Goal: Task Accomplishment & Management: Complete application form

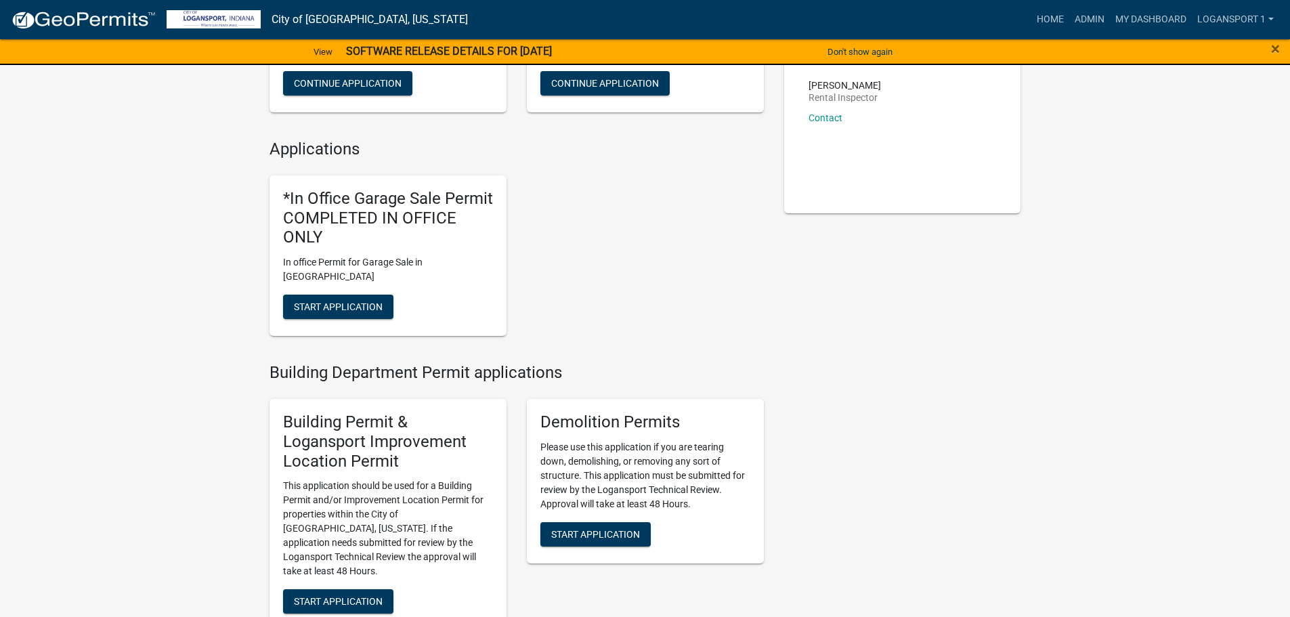
scroll to position [271, 0]
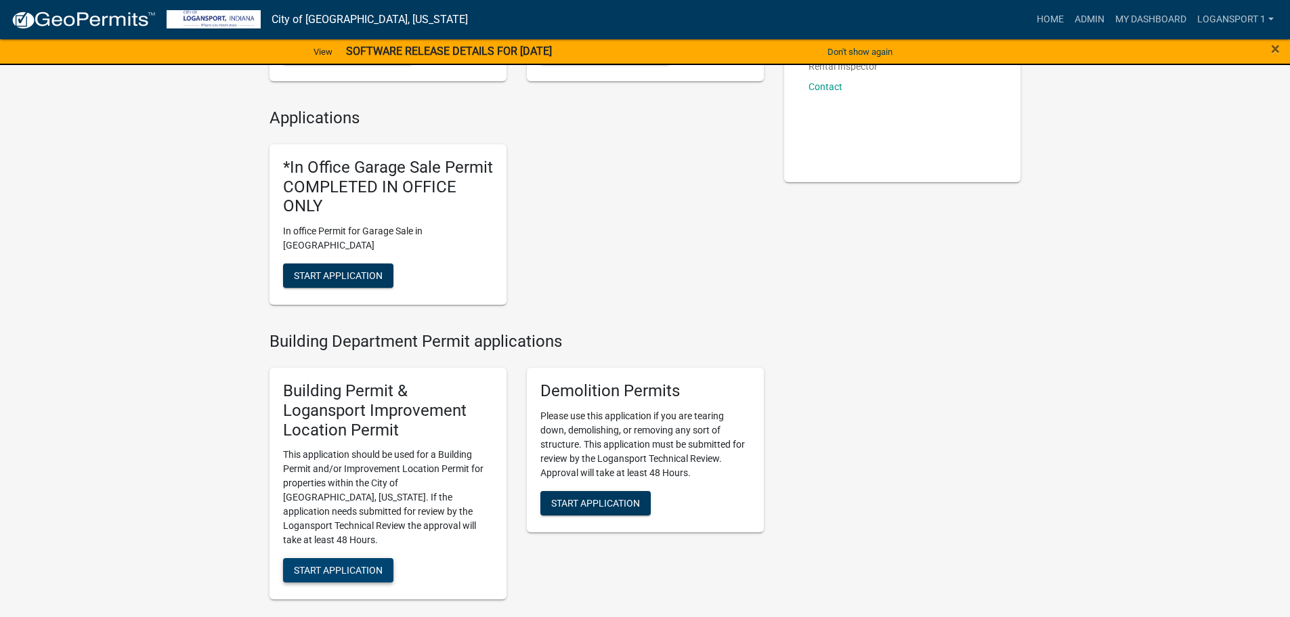
click at [341, 565] on span "Start Application" at bounding box center [338, 570] width 89 height 11
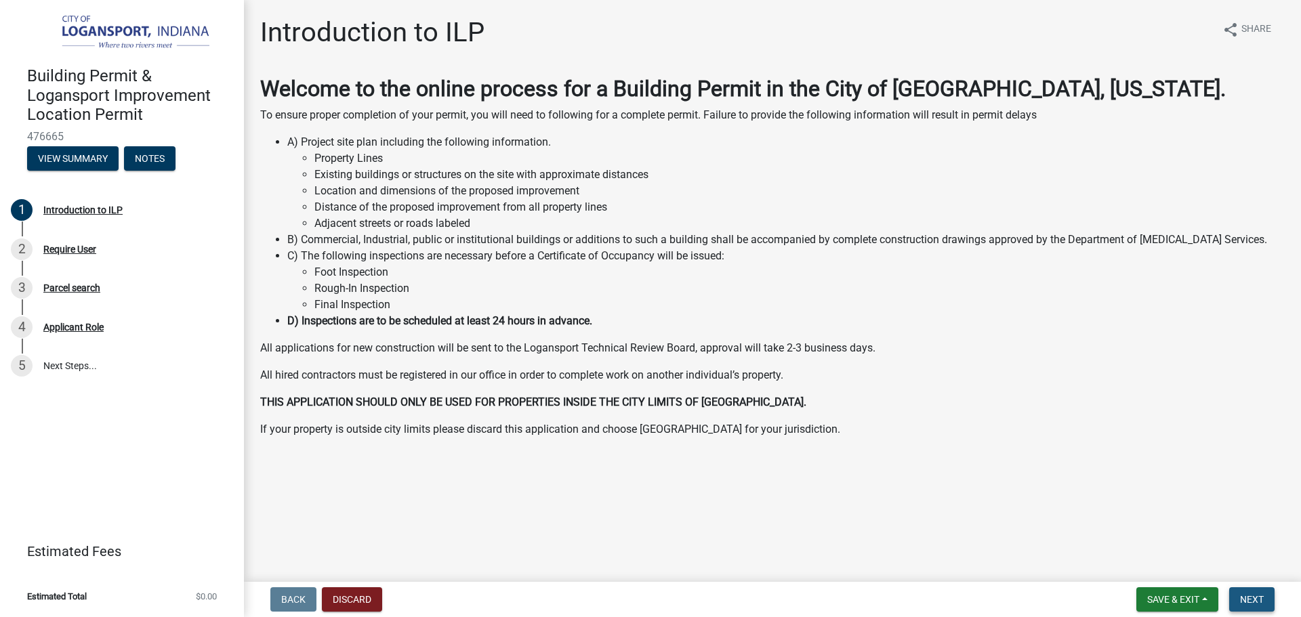
click at [1253, 589] on button "Next" at bounding box center [1251, 599] width 45 height 24
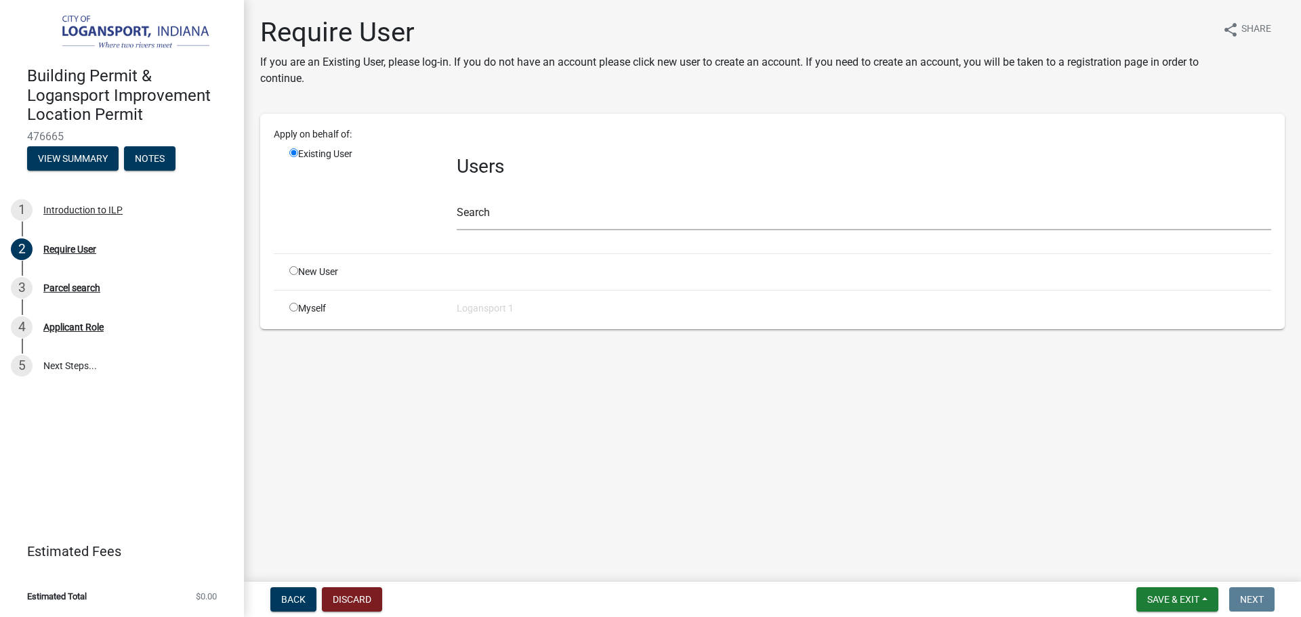
click at [291, 270] on input "radio" at bounding box center [293, 270] width 9 height 9
radio input "true"
radio input "false"
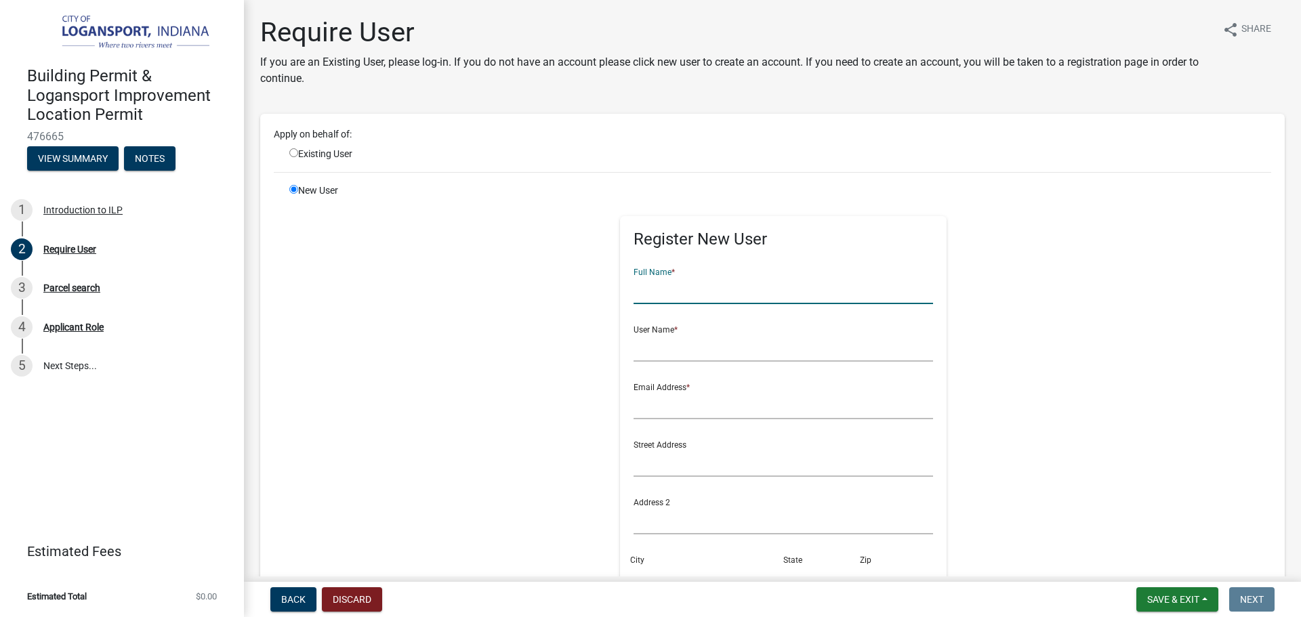
click at [681, 295] on input "text" at bounding box center [783, 290] width 300 height 28
type input "[PERSON_NAME]"
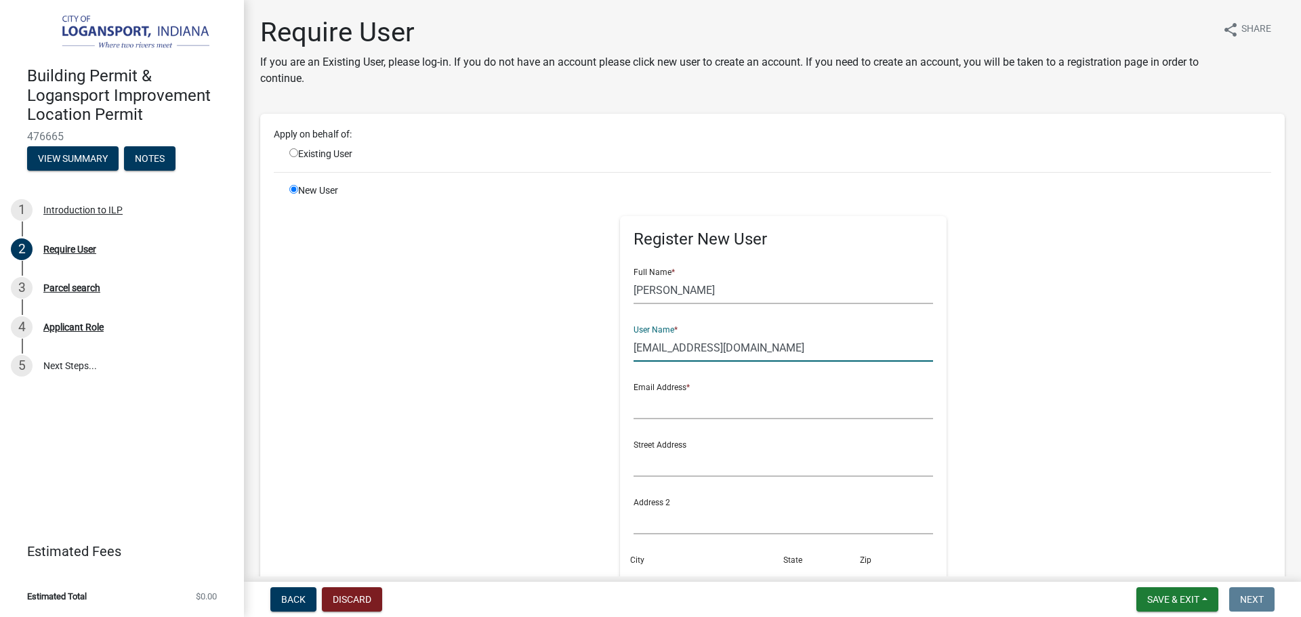
drag, startPoint x: 697, startPoint y: 341, endPoint x: 669, endPoint y: 345, distance: 28.1
click at [669, 345] on input "[EMAIL_ADDRESS][DOMAIN_NAME]" at bounding box center [783, 348] width 300 height 28
type input "[EMAIL_ADDRESS][DOMAIN_NAME]"
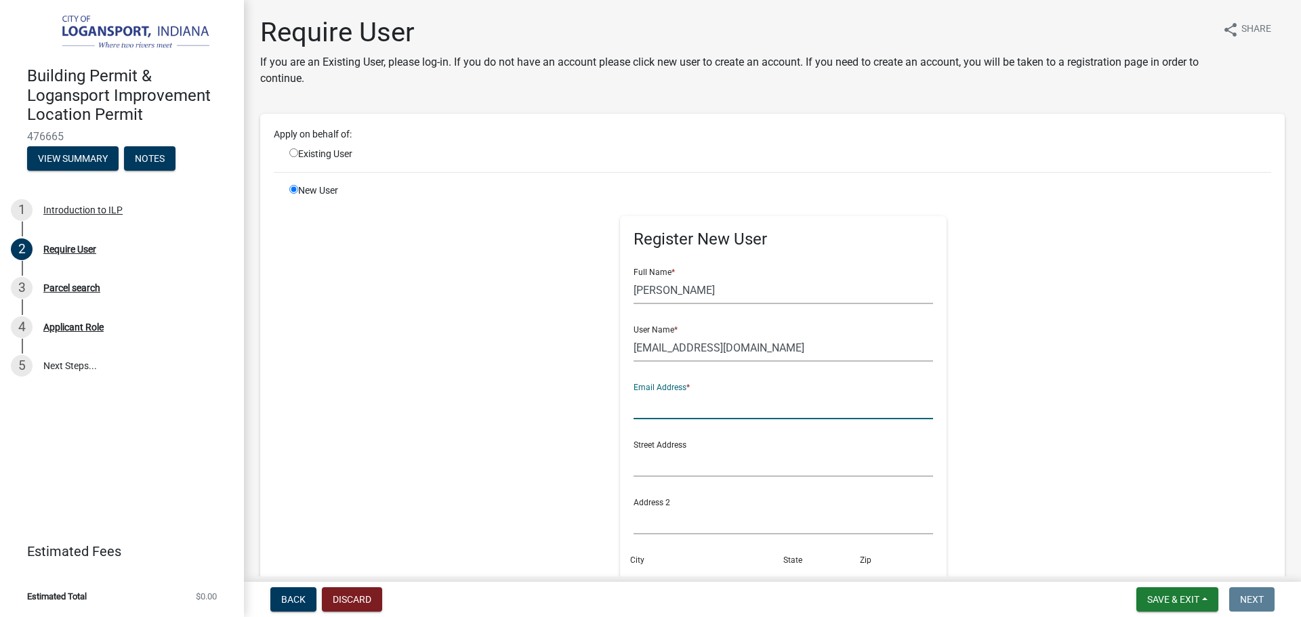
click at [671, 409] on input "text" at bounding box center [783, 406] width 300 height 28
paste input "[EMAIL_ADDRESS][DOMAIN_NAME]"
type input "[EMAIL_ADDRESS][DOMAIN_NAME]"
click at [651, 472] on input "text" at bounding box center [783, 463] width 300 height 28
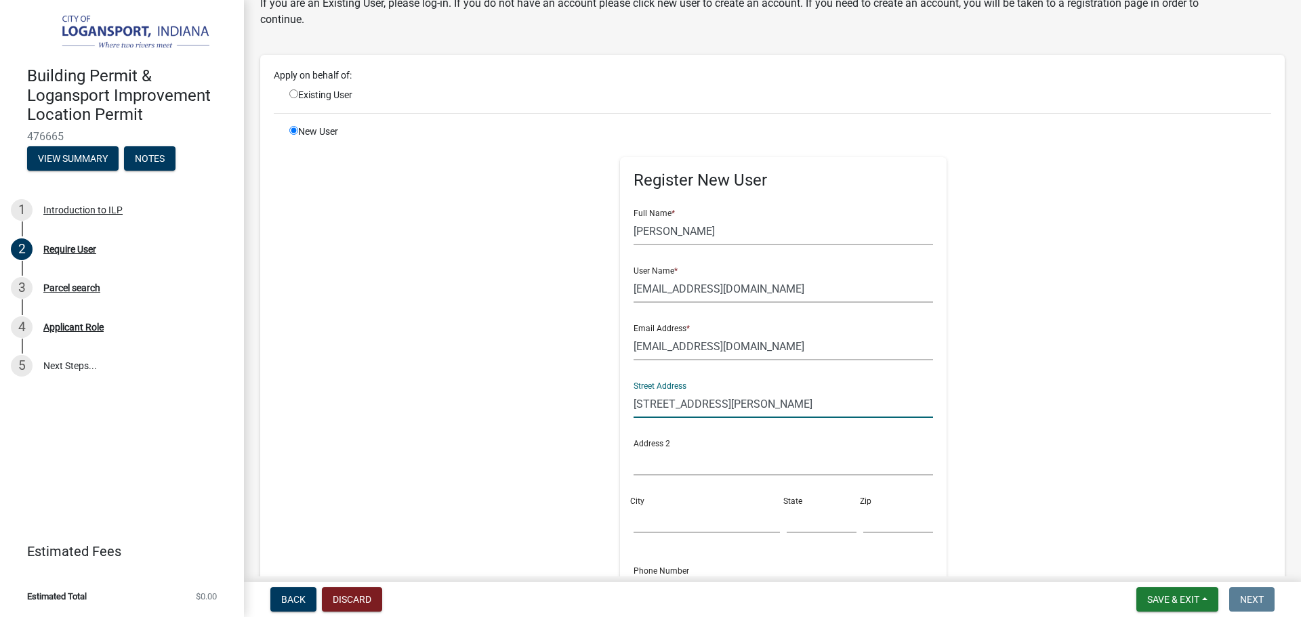
scroll to position [135, 0]
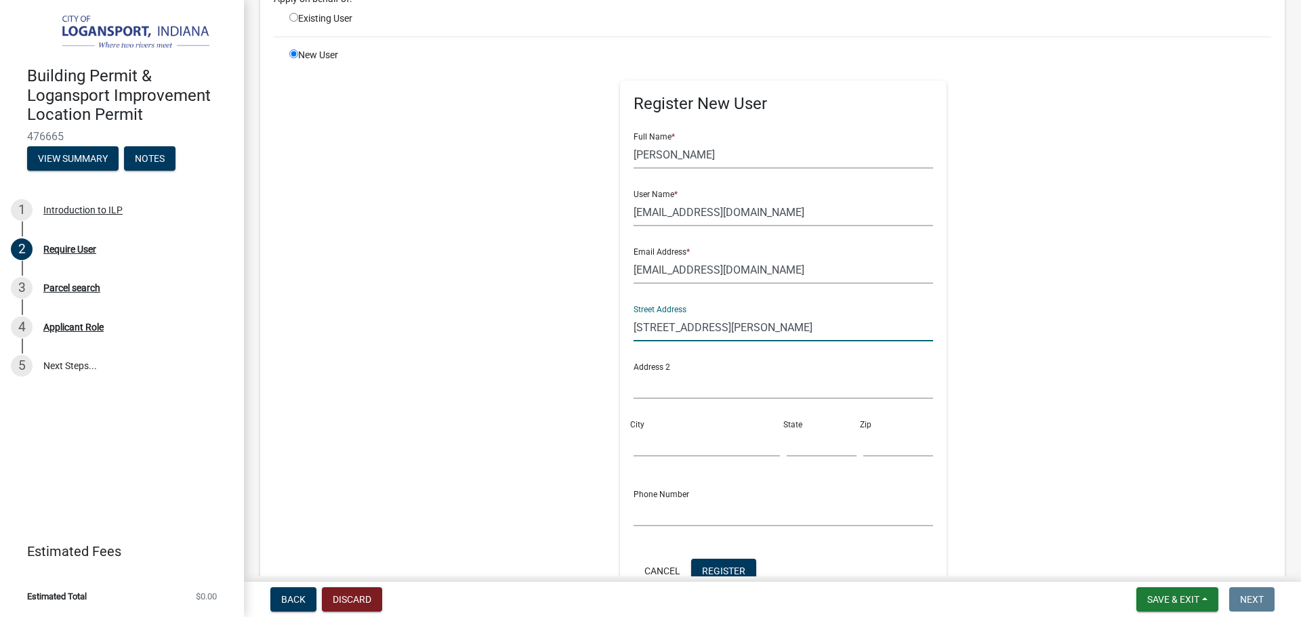
type input "[STREET_ADDRESS][PERSON_NAME]"
click at [658, 452] on input "City" at bounding box center [706, 443] width 146 height 28
type input "Logansport"
type input "IN"
type input "46947"
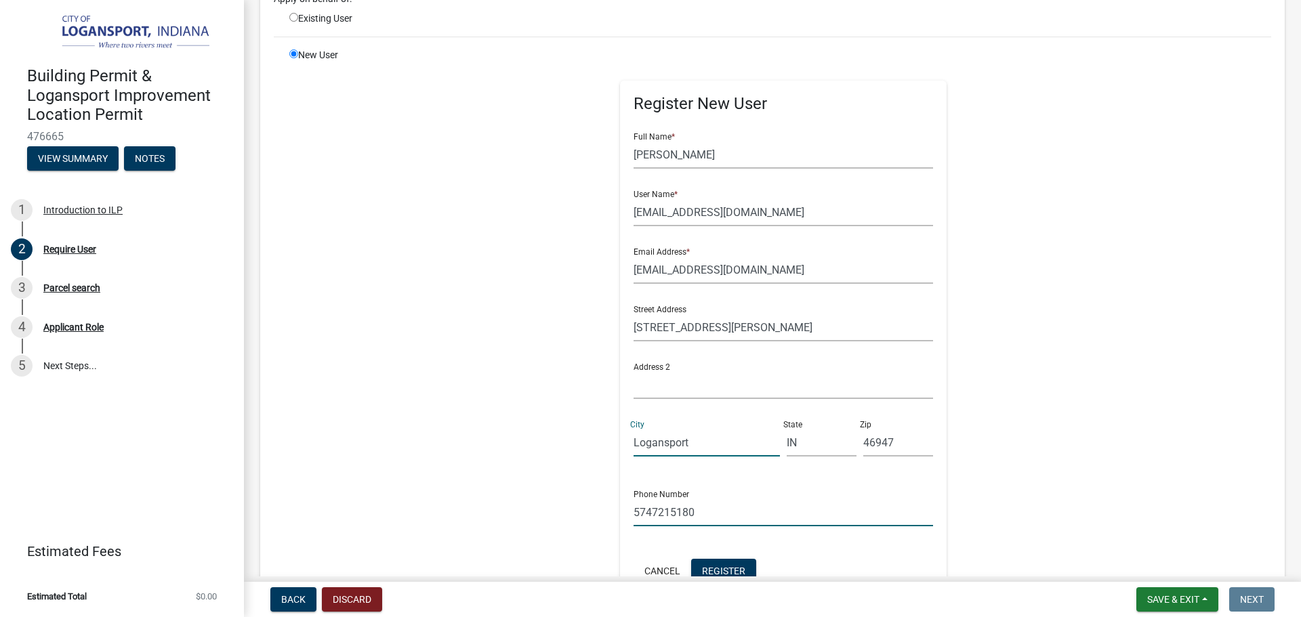
click at [710, 508] on input "5747215180" at bounding box center [783, 513] width 300 height 28
type input "[PHONE_NUMBER]"
click at [711, 567] on span "Register" at bounding box center [723, 570] width 43 height 11
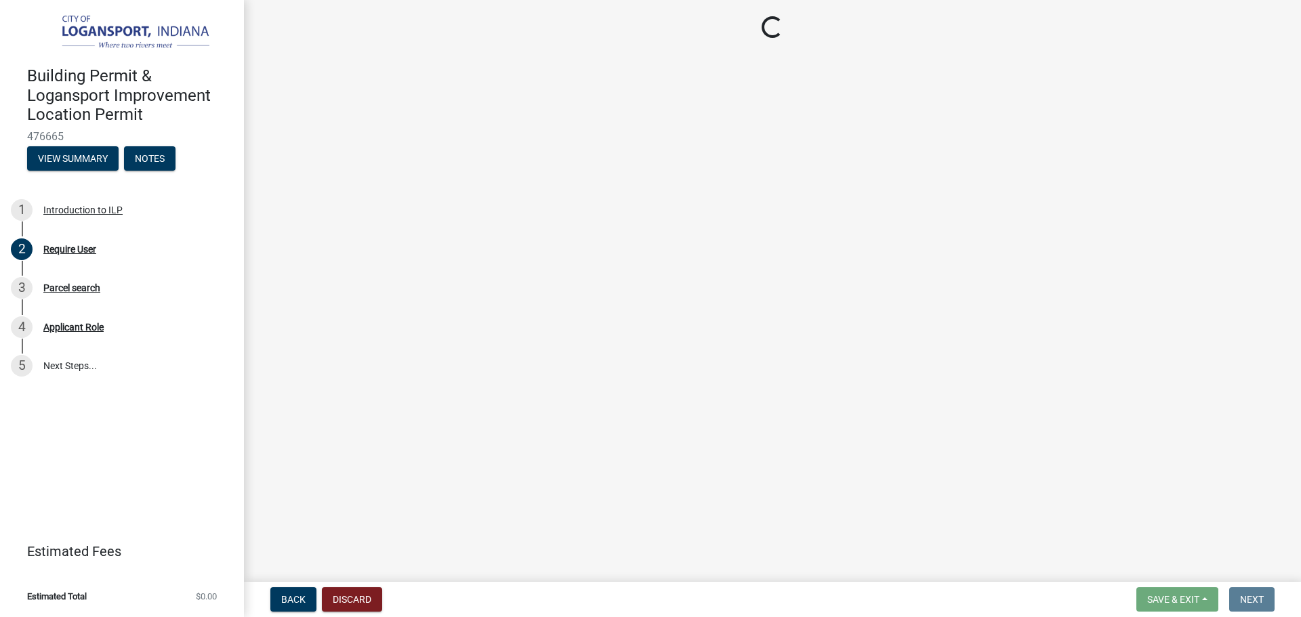
scroll to position [0, 0]
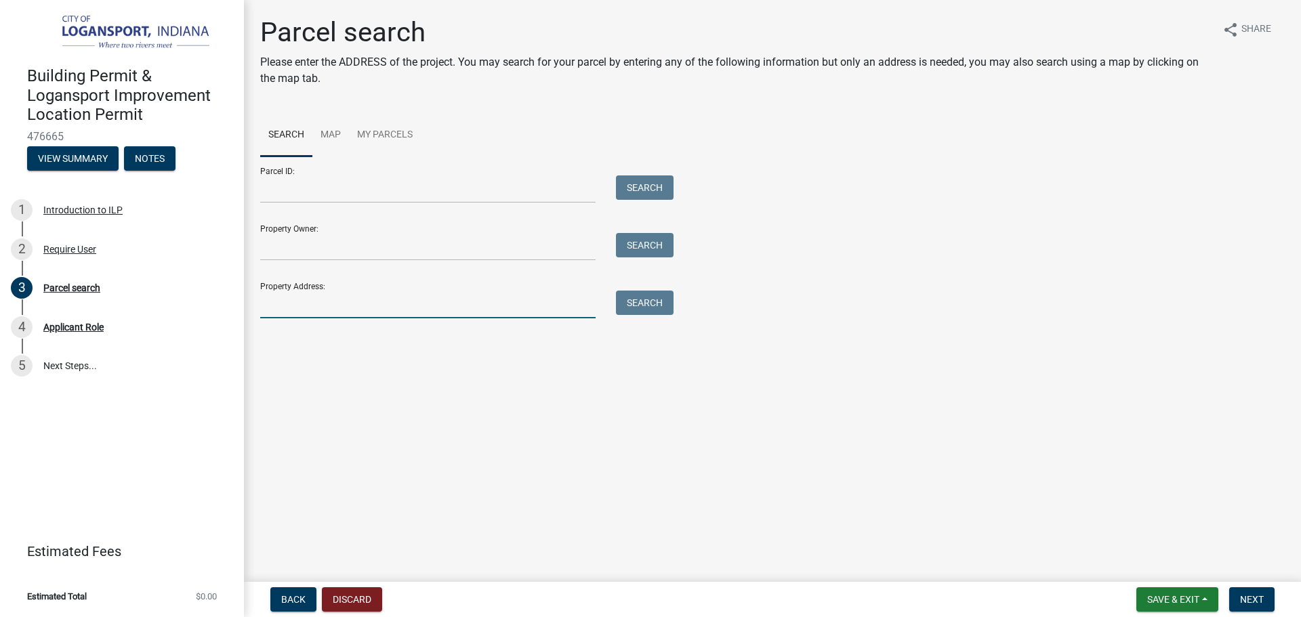
click at [438, 305] on input "Property Address:" at bounding box center [427, 305] width 335 height 28
type input "1211 [PERSON_NAME]"
click at [658, 301] on button "Search" at bounding box center [645, 303] width 58 height 24
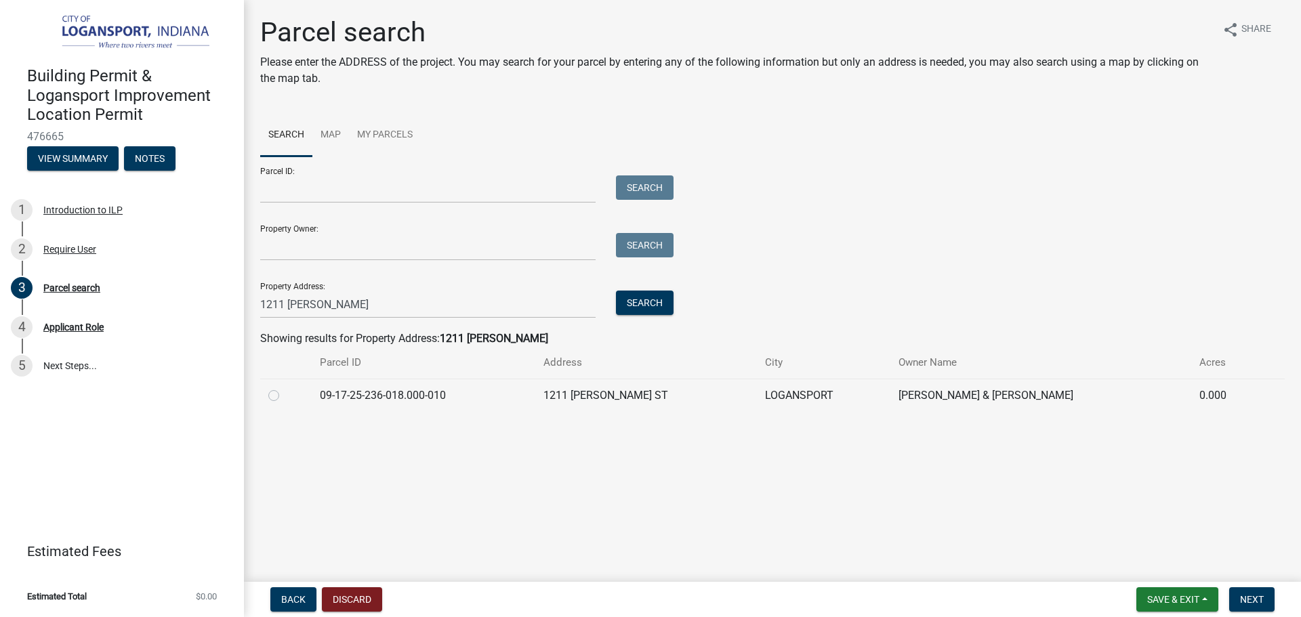
click at [285, 387] on label at bounding box center [285, 387] width 0 height 0
click at [285, 394] on input "radio" at bounding box center [289, 391] width 9 height 9
radio input "true"
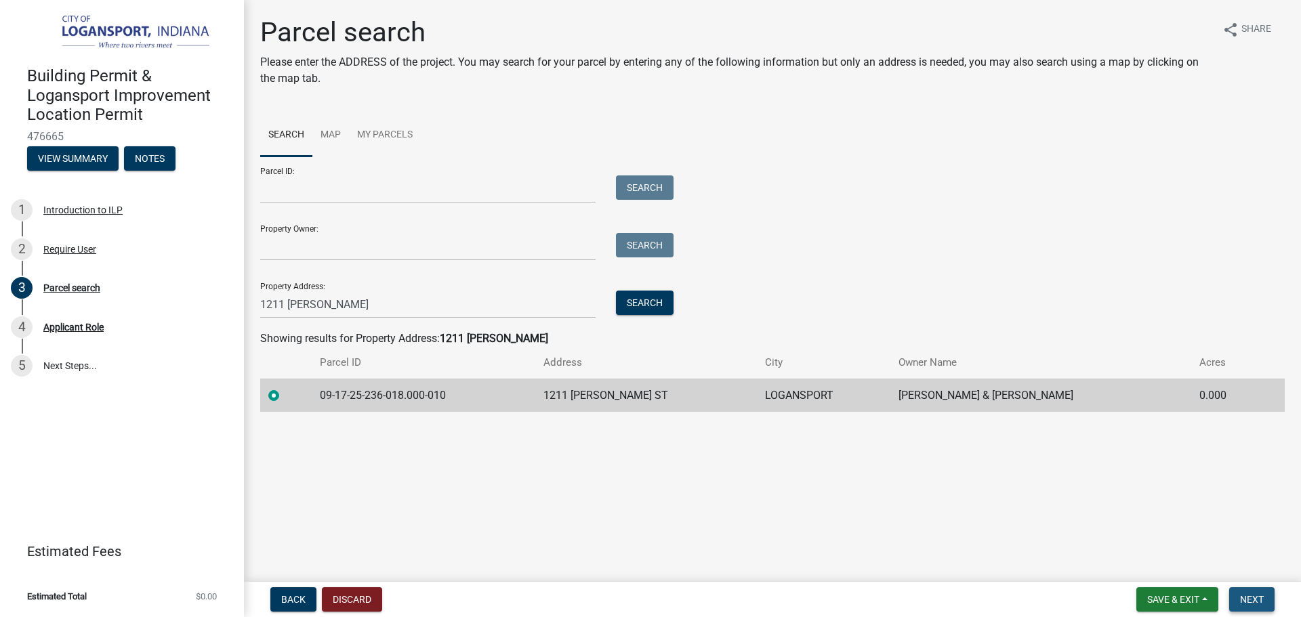
click at [1253, 600] on span "Next" at bounding box center [1252, 599] width 24 height 11
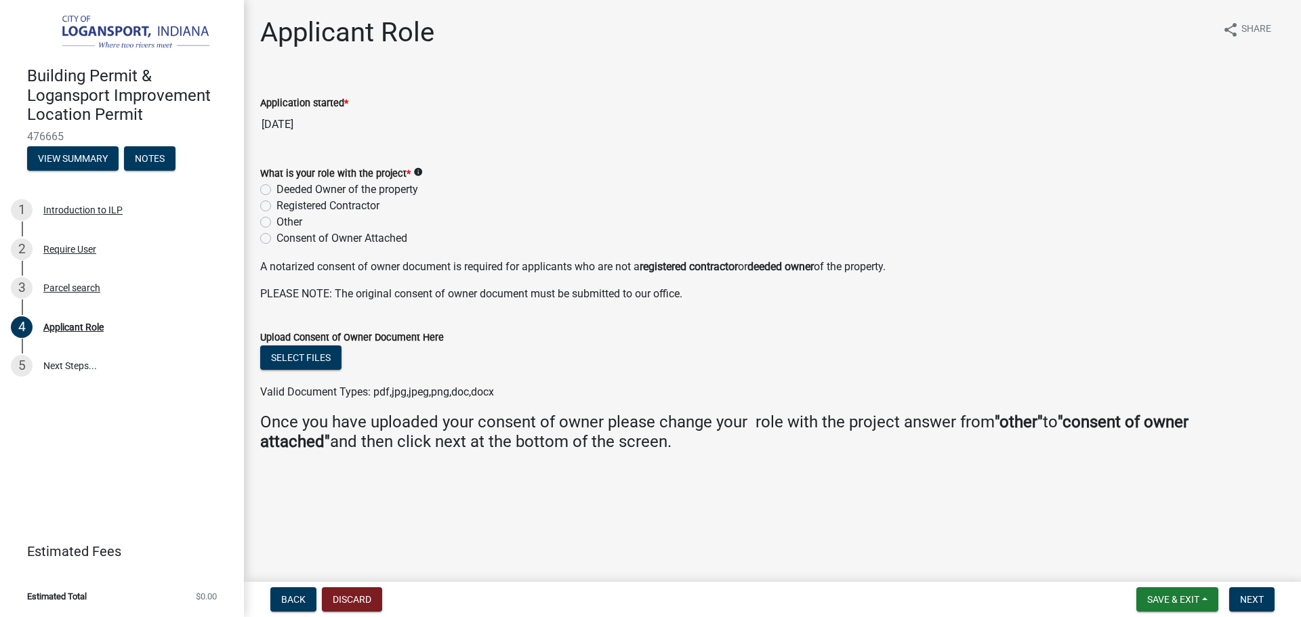
click at [276, 188] on label "Deeded Owner of the property" at bounding box center [347, 190] width 142 height 16
click at [276, 188] on input "Deeded Owner of the property" at bounding box center [280, 186] width 9 height 9
radio input "true"
click at [1244, 596] on span "Next" at bounding box center [1252, 599] width 24 height 11
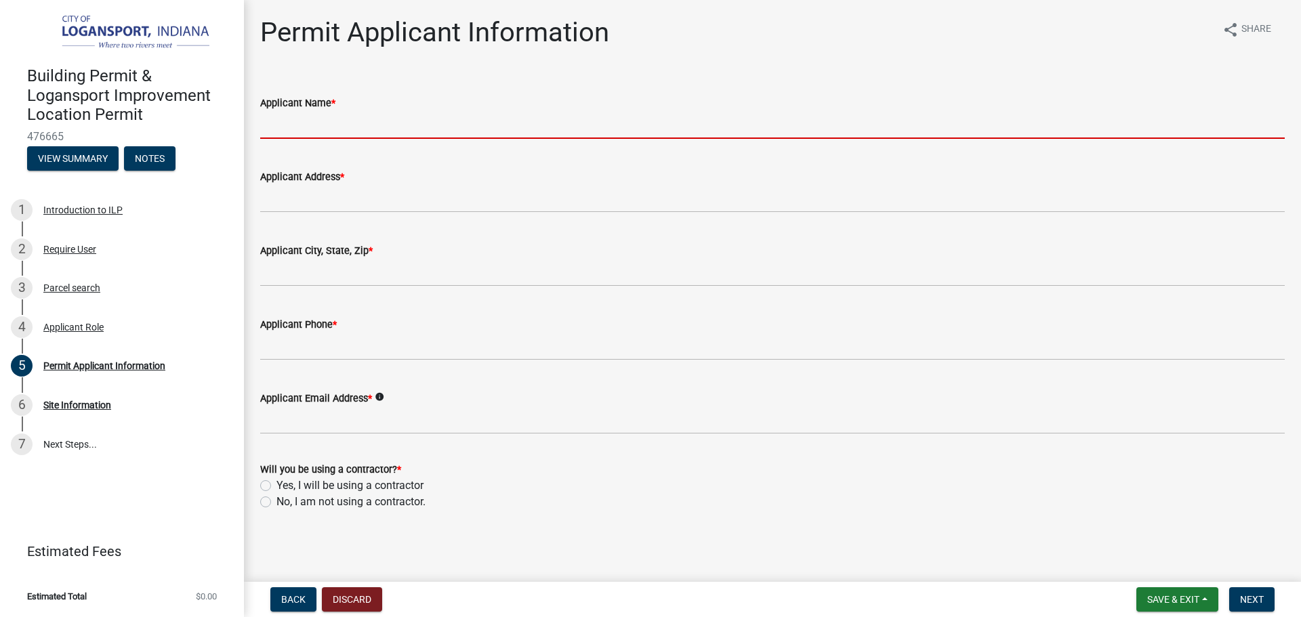
click at [316, 127] on input "Applicant Name *" at bounding box center [772, 125] width 1024 height 28
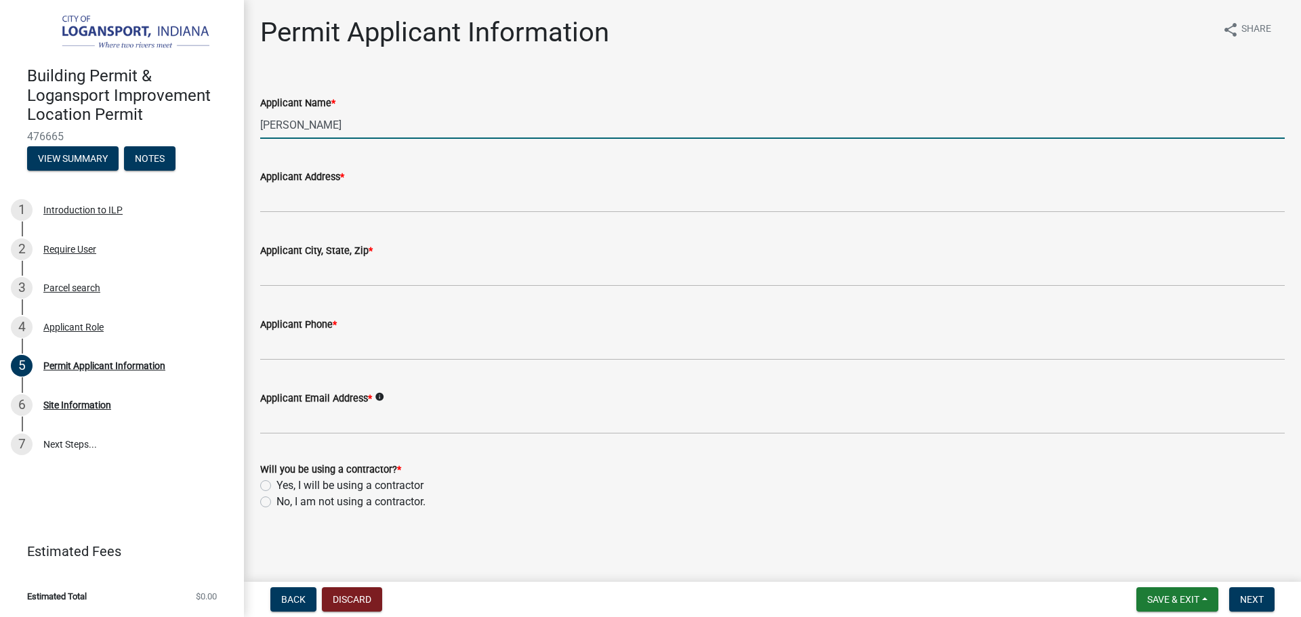
type input "[PERSON_NAME]"
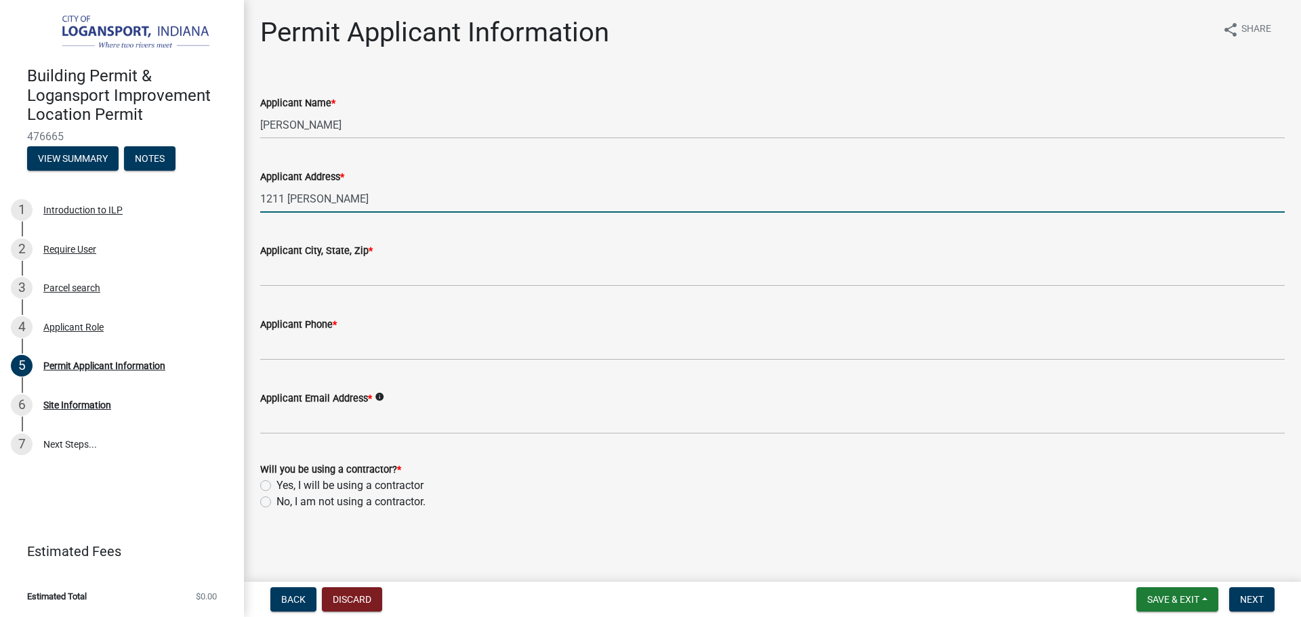
type input "1211 [PERSON_NAME]"
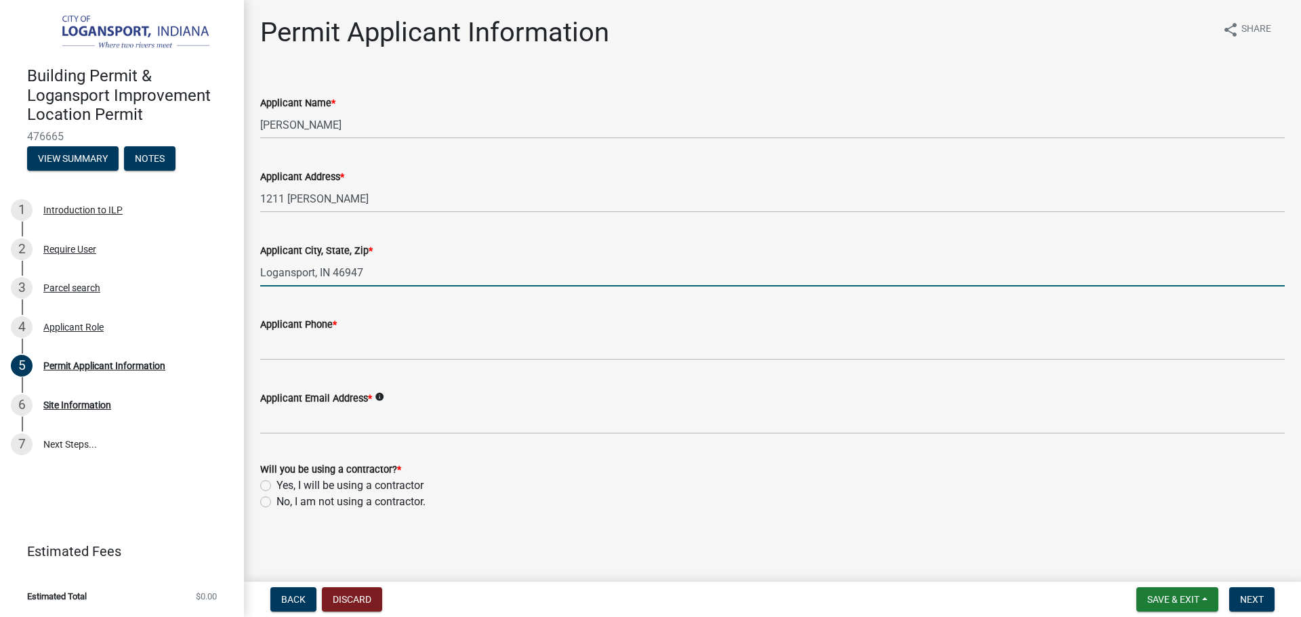
type input "Logansport, IN 46947"
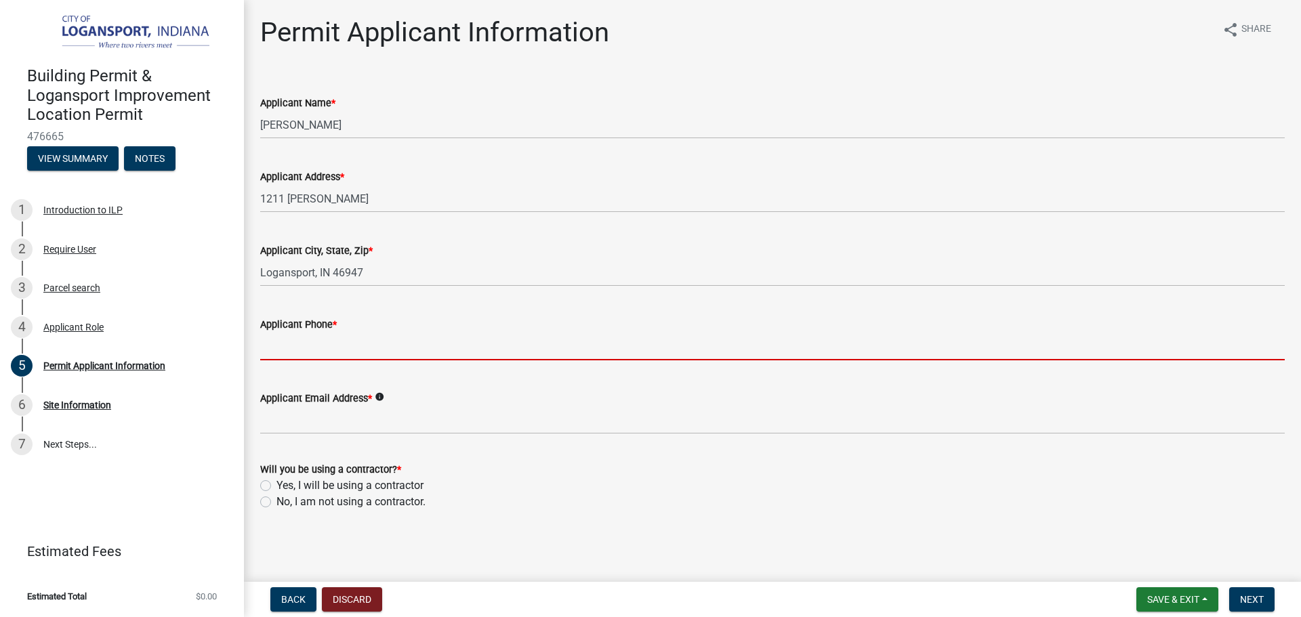
click at [295, 354] on input "Applicant Phone *" at bounding box center [772, 347] width 1024 height 28
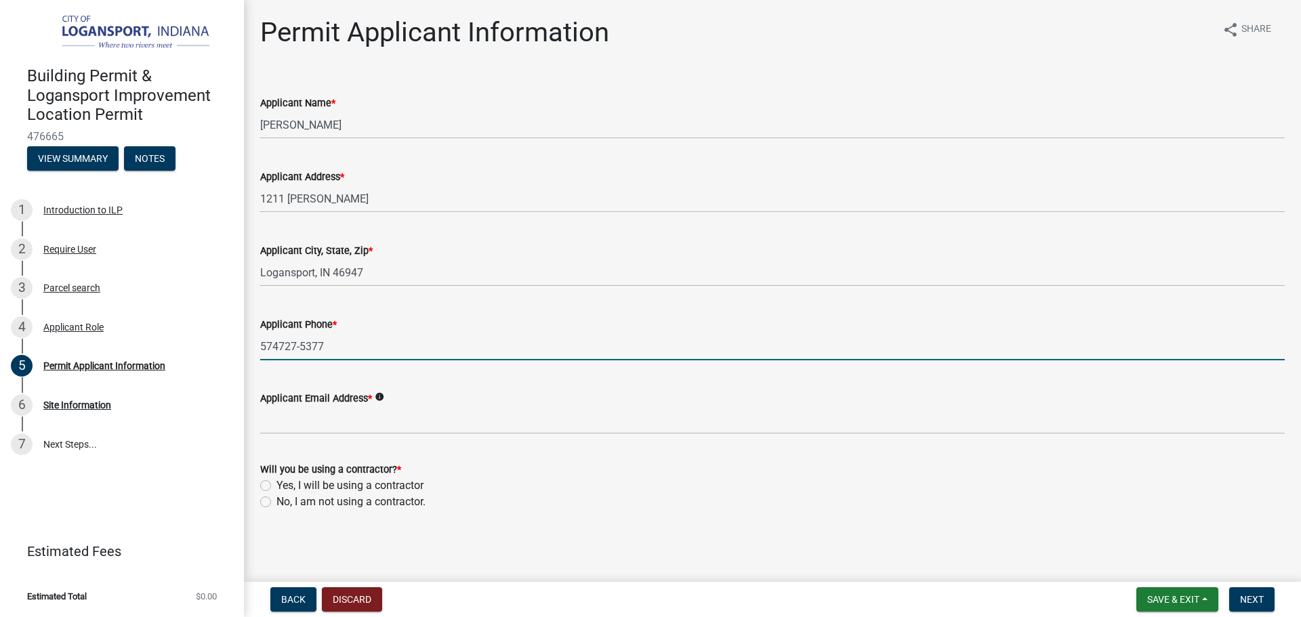
type input "574727-5377"
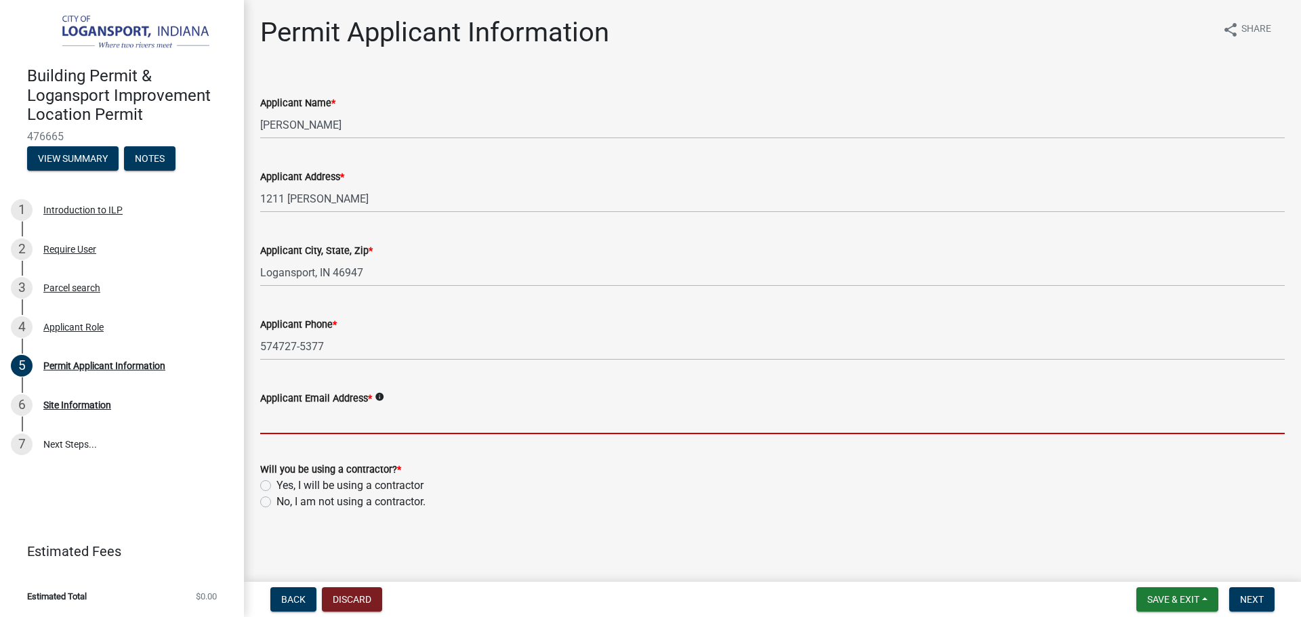
click at [286, 429] on input "Applicant Email Address *" at bounding box center [772, 420] width 1024 height 28
paste input "[EMAIL_ADDRESS][DOMAIN_NAME]"
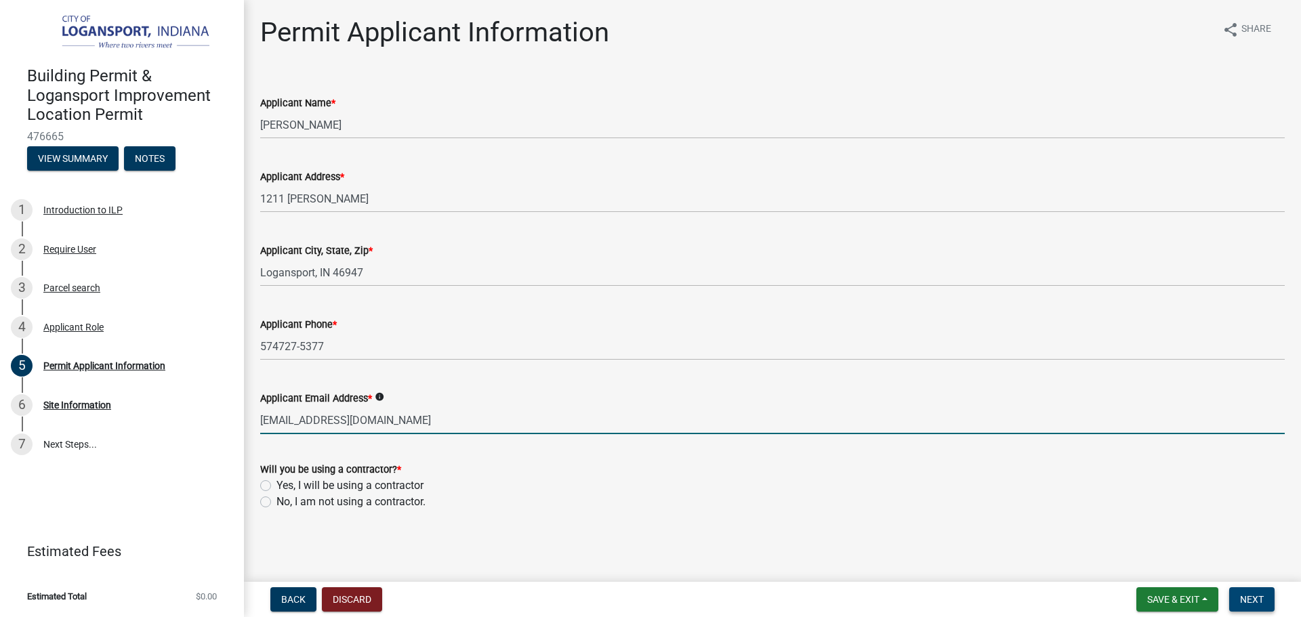
type input "[EMAIL_ADDRESS][DOMAIN_NAME]"
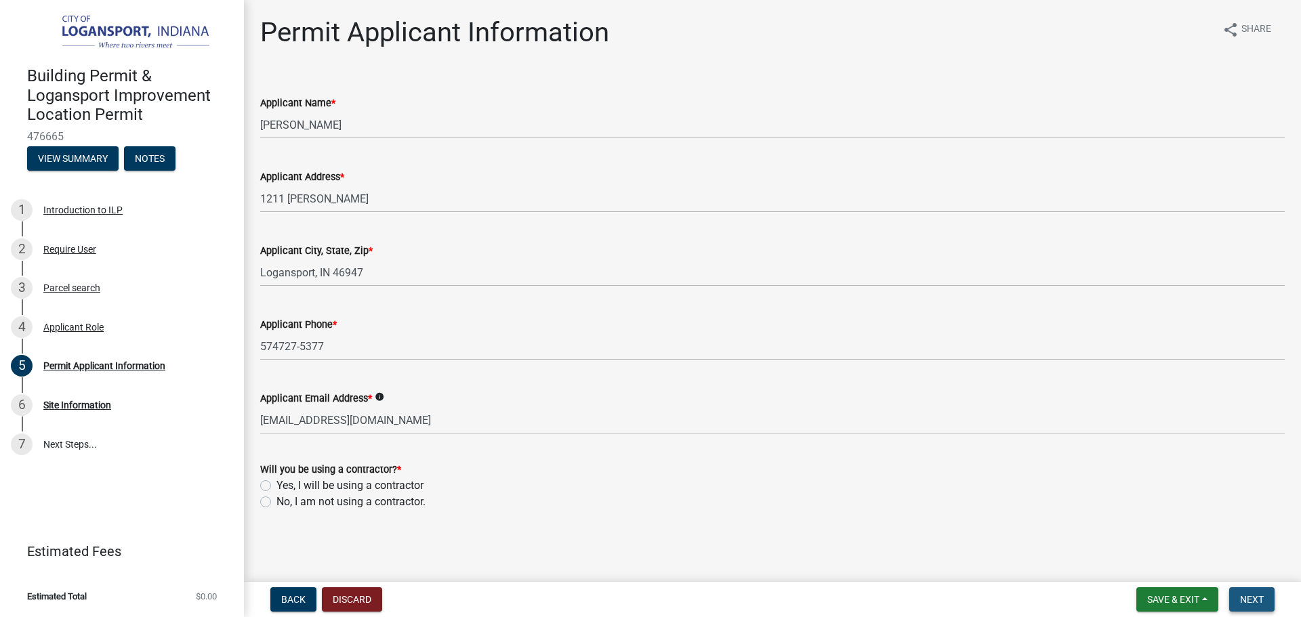
click at [1243, 594] on span "Next" at bounding box center [1252, 599] width 24 height 11
click at [276, 482] on label "Yes, I will be using a contractor" at bounding box center [349, 486] width 147 height 16
click at [276, 482] on input "Yes, I will be using a contractor" at bounding box center [280, 482] width 9 height 9
radio input "true"
click at [1253, 588] on button "Next" at bounding box center [1251, 599] width 45 height 24
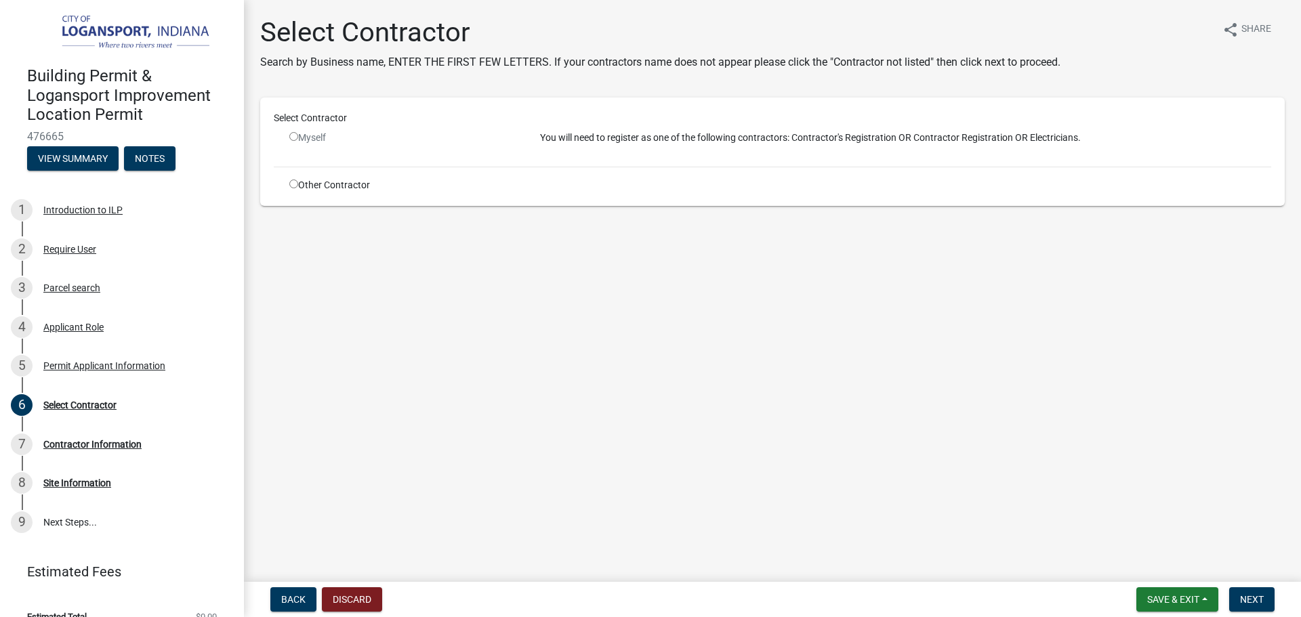
click at [295, 183] on input "radio" at bounding box center [293, 184] width 9 height 9
radio input "true"
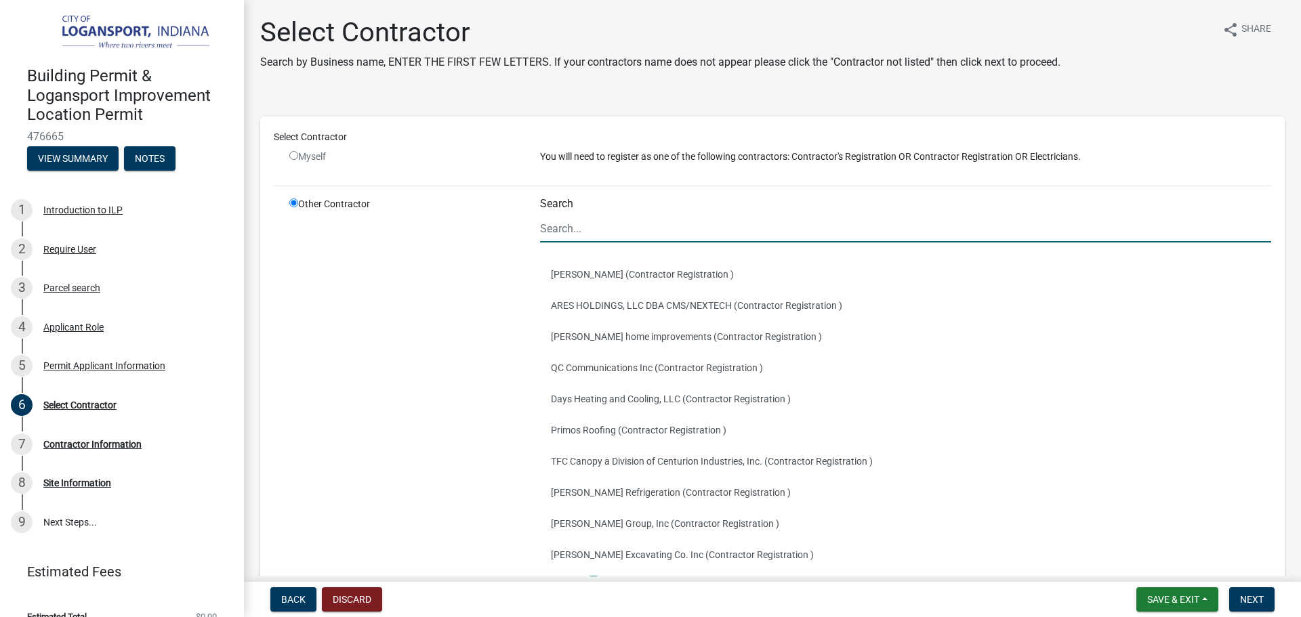
click at [564, 230] on input "Search" at bounding box center [905, 229] width 731 height 28
drag, startPoint x: 564, startPoint y: 222, endPoint x: 585, endPoint y: 297, distance: 77.9
click at [585, 297] on div "Search [PERSON_NAME] (Contractor Registration ) ARES HOLDINGS, LLC DBA CMS/NEXT…" at bounding box center [905, 414] width 731 height 434
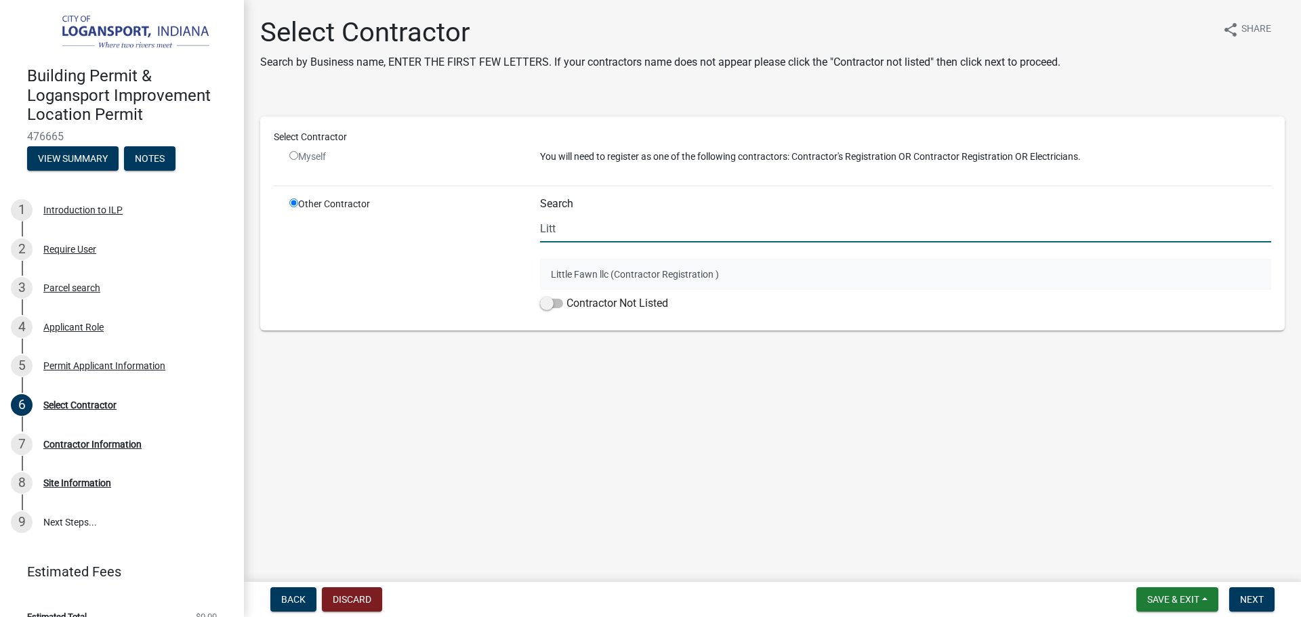
type input "Litt"
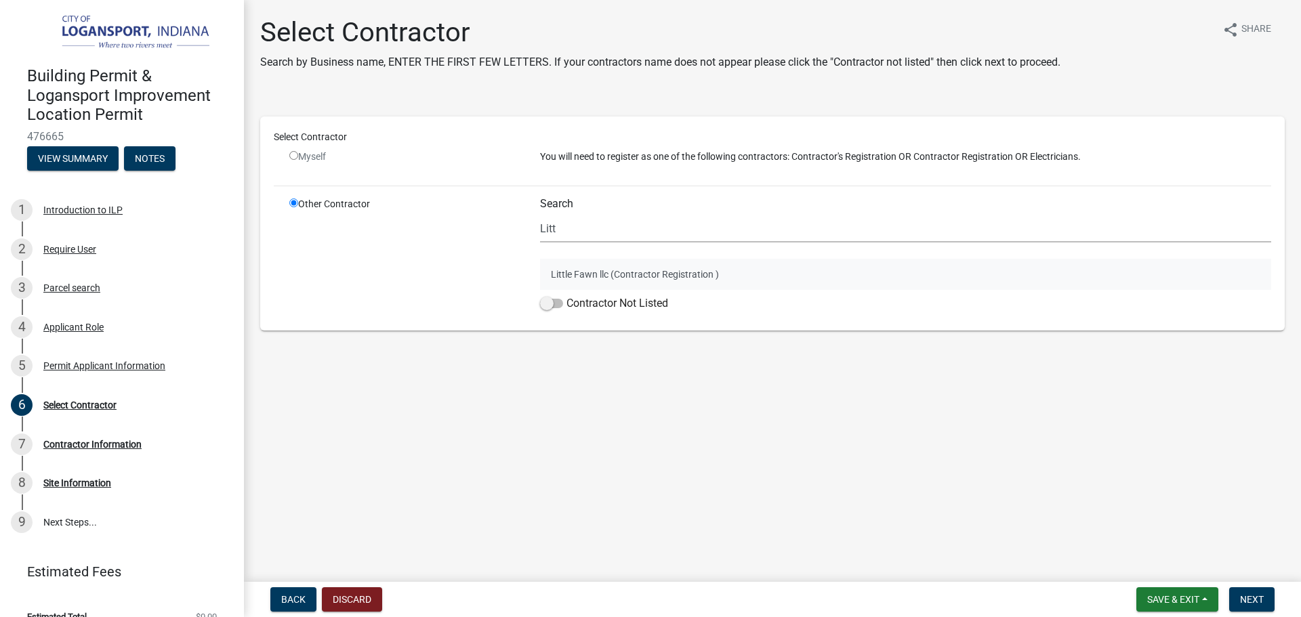
click at [583, 279] on button "Little Fawn llc (Contractor Registration )" at bounding box center [905, 274] width 731 height 31
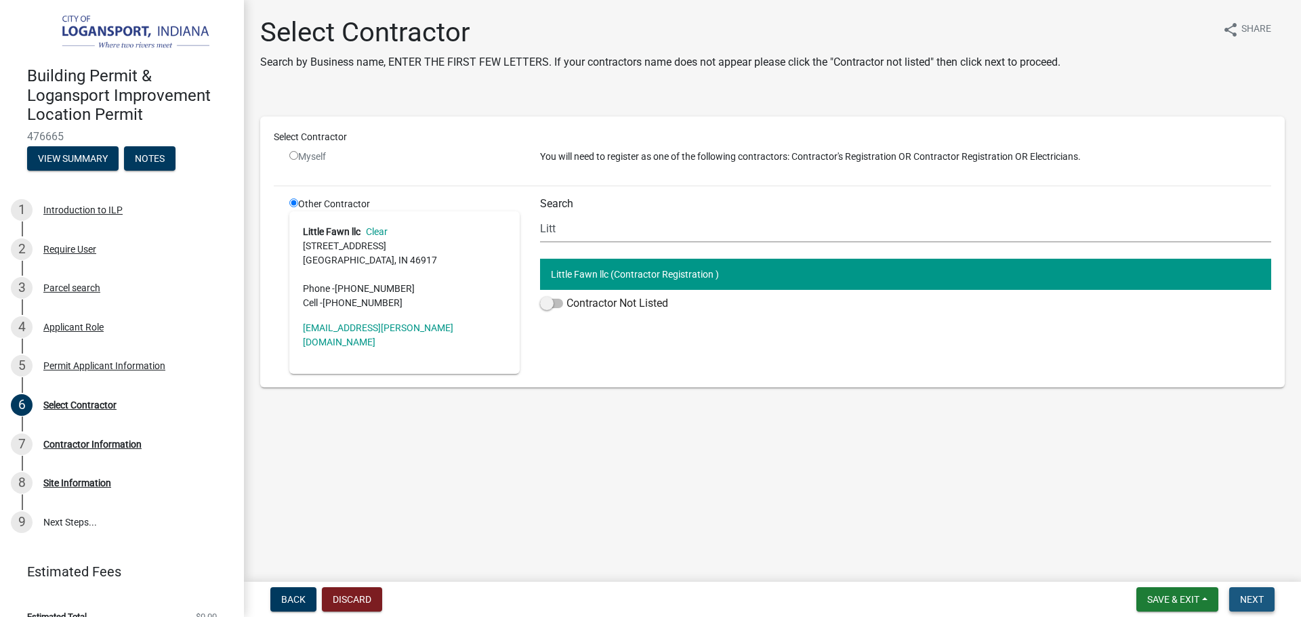
click at [1269, 605] on button "Next" at bounding box center [1251, 599] width 45 height 24
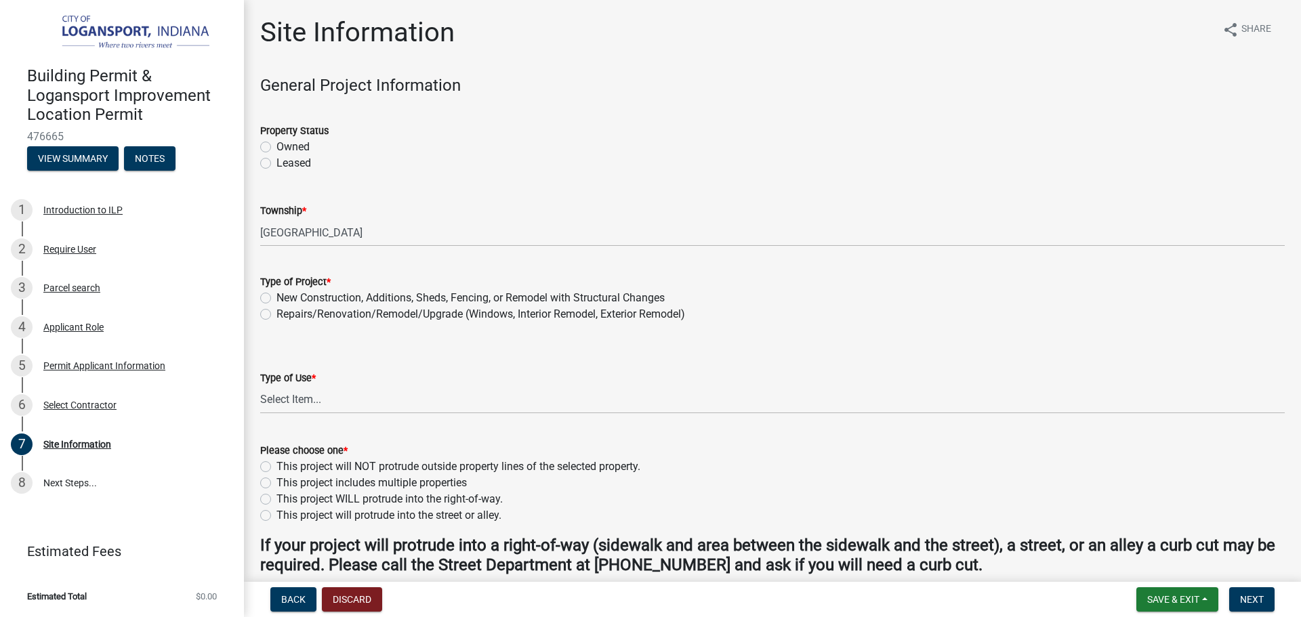
click at [276, 145] on label "Owned" at bounding box center [292, 147] width 33 height 16
click at [276, 145] on input "Owned" at bounding box center [280, 143] width 9 height 9
radio input "true"
click at [276, 296] on label "New Construction, Additions, Sheds, Fencing, or Remodel with Structural Changes" at bounding box center [470, 298] width 388 height 16
click at [276, 296] on input "New Construction, Additions, Sheds, Fencing, or Remodel with Structural Changes" at bounding box center [280, 294] width 9 height 9
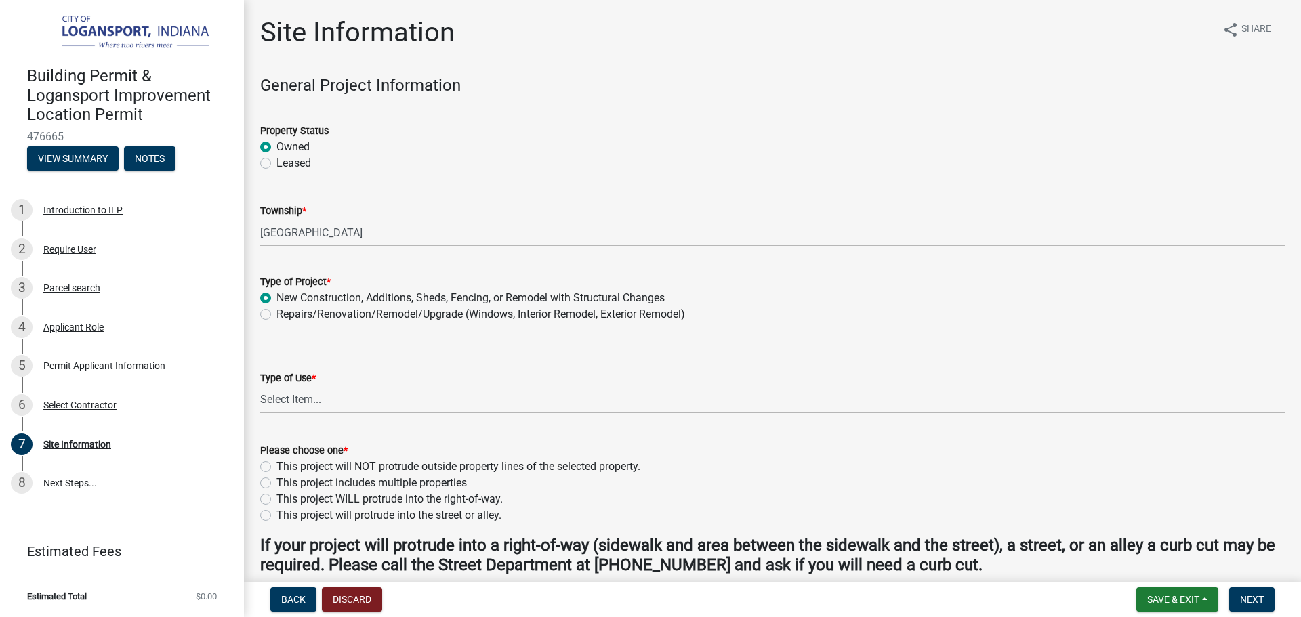
radio input "true"
click at [284, 397] on select "Select Item... Residential Commercial/Industrial Agricultural Public/Semi Public" at bounding box center [772, 400] width 1024 height 28
click at [260, 386] on select "Select Item... Residential Commercial/Industrial Agricultural Public/Semi Public" at bounding box center [772, 400] width 1024 height 28
select select "62802869-e470-474a-8a4c-8dbe1ccdd5ac"
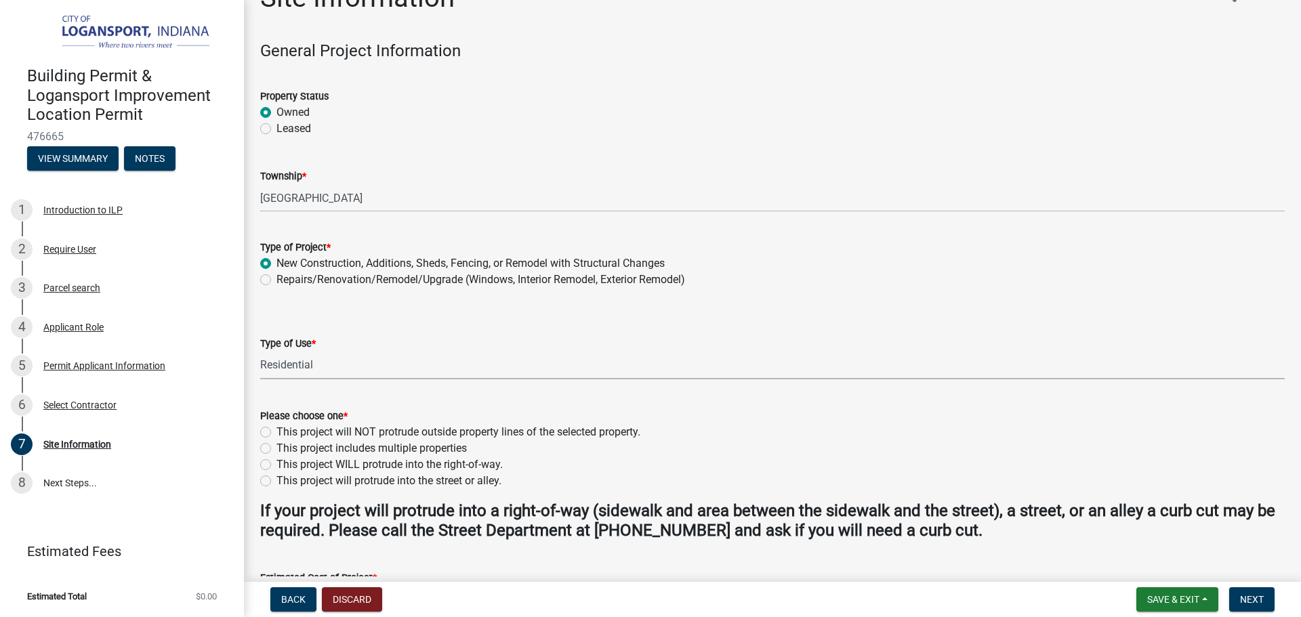
scroll to position [68, 0]
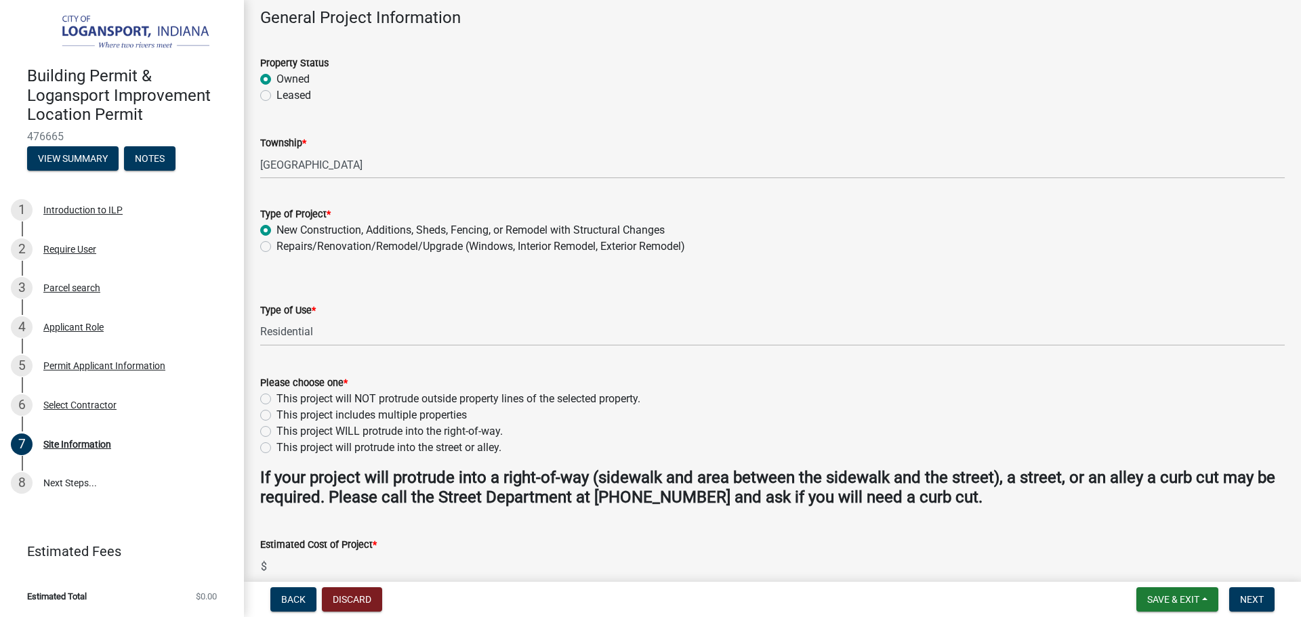
click at [276, 398] on label "This project will NOT protrude outside property lines of the selected property." at bounding box center [458, 399] width 364 height 16
click at [276, 398] on input "This project will NOT protrude outside property lines of the selected property." at bounding box center [280, 395] width 9 height 9
radio input "true"
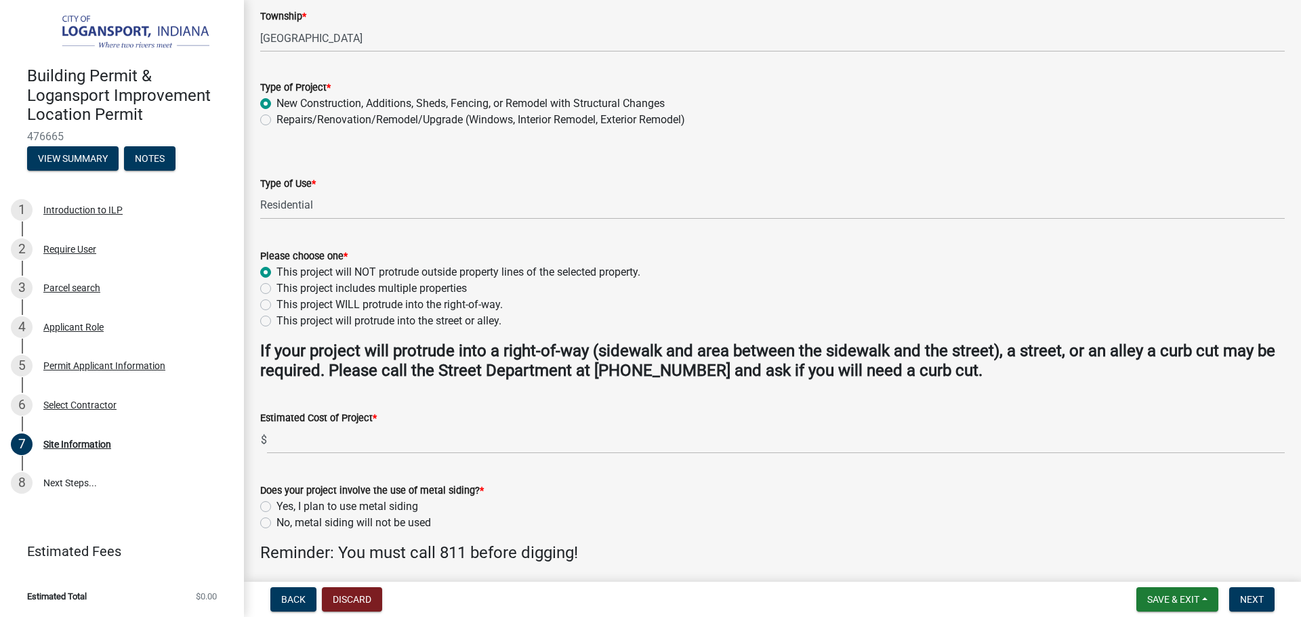
scroll to position [203, 0]
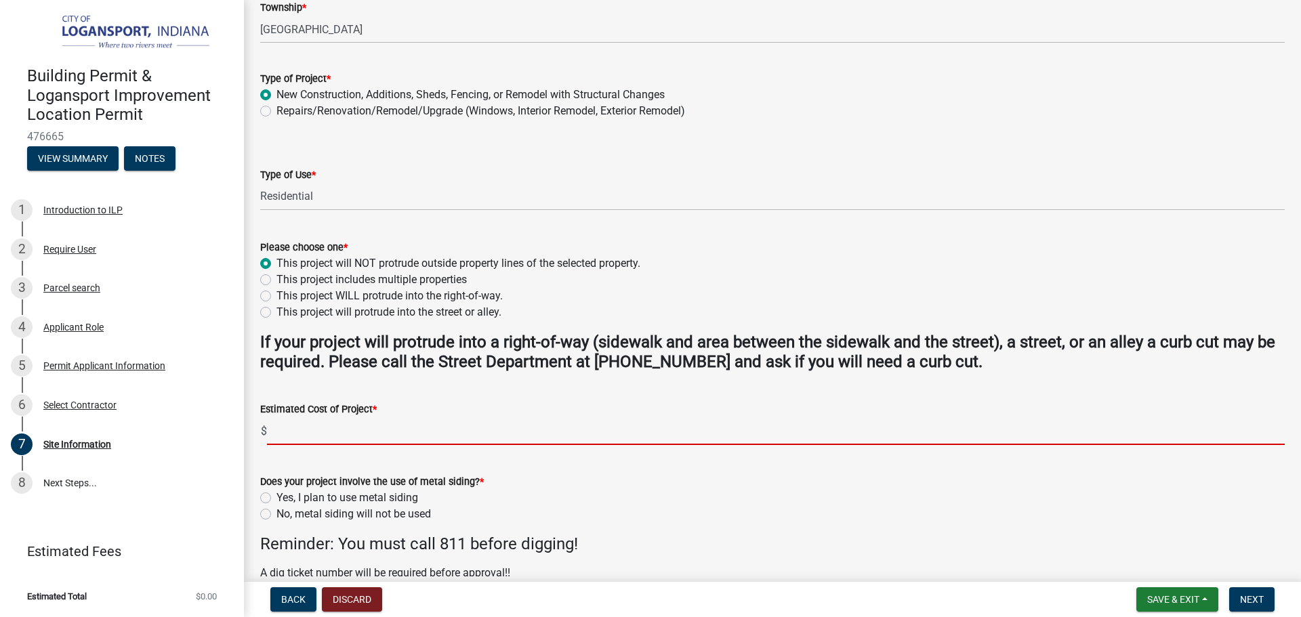
click at [279, 423] on input "text" at bounding box center [775, 431] width 1017 height 28
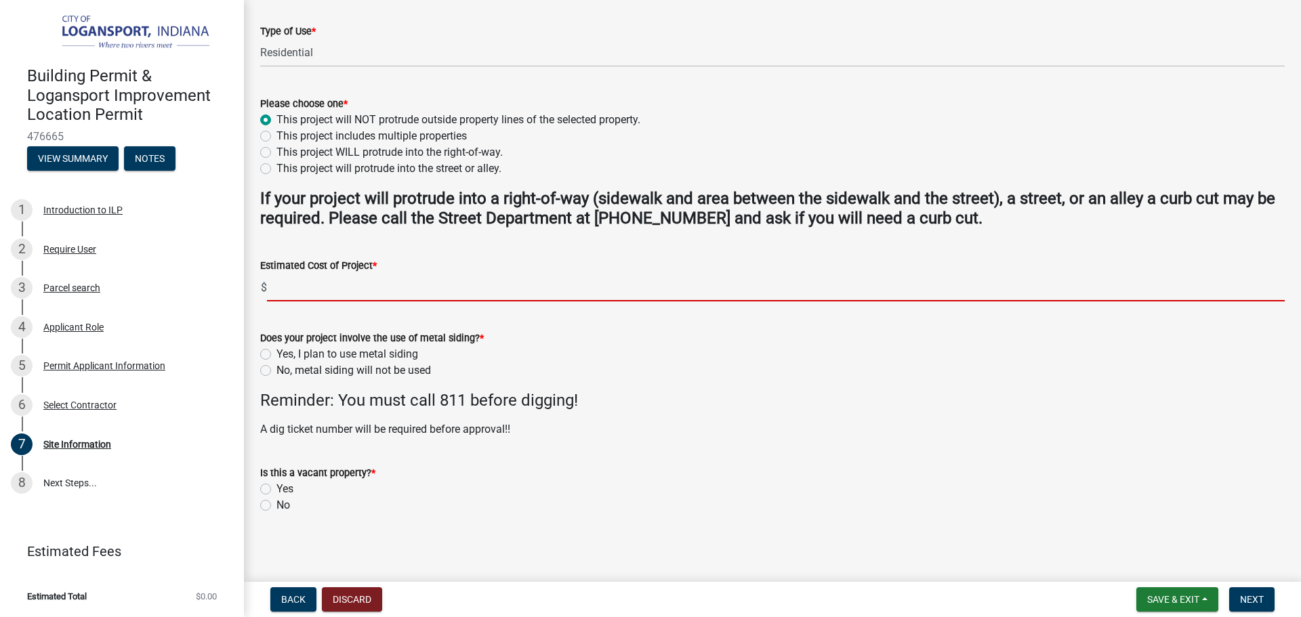
scroll to position [349, 0]
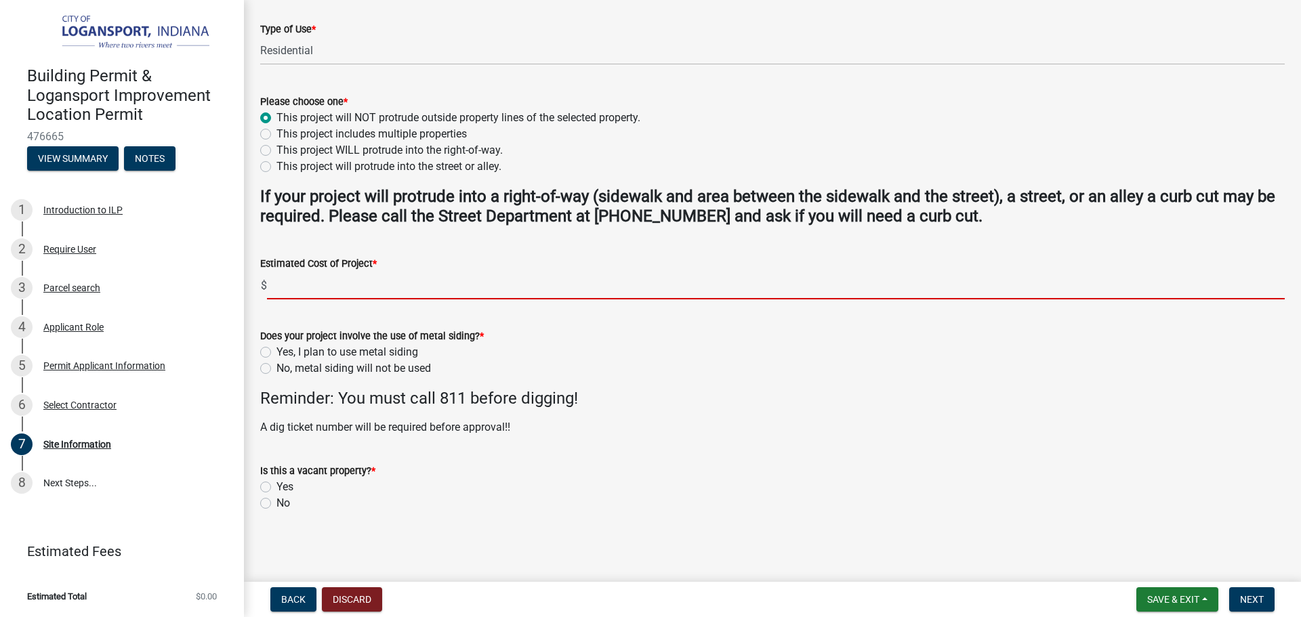
click at [265, 364] on div "Does your project involve the use of metal siding? * Yes, I plan to use metal s…" at bounding box center [772, 352] width 1024 height 49
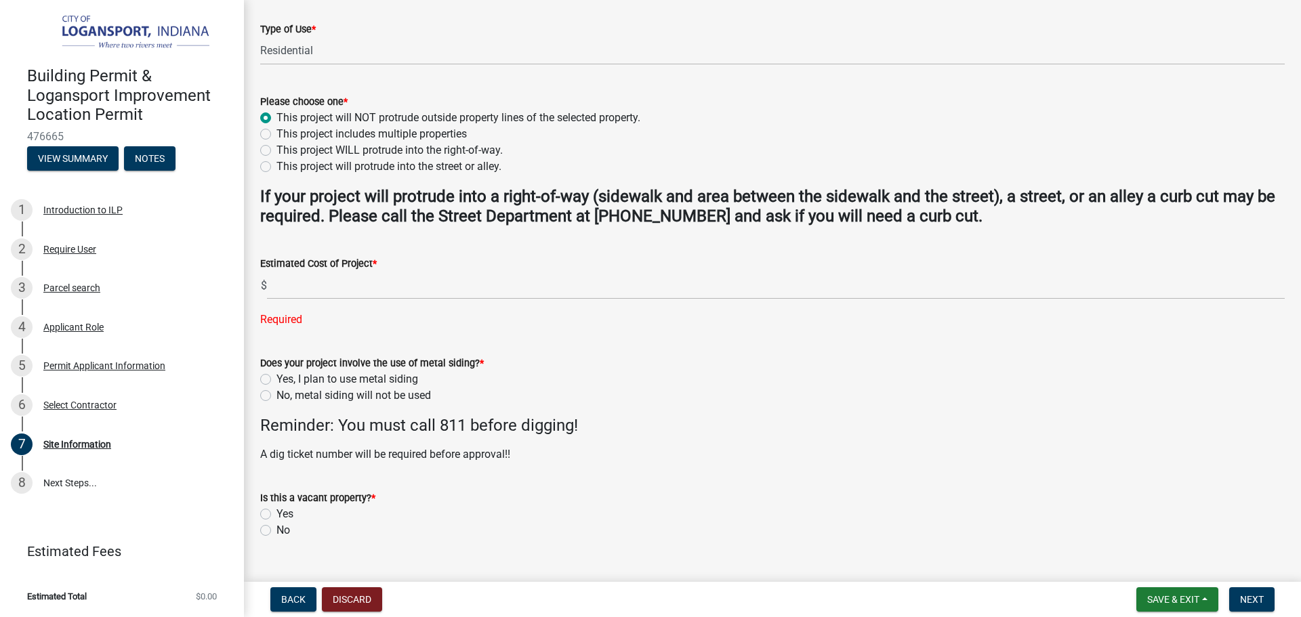
click at [276, 397] on label "No, metal siding will not be used" at bounding box center [353, 395] width 154 height 16
click at [276, 396] on input "No, metal siding will not be used" at bounding box center [280, 391] width 9 height 9
radio input "true"
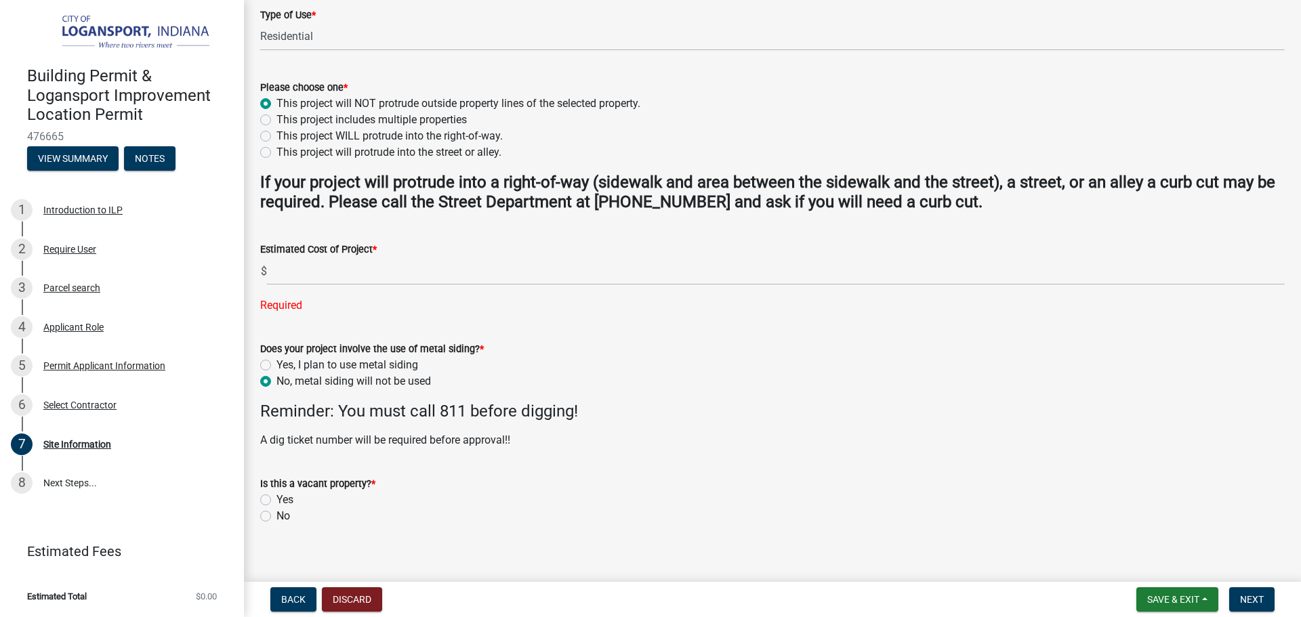
scroll to position [376, 0]
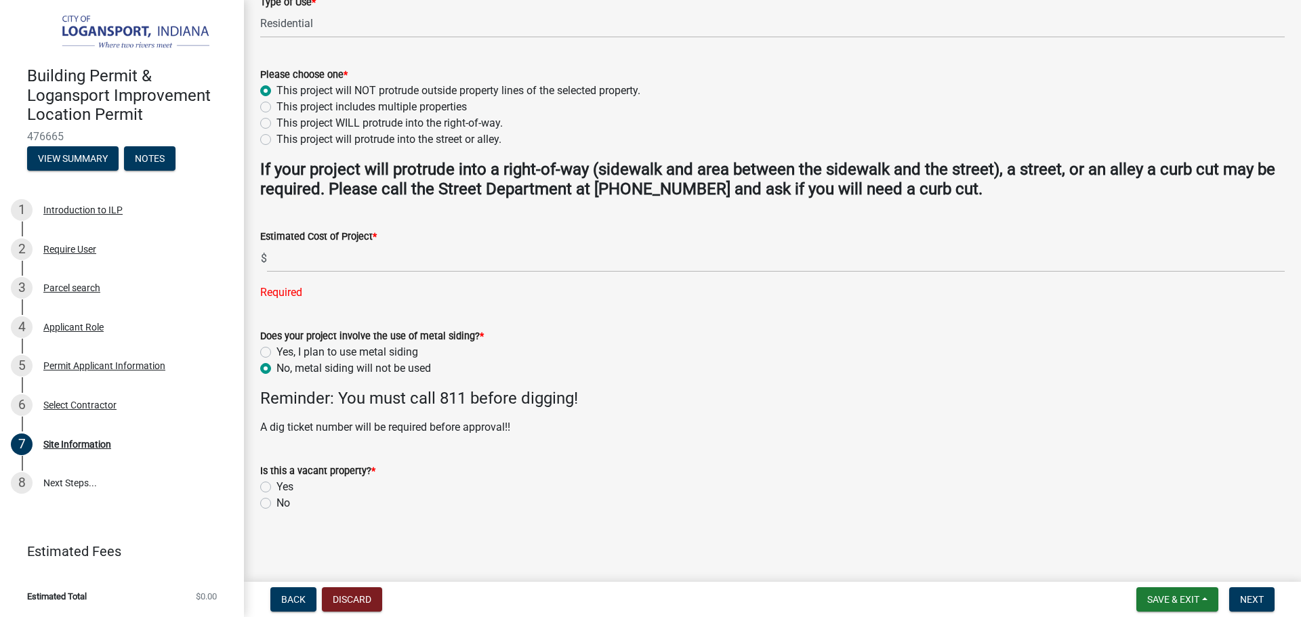
click at [264, 493] on div "Yes" at bounding box center [772, 487] width 1024 height 16
click at [276, 503] on label "No" at bounding box center [283, 503] width 14 height 16
click at [276, 503] on input "No" at bounding box center [280, 499] width 9 height 9
radio input "true"
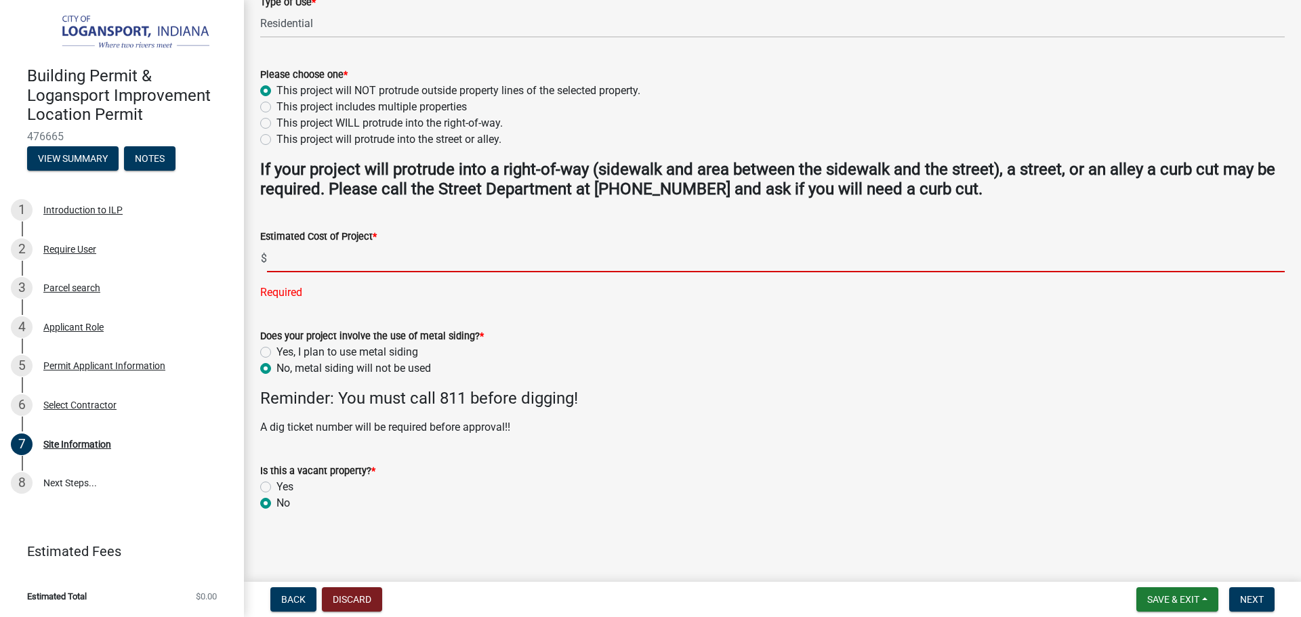
click at [333, 259] on input "text" at bounding box center [775, 259] width 1017 height 28
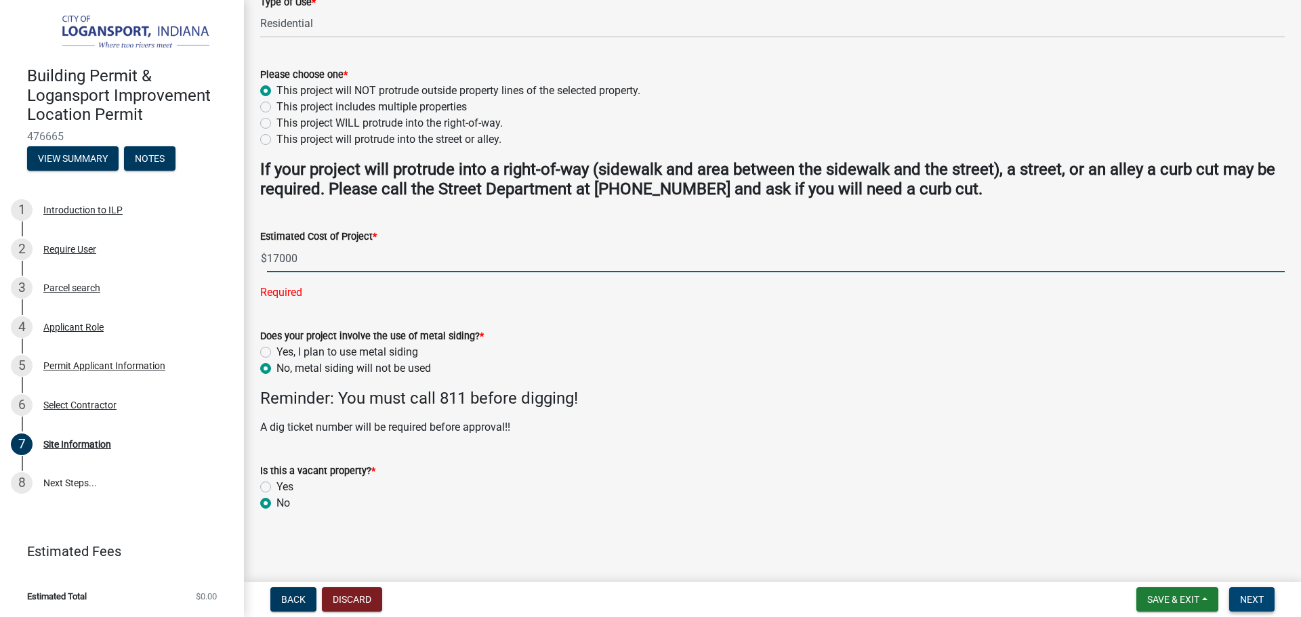
type input "17000"
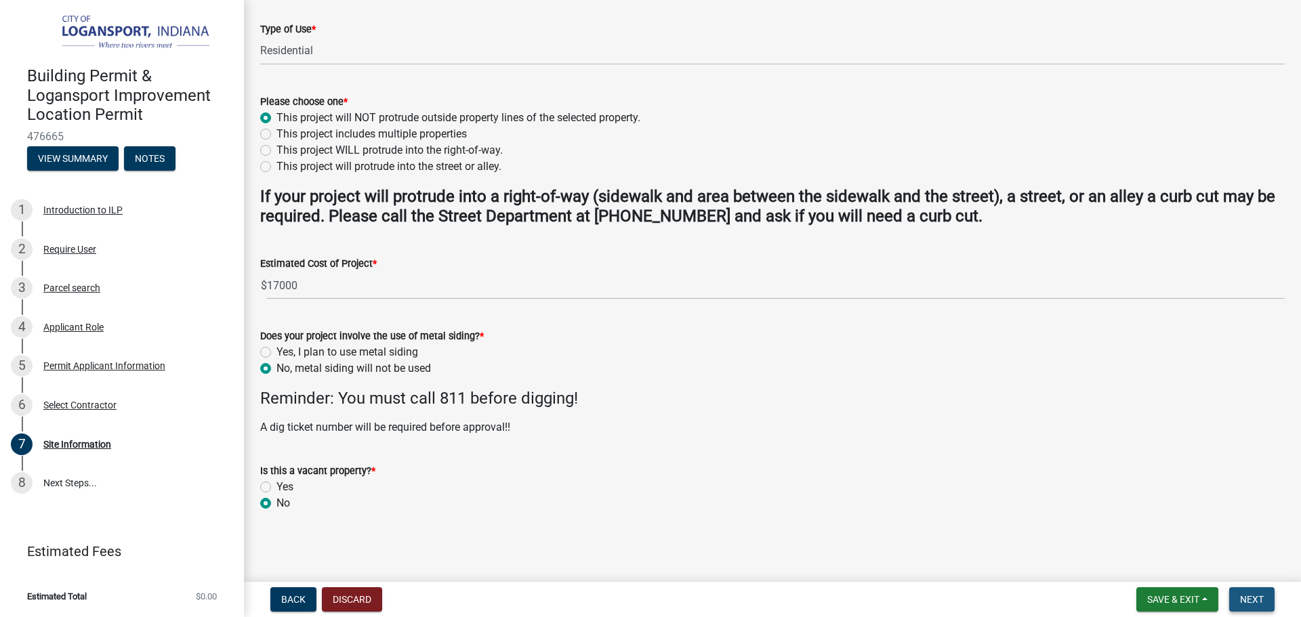
scroll to position [0, 0]
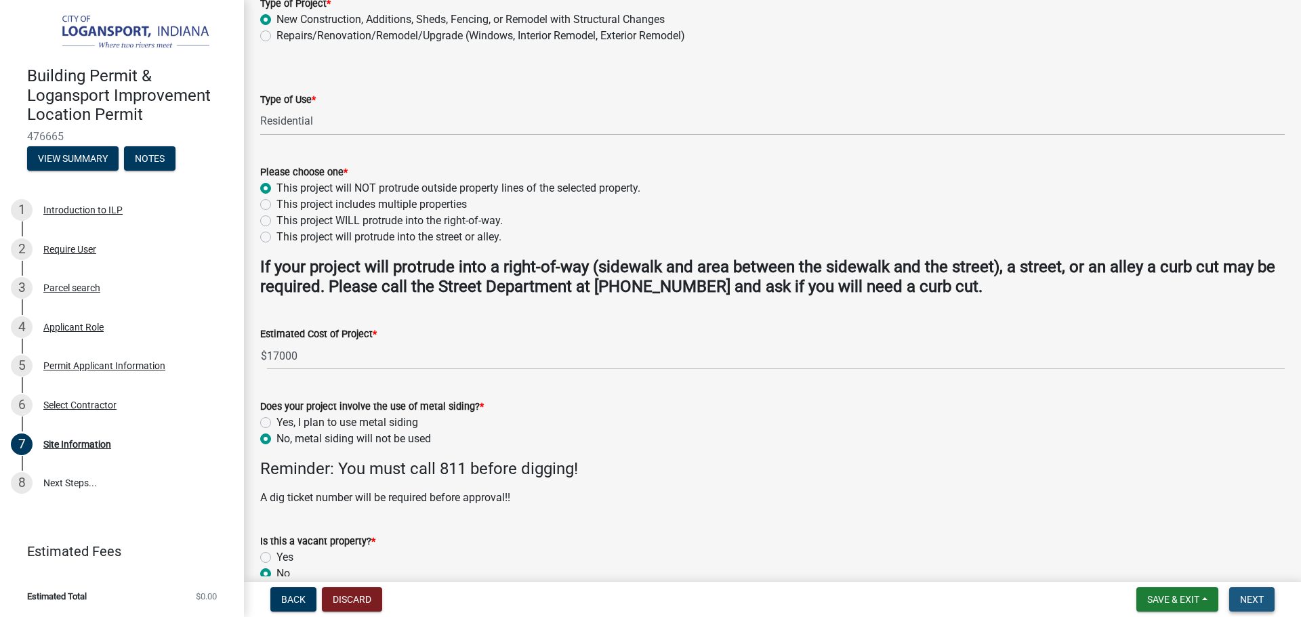
click at [1265, 600] on button "Next" at bounding box center [1251, 599] width 45 height 24
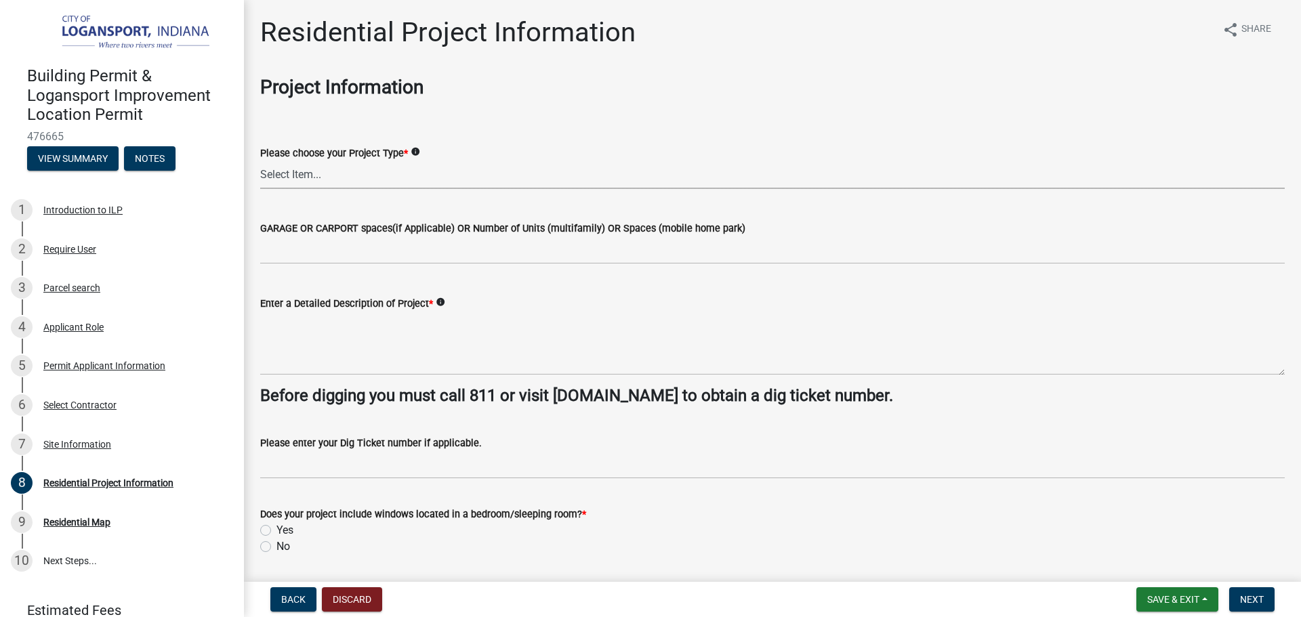
click at [335, 179] on select "Select Item... Single Family Pole Barn Home Multi Family Addition to Dwelling(a…" at bounding box center [772, 175] width 1024 height 28
click at [260, 161] on select "Select Item... Single Family Pole Barn Home Multi Family Addition to Dwelling(a…" at bounding box center [772, 175] width 1024 height 28
select select "379f7339-6ec9-4c1f-82ba-971c465cc0e0"
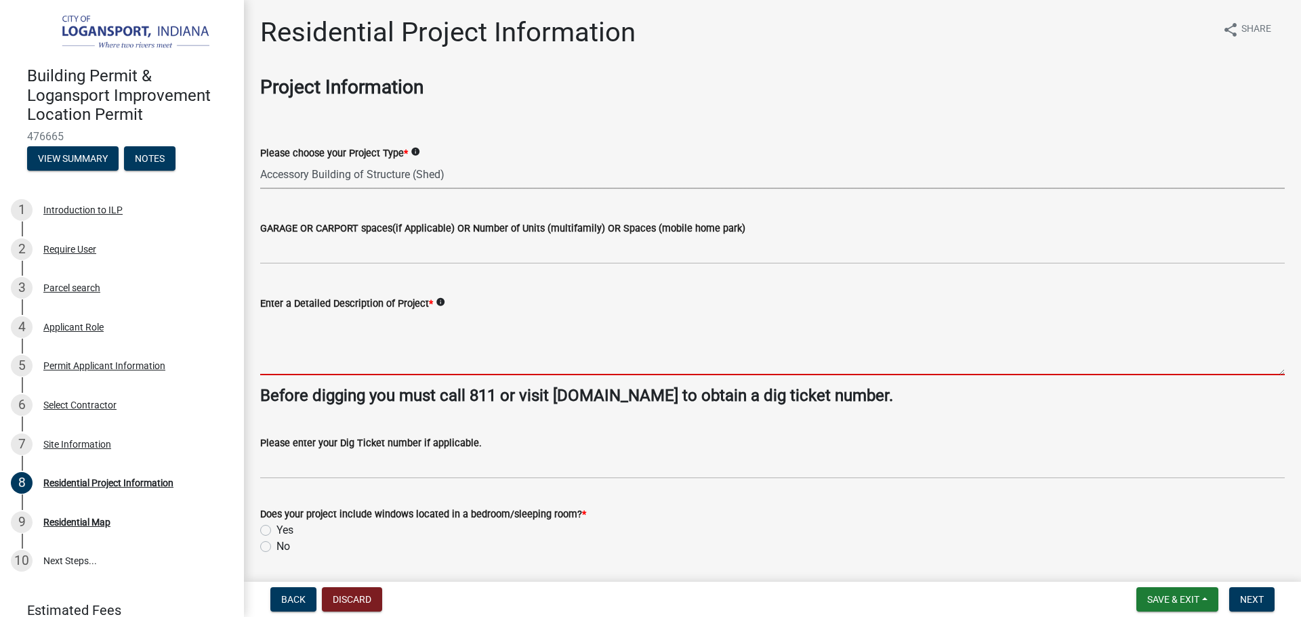
click at [314, 337] on textarea "Enter a Detailed Description of Project *" at bounding box center [772, 344] width 1024 height 64
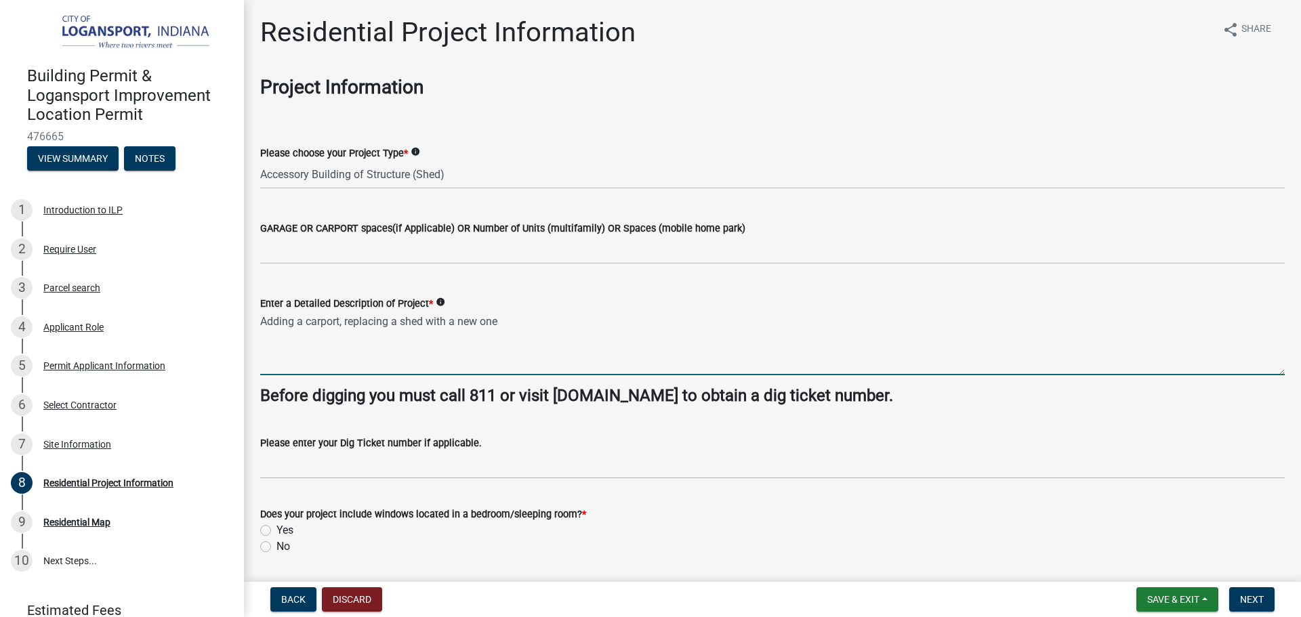
click at [404, 322] on textarea "Adding a carport, replacing a shed with a new one" at bounding box center [772, 344] width 1024 height 64
click at [546, 325] on textarea "Adding a carport, replacing a 12x12 shed with a new one" at bounding box center [772, 344] width 1024 height 64
click at [306, 322] on textarea "Adding a carport, replacing a 12x12 shed with a new 14x24 Shed" at bounding box center [772, 344] width 1024 height 64
click at [381, 324] on textarea "Adding a 18x26 carport, replacing a 12x12 shed with a new 14x24 Shed" at bounding box center [772, 344] width 1024 height 64
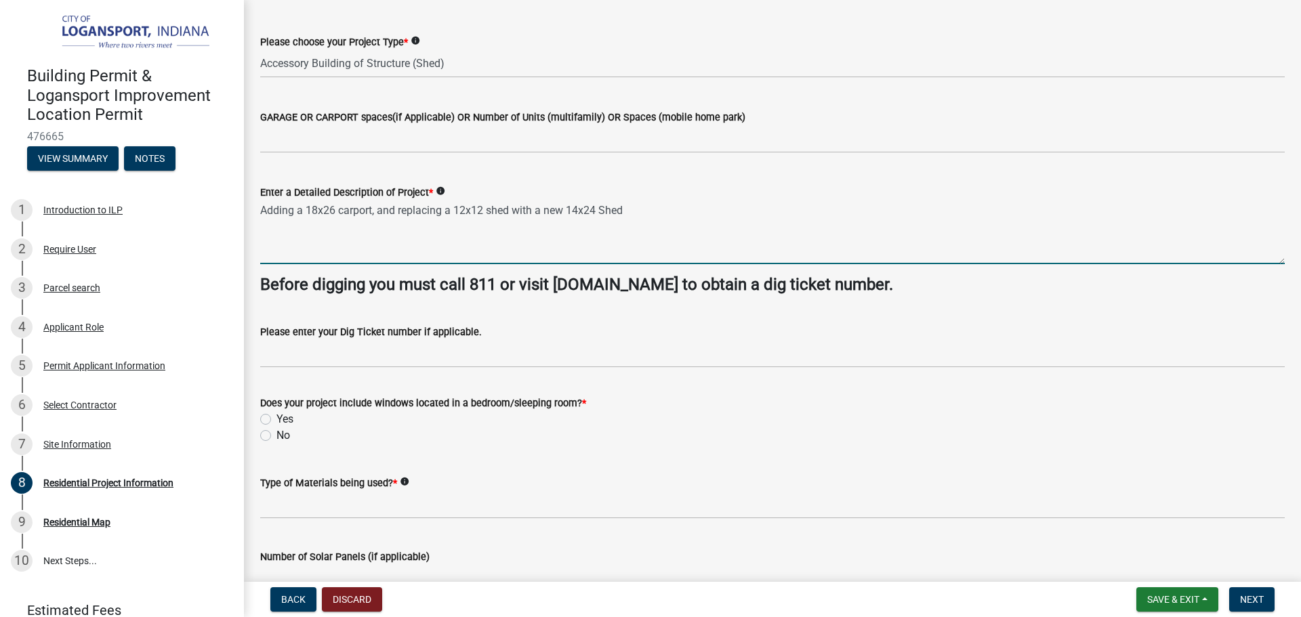
scroll to position [135, 0]
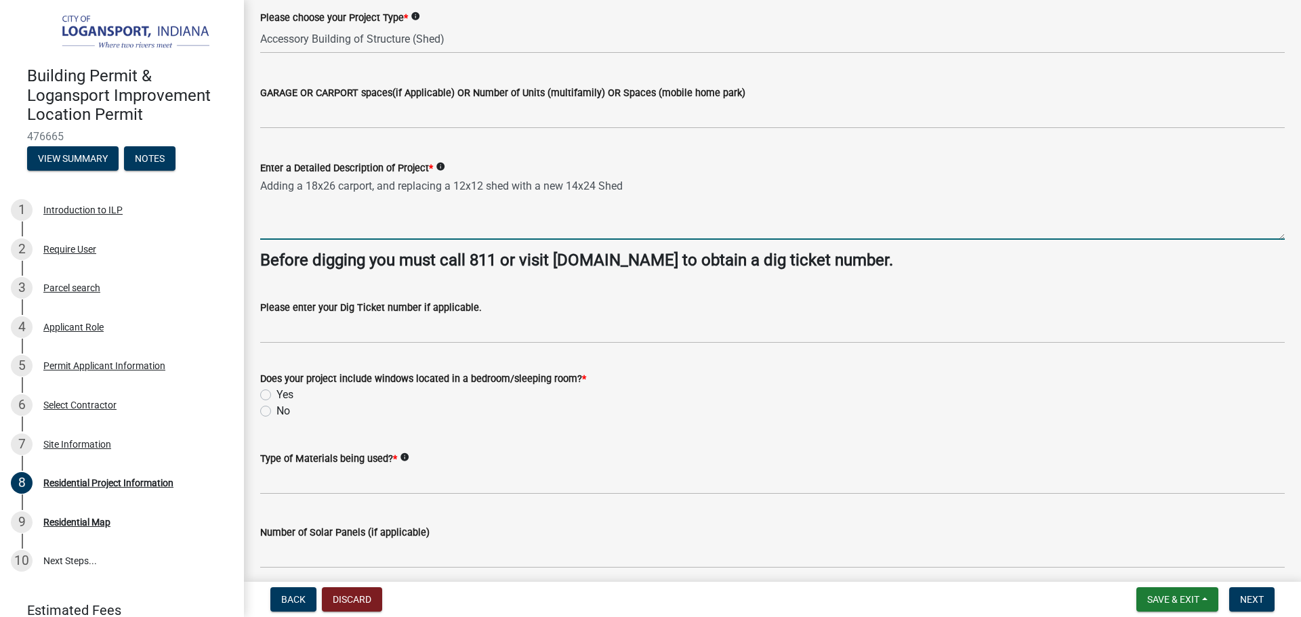
type textarea "Adding a 18x26 carport, and replacing a 12x12 shed with a new 14x24 Shed"
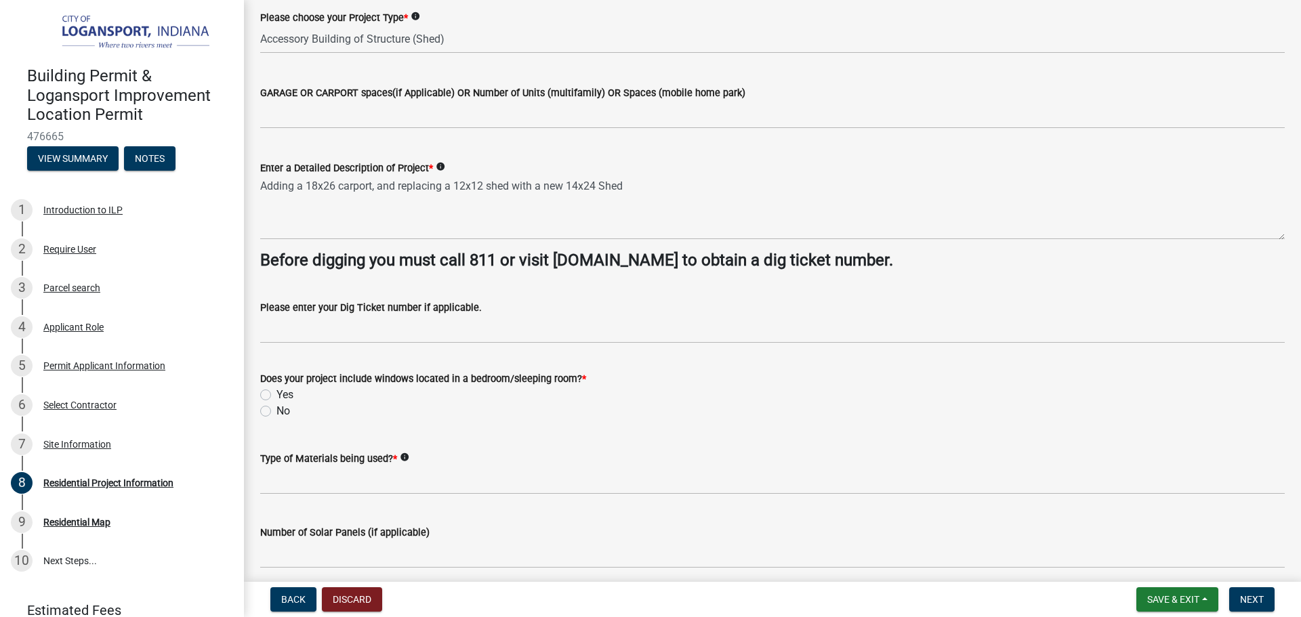
click at [276, 412] on label "No" at bounding box center [283, 411] width 14 height 16
click at [276, 412] on input "No" at bounding box center [280, 407] width 9 height 9
radio input "true"
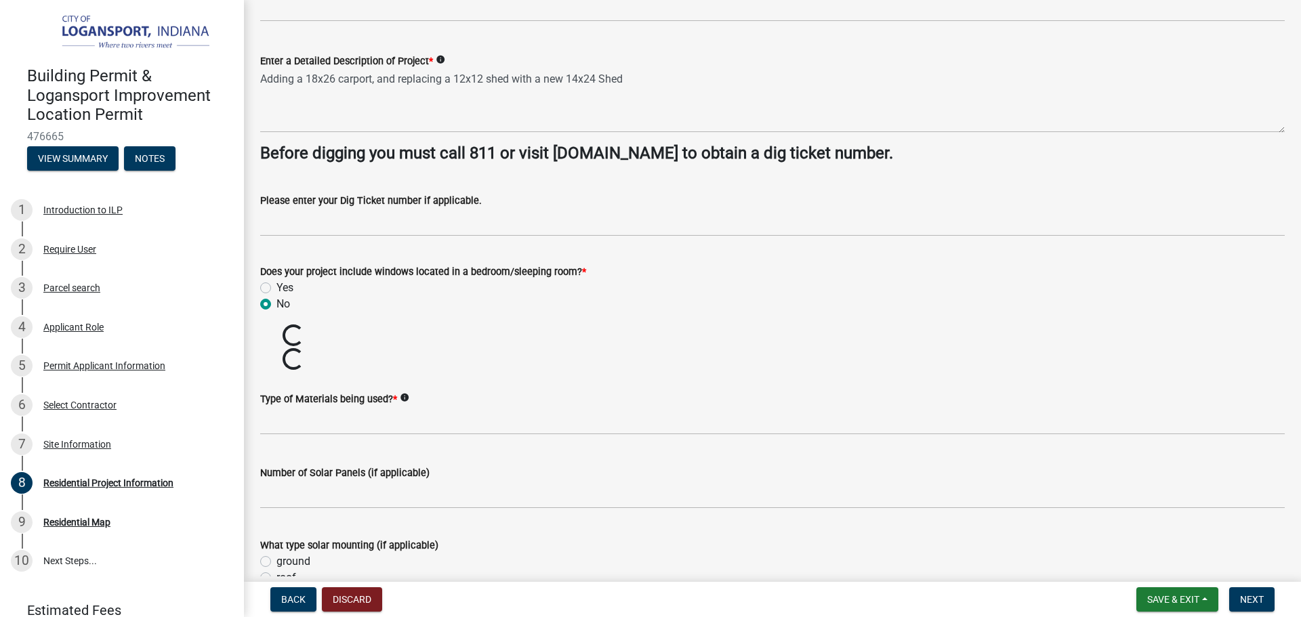
scroll to position [271, 0]
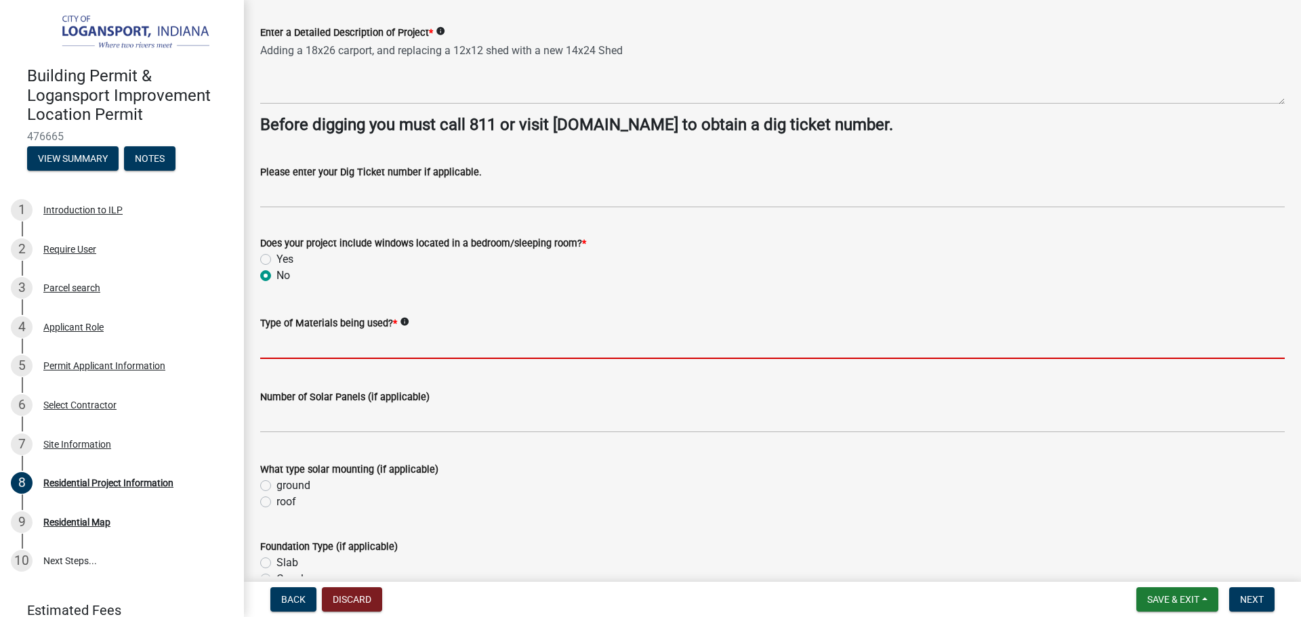
click at [303, 348] on input "Type of Materials being used? *" at bounding box center [772, 345] width 1024 height 28
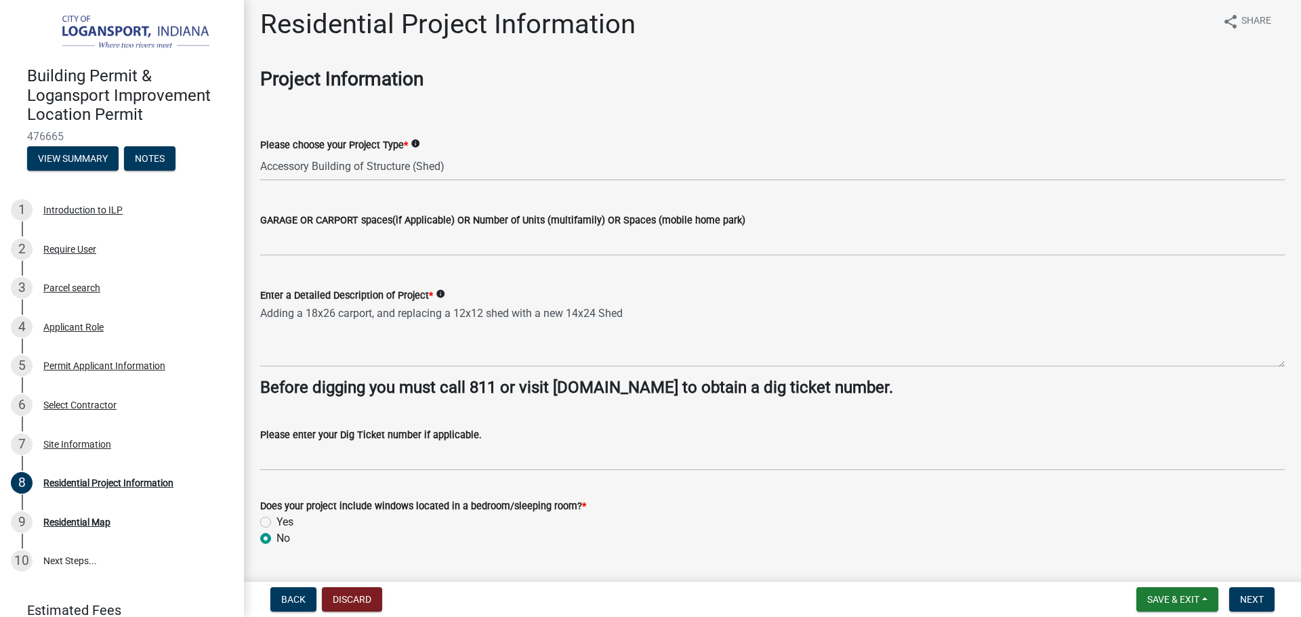
scroll to position [0, 0]
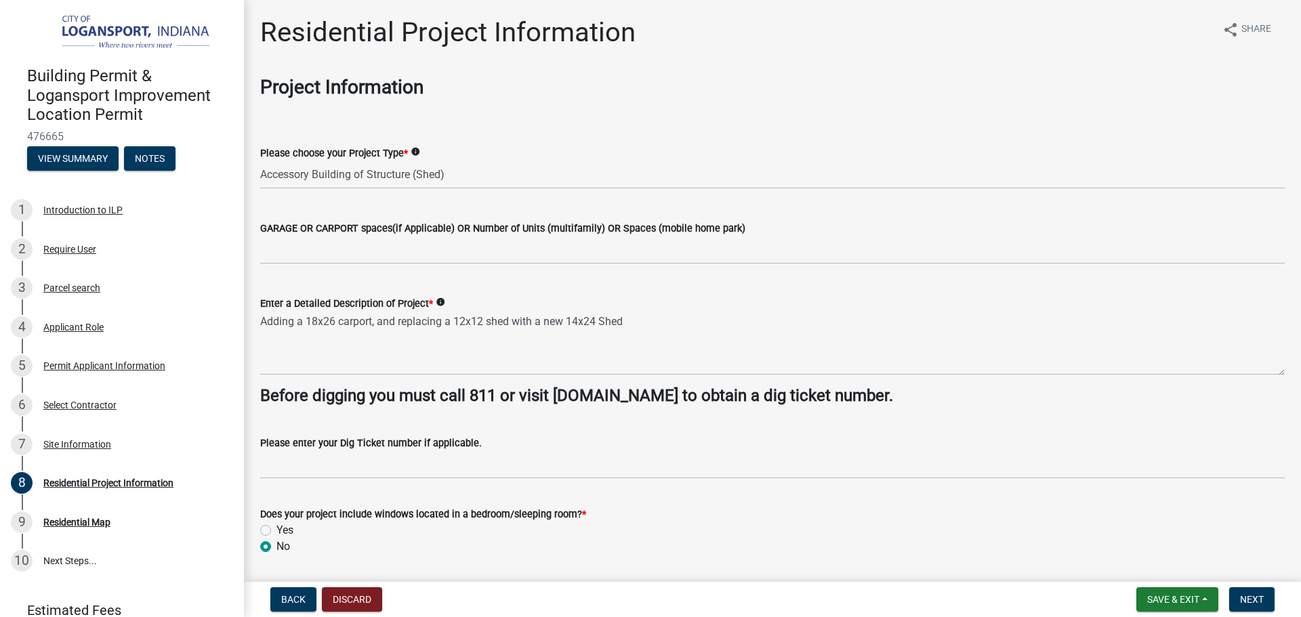
type input "Prefab shed and carport"
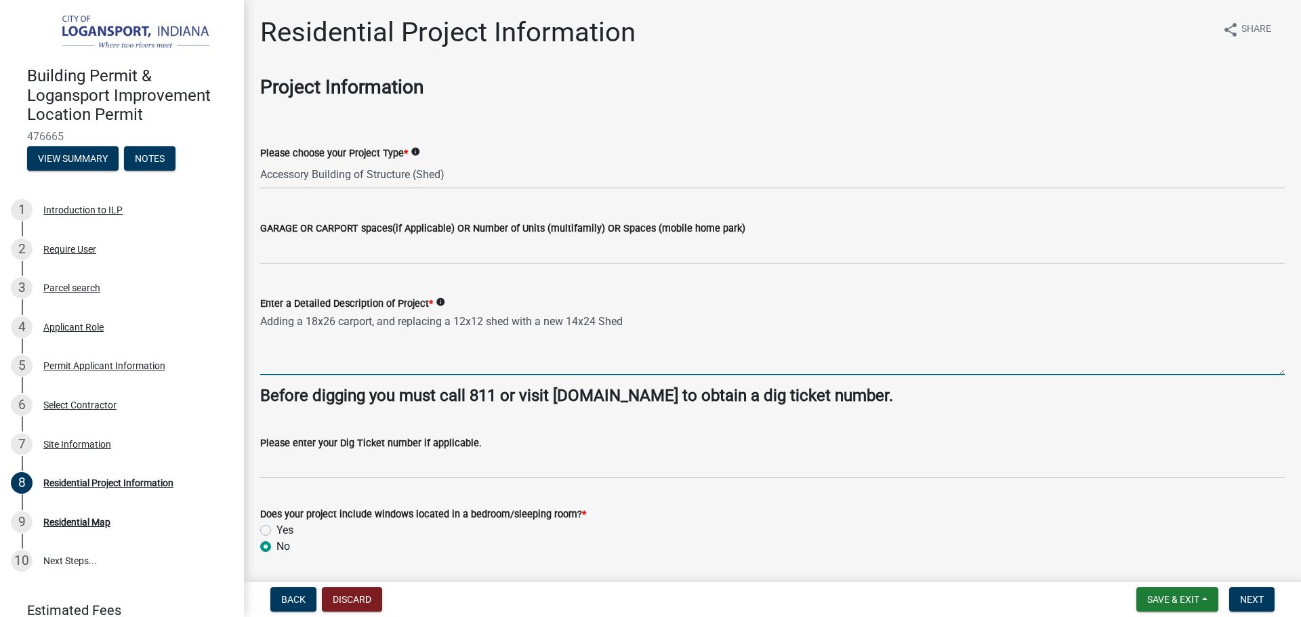
click at [648, 328] on textarea "Adding a 18x26 carport, and replacing a 12x12 shed with a new 14x24 Shed" at bounding box center [772, 344] width 1024 height 64
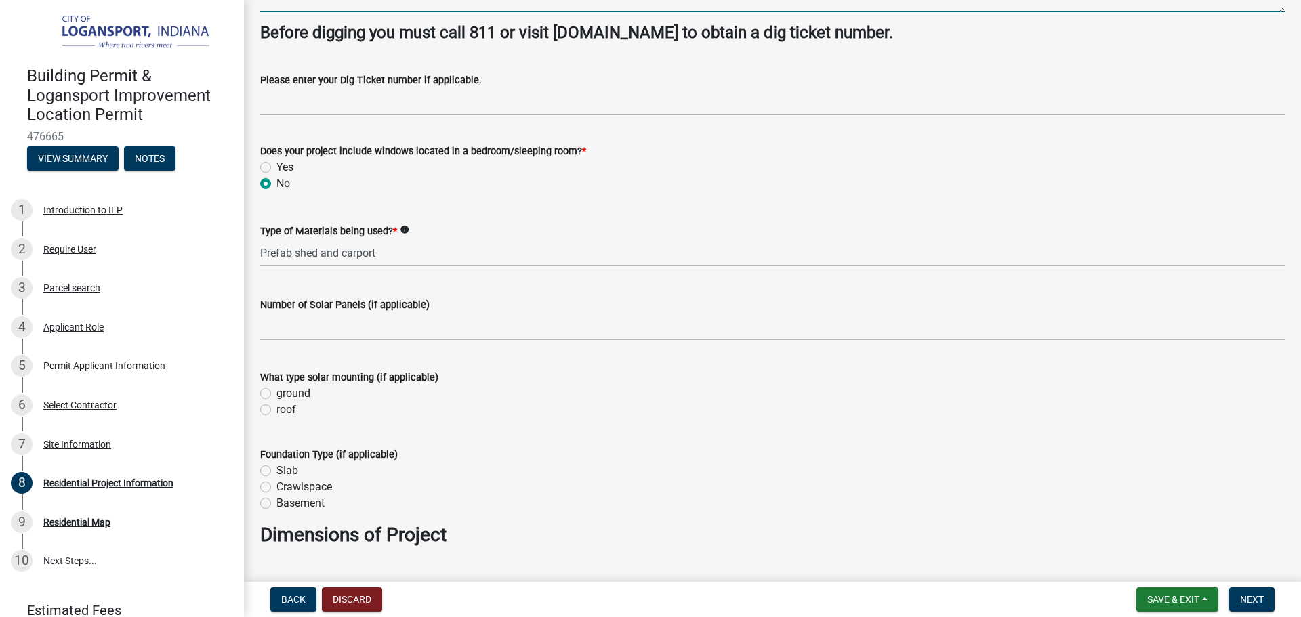
scroll to position [339, 0]
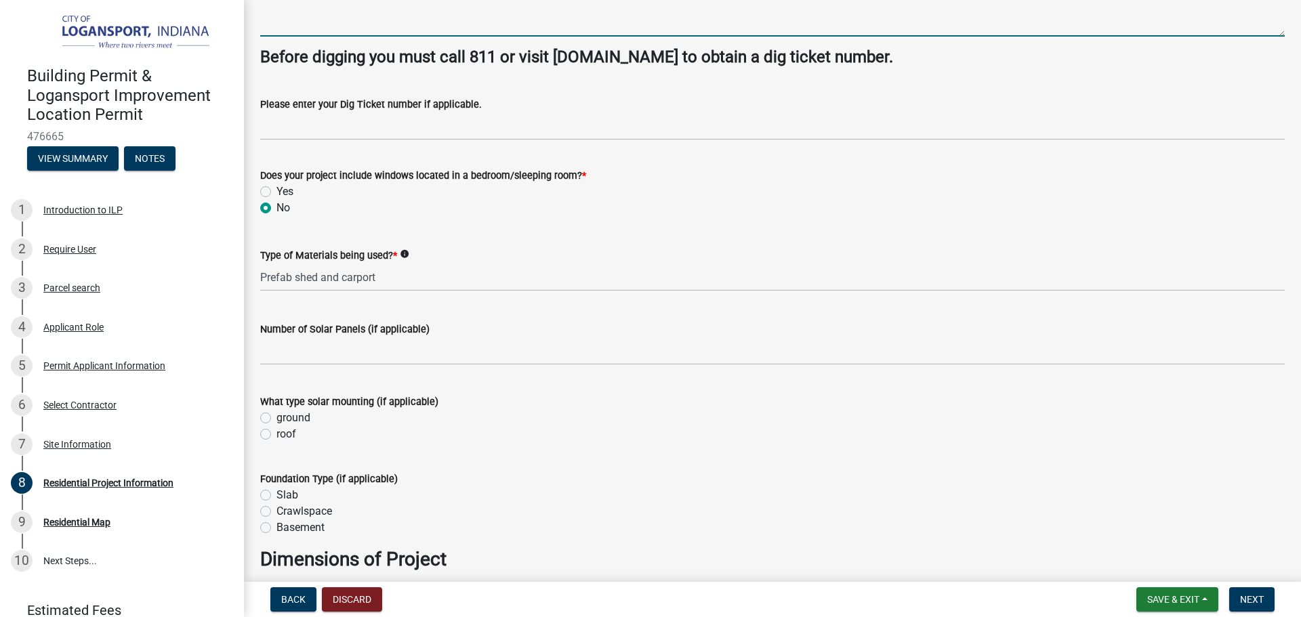
type textarea "Adding a 18x26 carport, and replacing a 12x12 shed with a new 14x24 Shed. Pre f…"
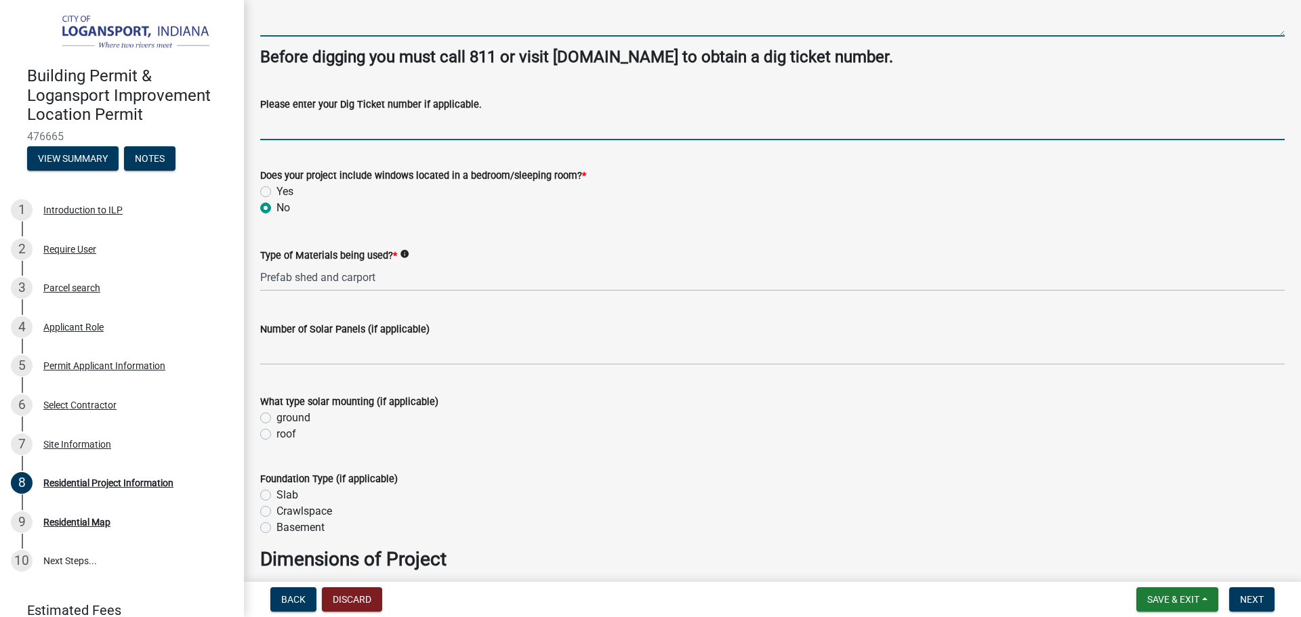
click at [315, 117] on input "Please enter your Dig Ticket number if applicable." at bounding box center [772, 126] width 1024 height 28
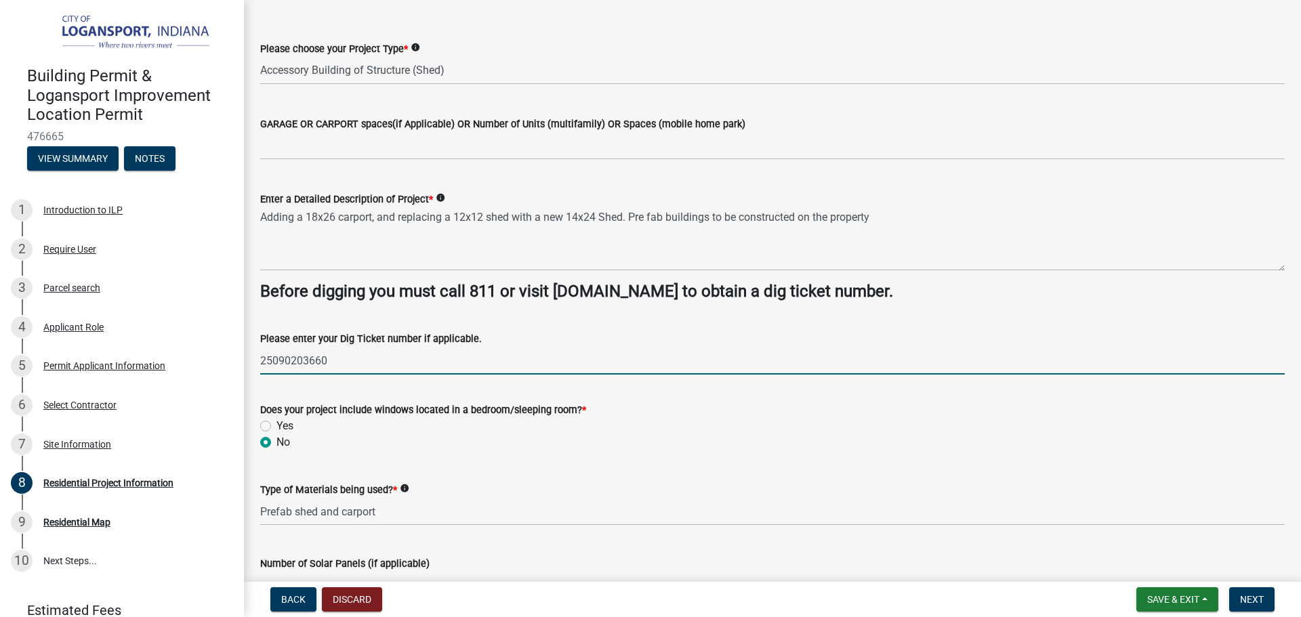
scroll to position [0, 0]
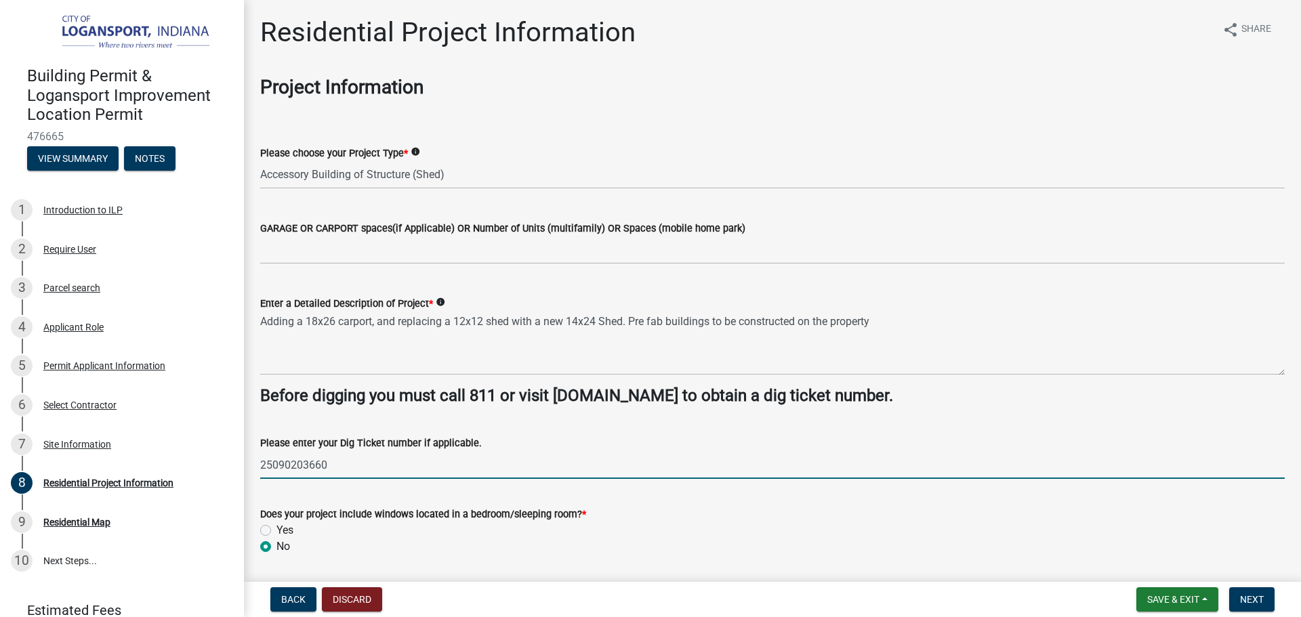
click at [506, 465] on input "25090203660" at bounding box center [772, 465] width 1024 height 28
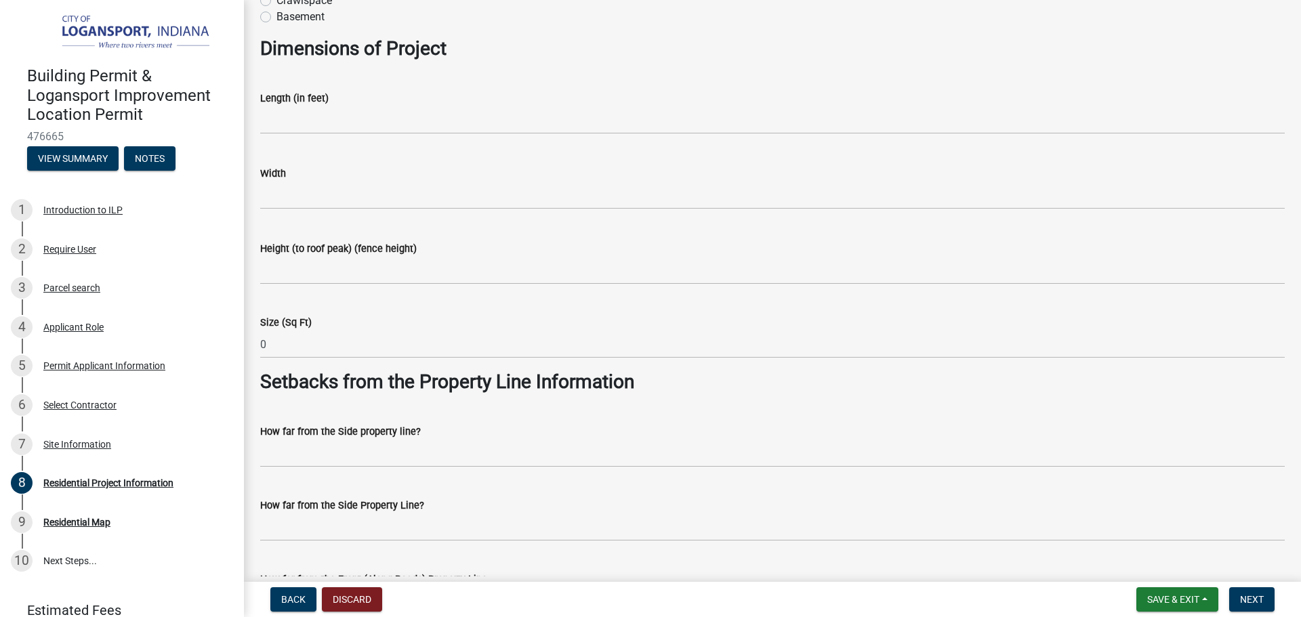
scroll to position [881, 0]
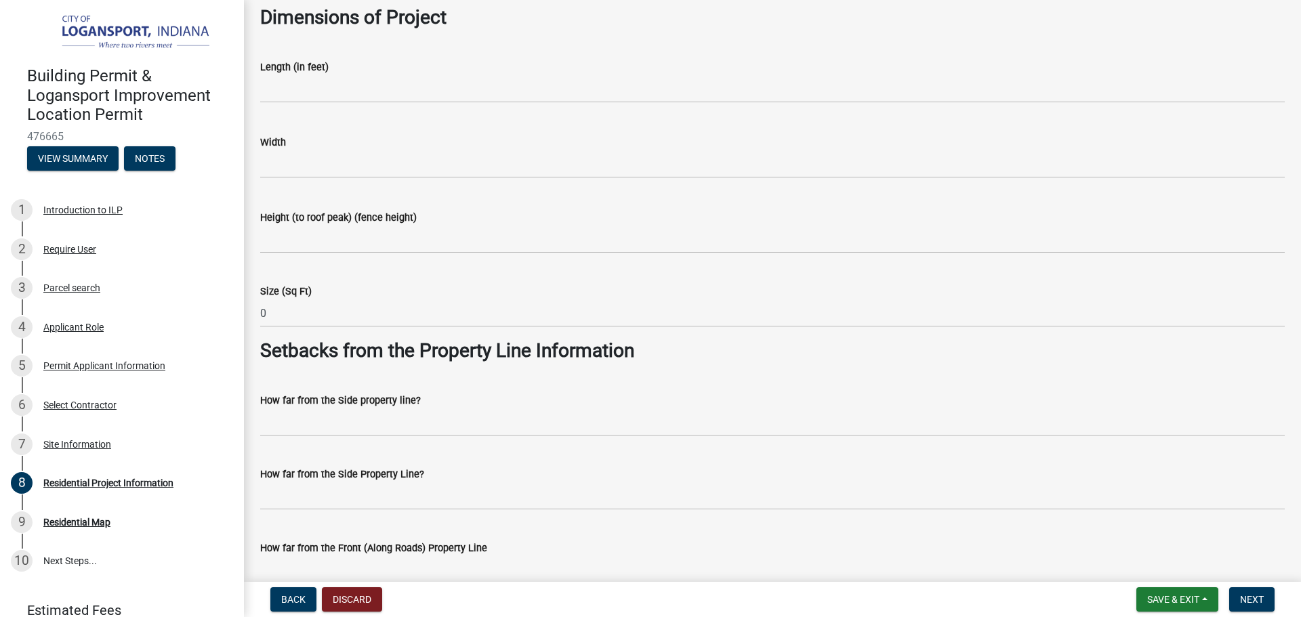
type input "25090203660"
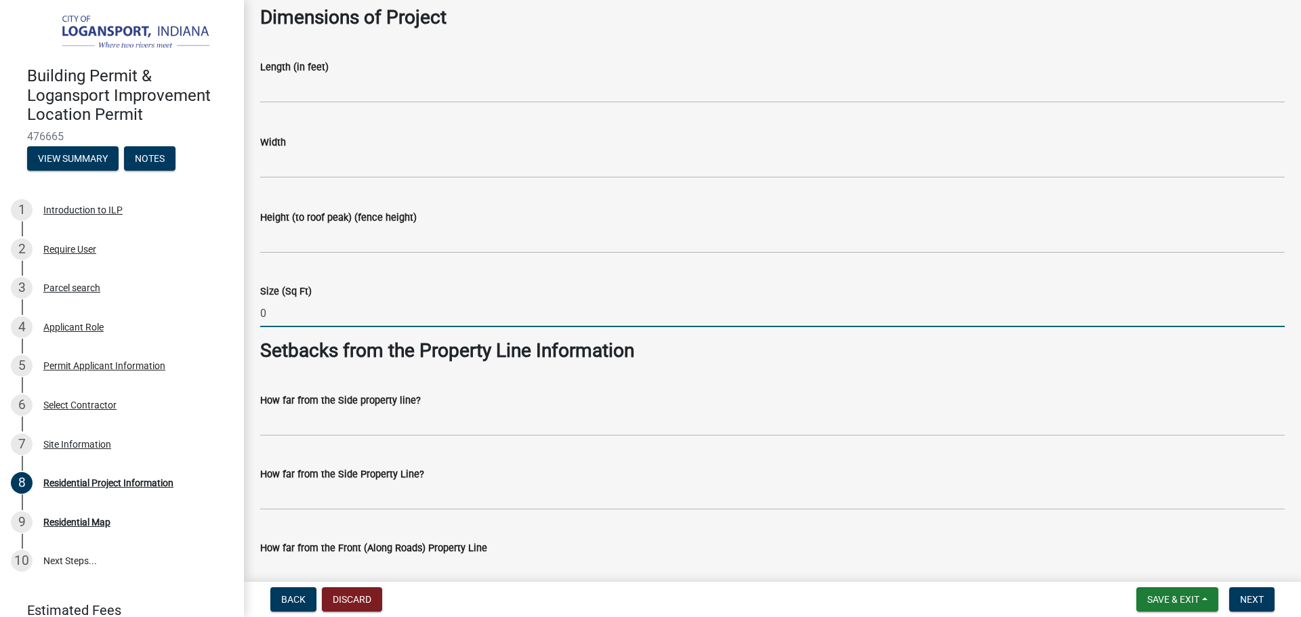
click at [322, 311] on input "0" at bounding box center [772, 313] width 1024 height 28
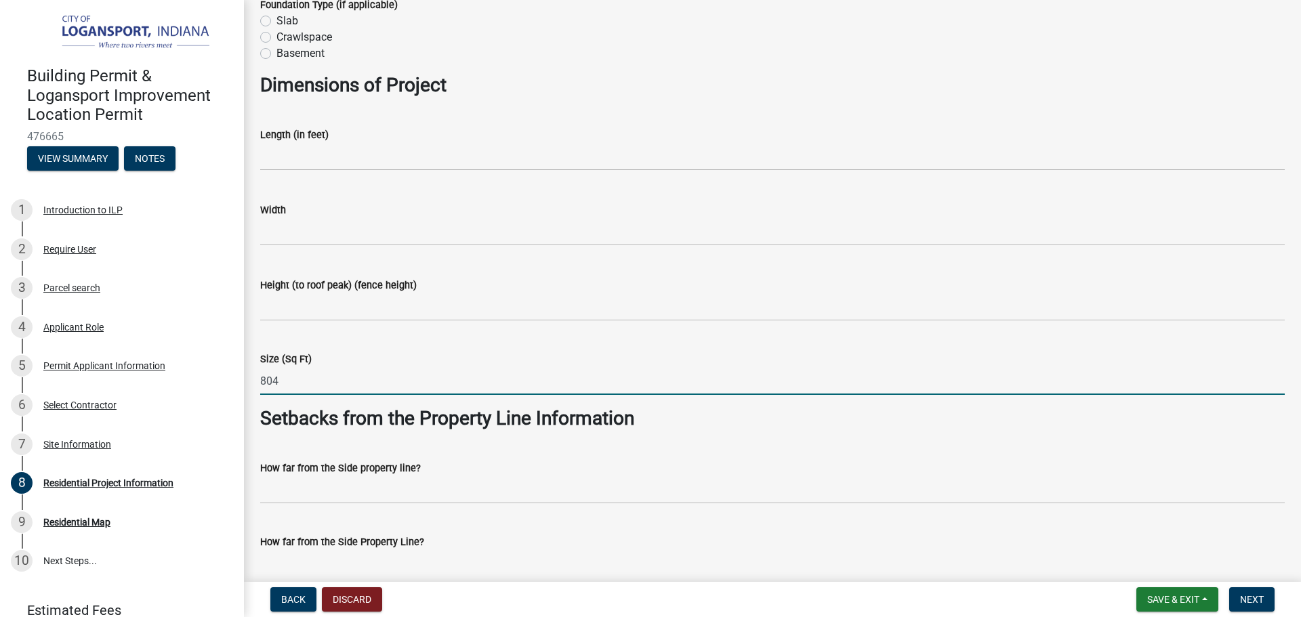
type input "804"
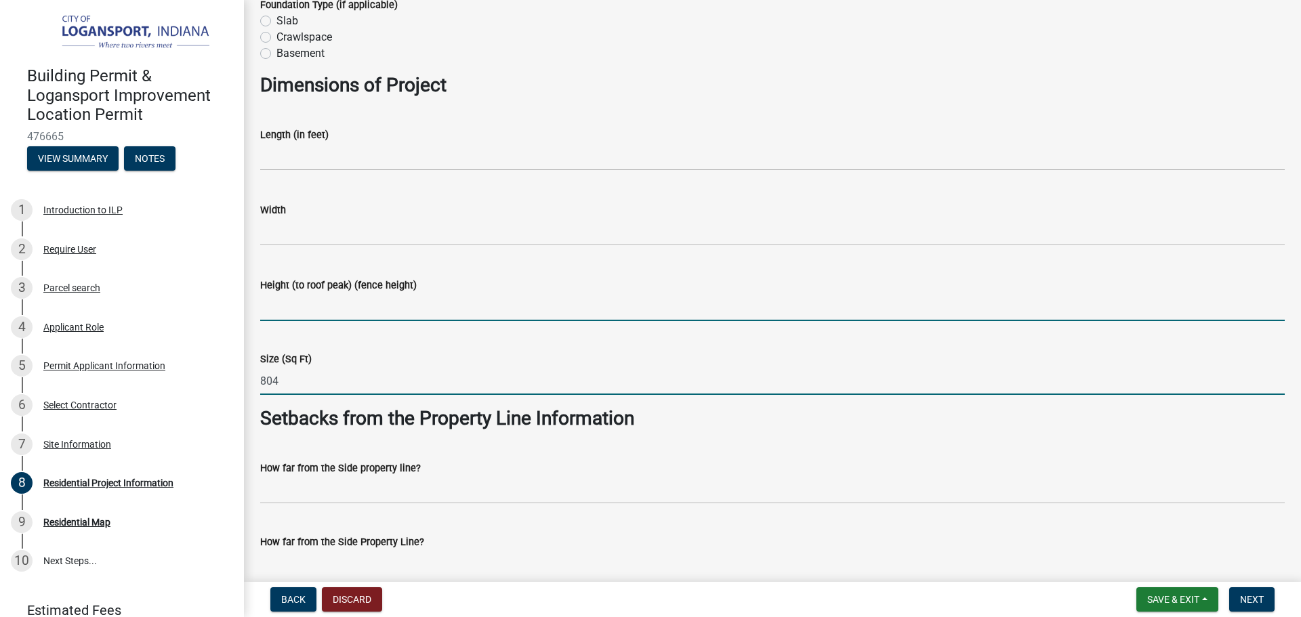
click at [318, 308] on input "Height (to roof peak) (fence height)" at bounding box center [772, 307] width 1024 height 28
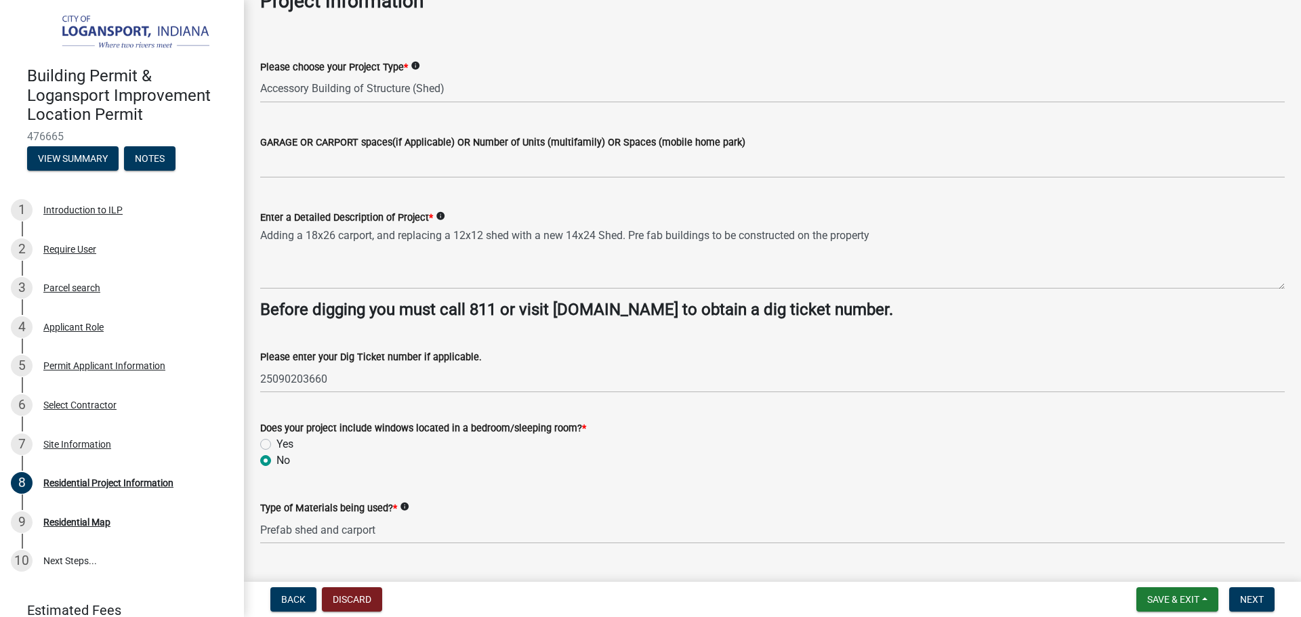
scroll to position [68, 0]
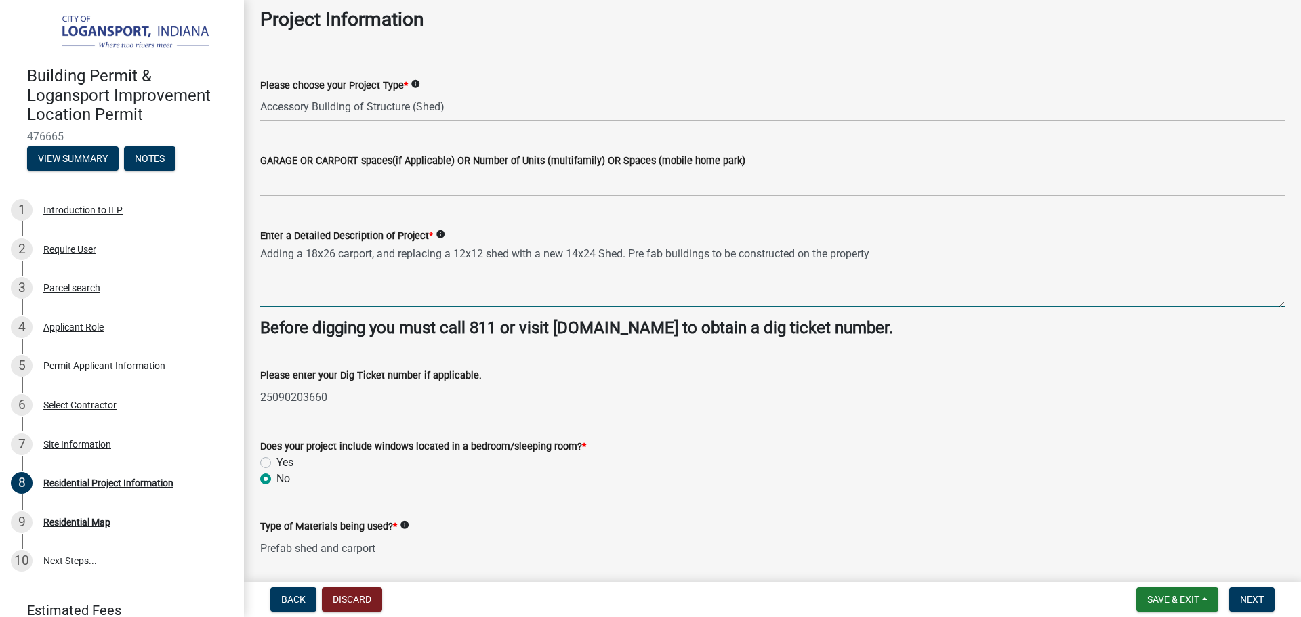
drag, startPoint x: 487, startPoint y: 259, endPoint x: 505, endPoint y: 314, distance: 58.3
click at [487, 259] on textarea "Adding a 18x26 carport, and replacing a 12x12 shed with a new 14x24 Shed. Pre f…" at bounding box center [772, 276] width 1024 height 64
click at [600, 255] on textarea "Adding a 18x26 carport, and replacing a 12x12 shed with a new 14x24 Shed. Pre f…" at bounding box center [772, 276] width 1024 height 64
click at [335, 255] on textarea "Adding a 18x26 carport, and replacing a 12x12 shed with a new 14x24x11.6 Shed. …" at bounding box center [772, 276] width 1024 height 64
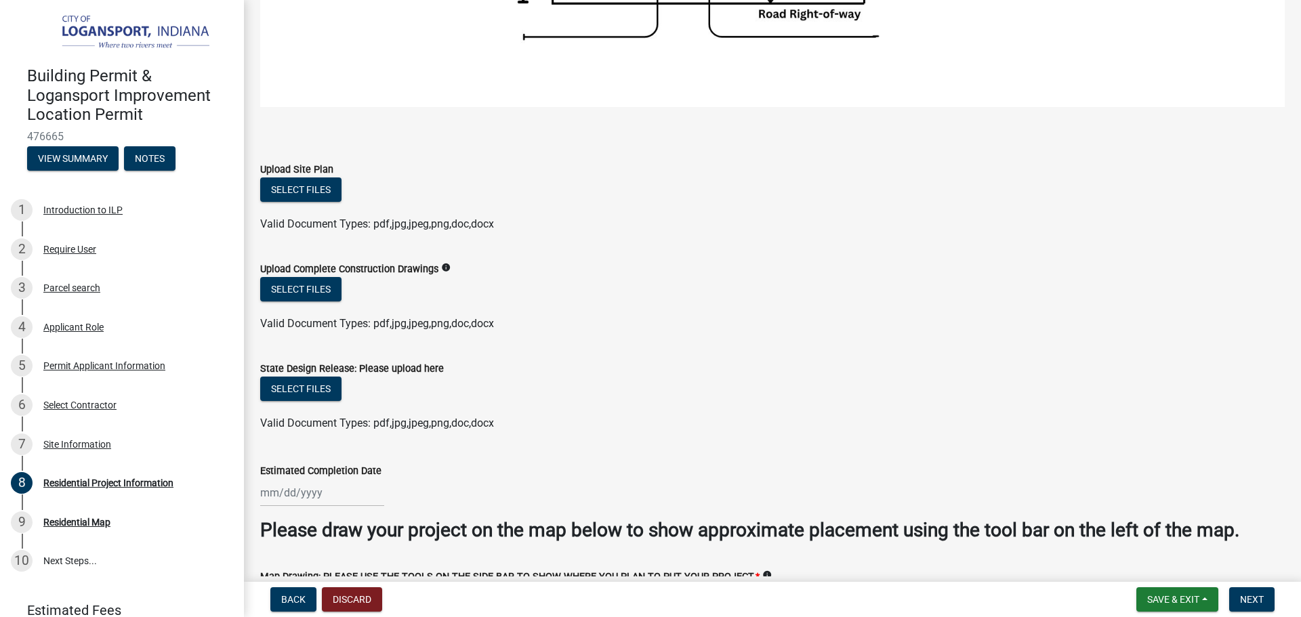
scroll to position [2537, 0]
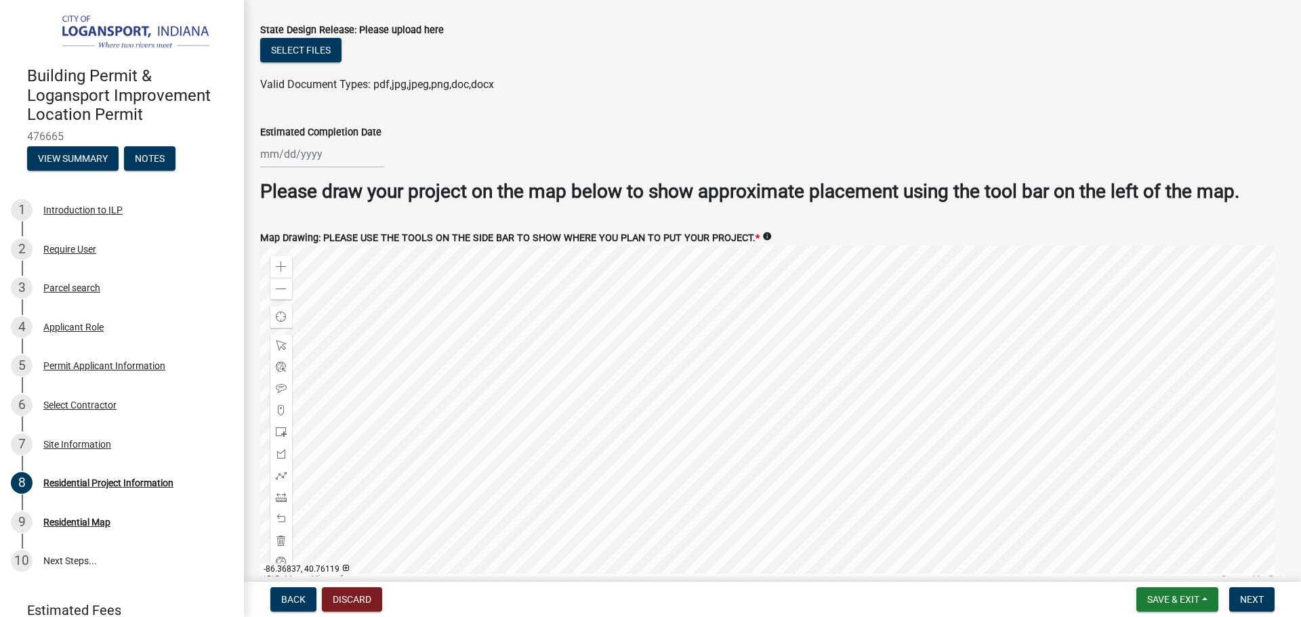
type textarea "Adding a 18x26x9.6 carport, and replacing a 12x12 shed with a new 14x24x11.6 Sh…"
click at [677, 372] on div at bounding box center [772, 415] width 1024 height 339
click at [845, 394] on div at bounding box center [772, 415] width 1024 height 339
click at [280, 492] on span at bounding box center [281, 497] width 11 height 11
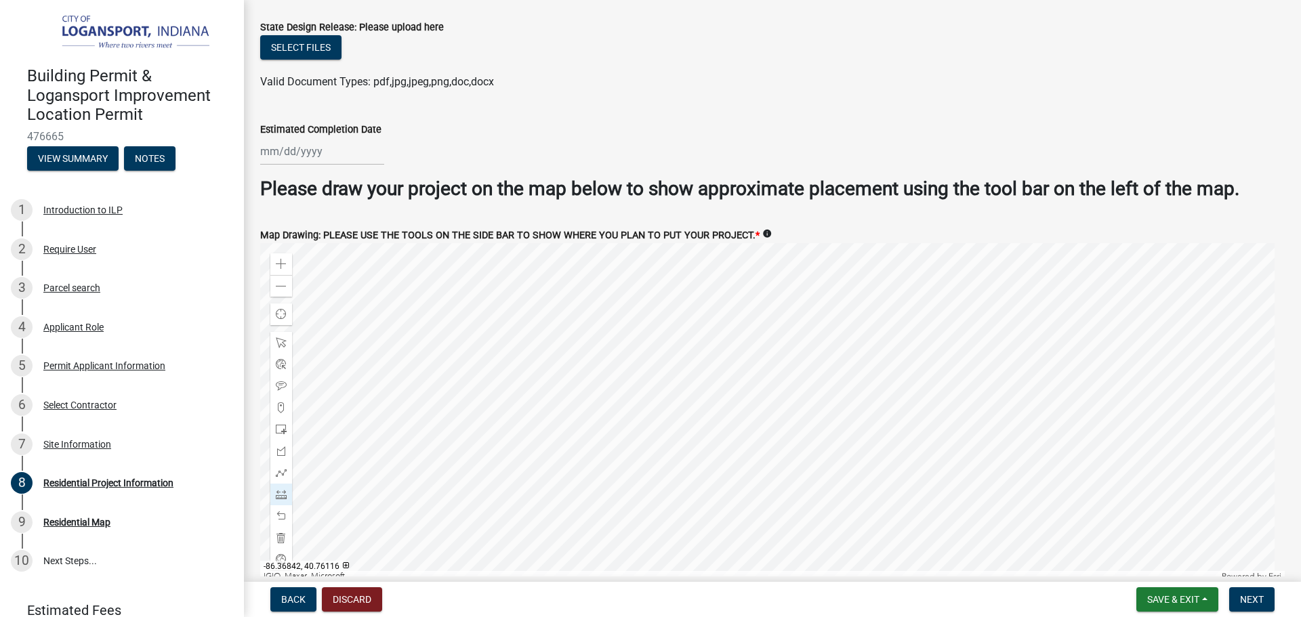
click at [589, 380] on div at bounding box center [772, 412] width 1024 height 339
click at [629, 381] on div at bounding box center [772, 412] width 1024 height 339
click at [629, 411] on div at bounding box center [772, 412] width 1024 height 339
click at [591, 413] on div at bounding box center [772, 412] width 1024 height 339
click at [589, 381] on div at bounding box center [772, 412] width 1024 height 339
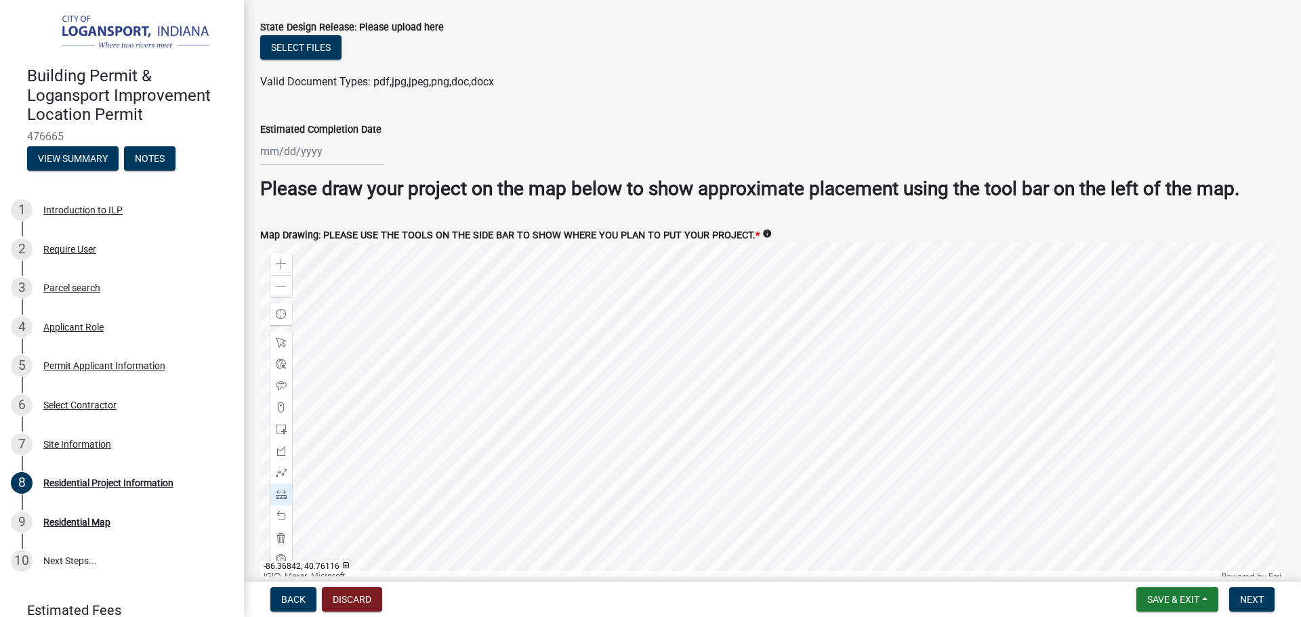
click at [589, 381] on div at bounding box center [772, 412] width 1024 height 339
click at [278, 511] on span at bounding box center [281, 516] width 11 height 11
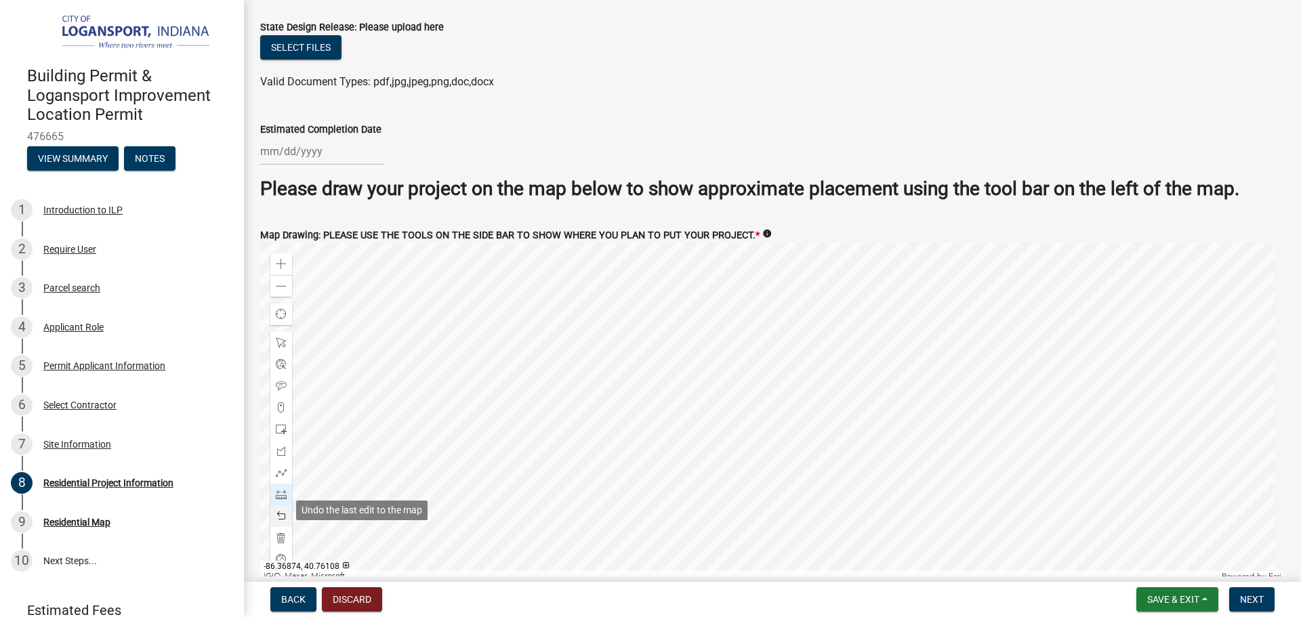
click at [282, 511] on span at bounding box center [281, 516] width 11 height 11
click at [551, 386] on div at bounding box center [772, 412] width 1024 height 339
click at [582, 386] on div at bounding box center [772, 412] width 1024 height 339
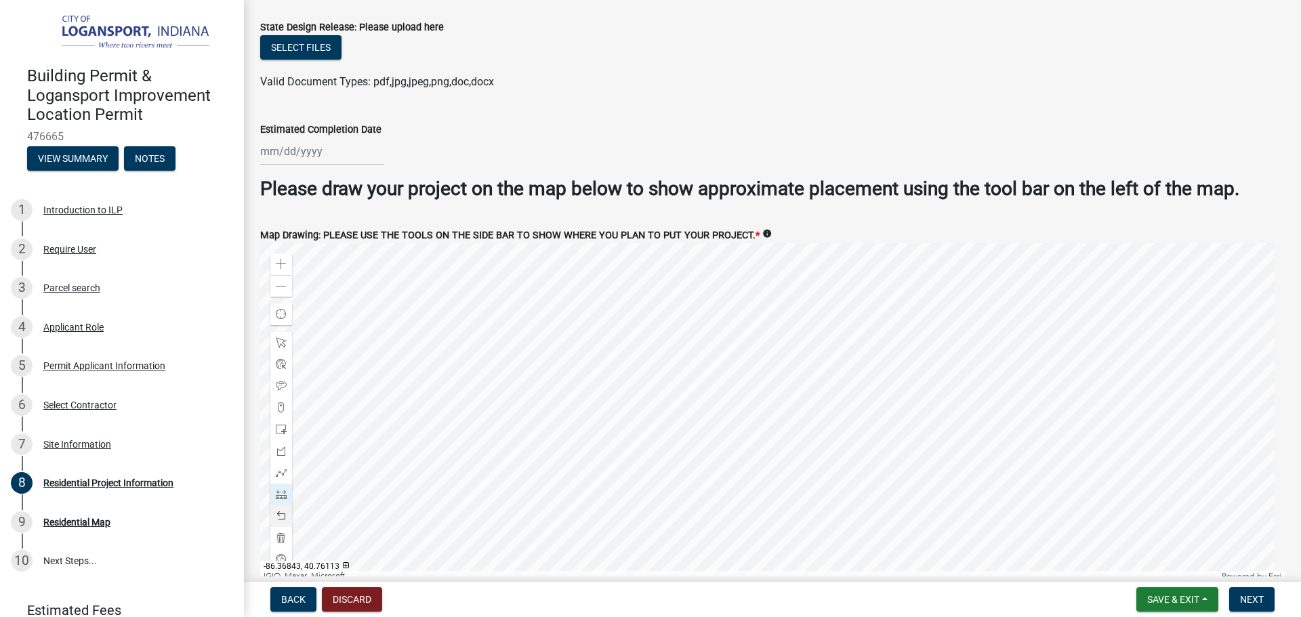
click at [581, 416] on div at bounding box center [772, 412] width 1024 height 339
click at [552, 417] on div at bounding box center [772, 412] width 1024 height 339
click at [552, 385] on div at bounding box center [772, 412] width 1024 height 339
click at [285, 511] on span at bounding box center [281, 516] width 11 height 11
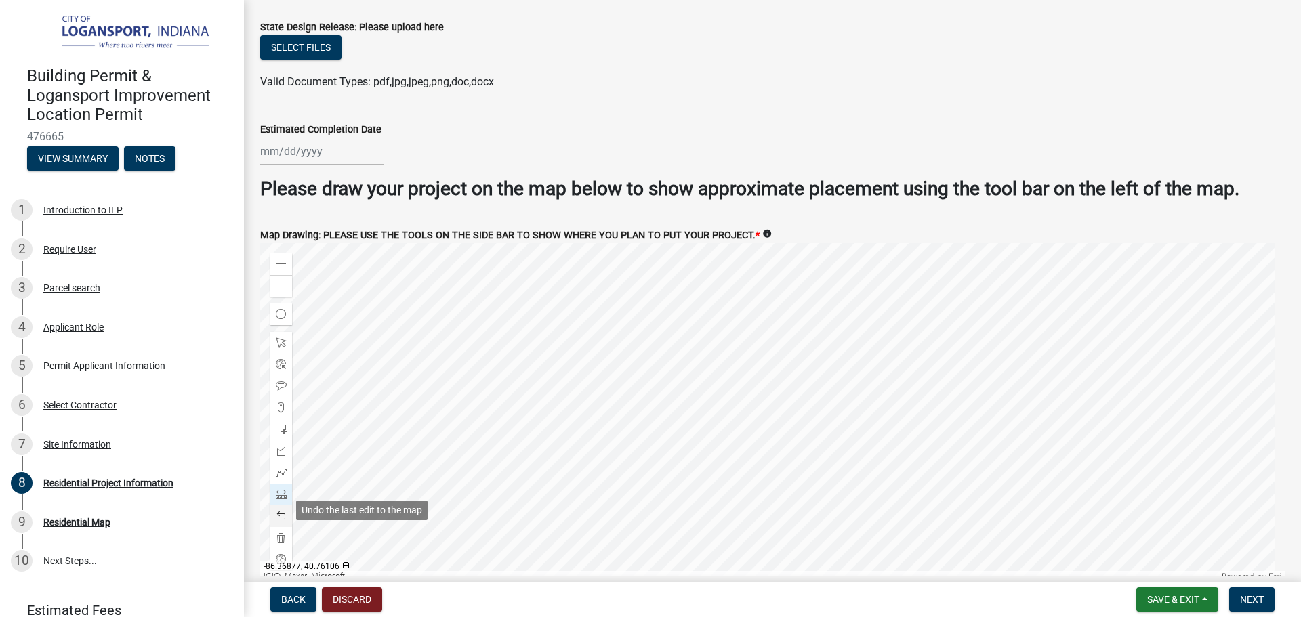
click at [285, 511] on span at bounding box center [281, 516] width 11 height 11
click at [650, 348] on div at bounding box center [772, 412] width 1024 height 339
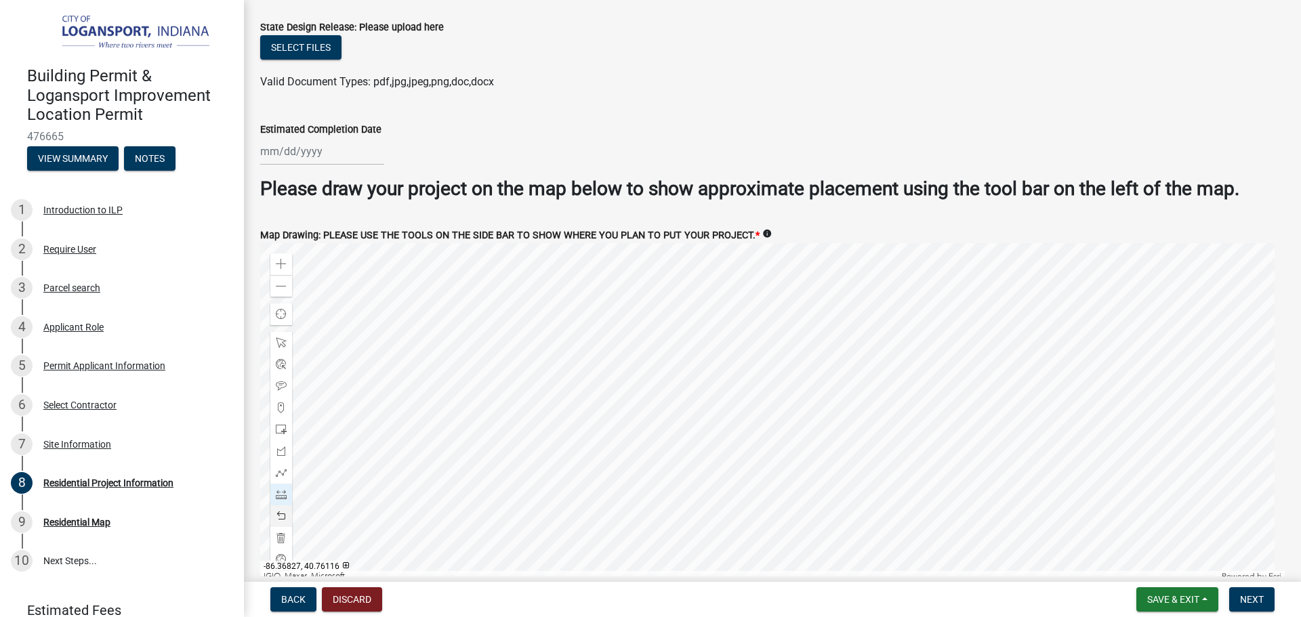
click at [717, 379] on div at bounding box center [772, 412] width 1024 height 339
click at [712, 344] on div at bounding box center [772, 412] width 1024 height 339
click at [650, 347] on div at bounding box center [772, 412] width 1024 height 339
click at [649, 385] on div at bounding box center [772, 412] width 1024 height 339
click at [719, 378] on div at bounding box center [772, 412] width 1024 height 339
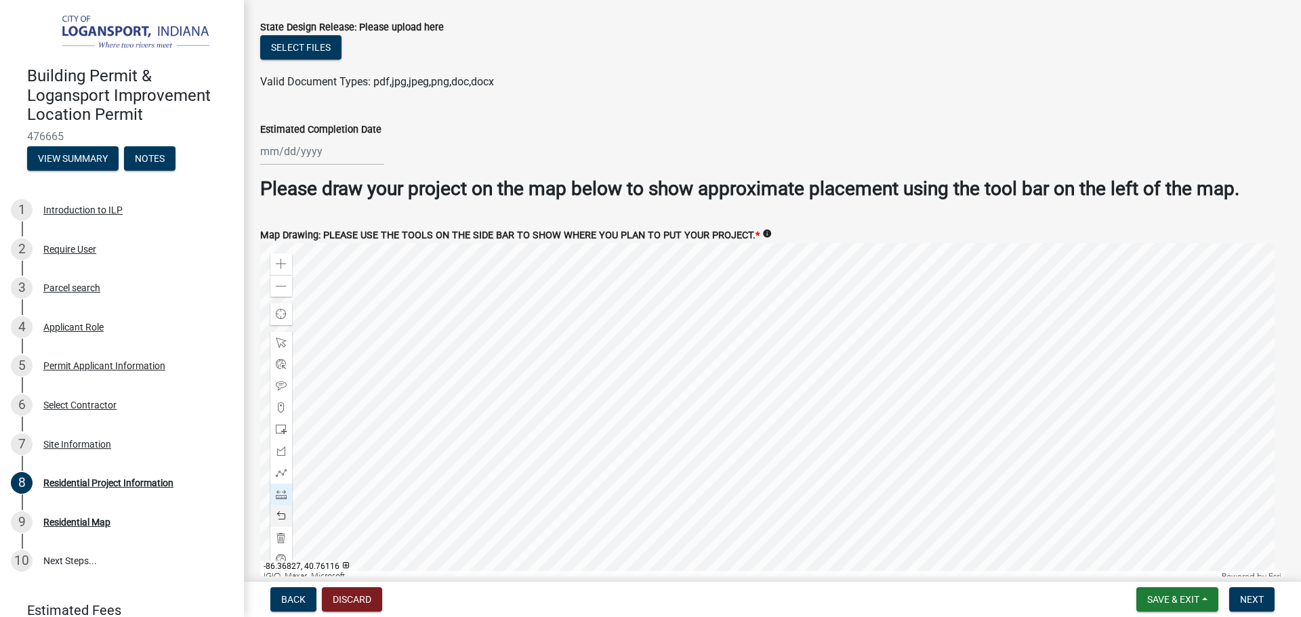
click at [719, 378] on div at bounding box center [772, 412] width 1024 height 339
click at [284, 511] on span at bounding box center [281, 516] width 11 height 11
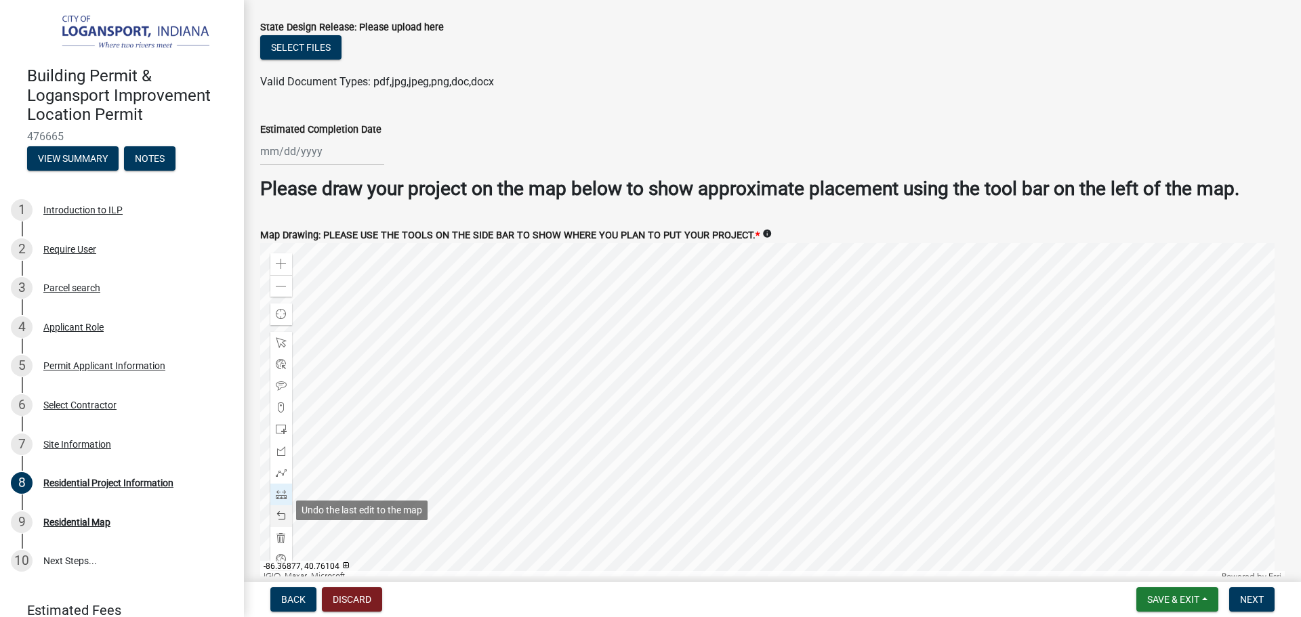
click at [284, 511] on span at bounding box center [281, 516] width 11 height 11
click at [278, 383] on span at bounding box center [281, 386] width 11 height 11
click at [685, 365] on div at bounding box center [772, 412] width 1024 height 339
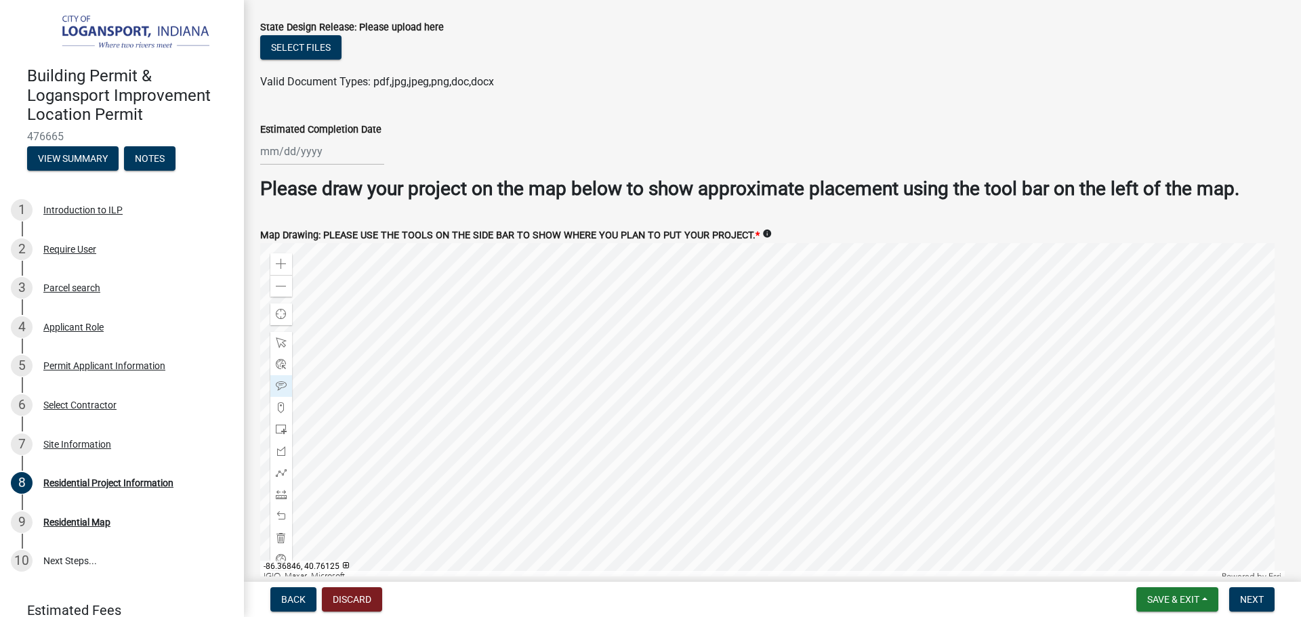
click at [556, 280] on div at bounding box center [772, 412] width 1024 height 339
click at [284, 474] on div at bounding box center [281, 473] width 22 height 22
click at [551, 289] on div at bounding box center [772, 412] width 1024 height 339
click at [553, 327] on div at bounding box center [772, 412] width 1024 height 339
click at [622, 326] on div at bounding box center [772, 412] width 1024 height 339
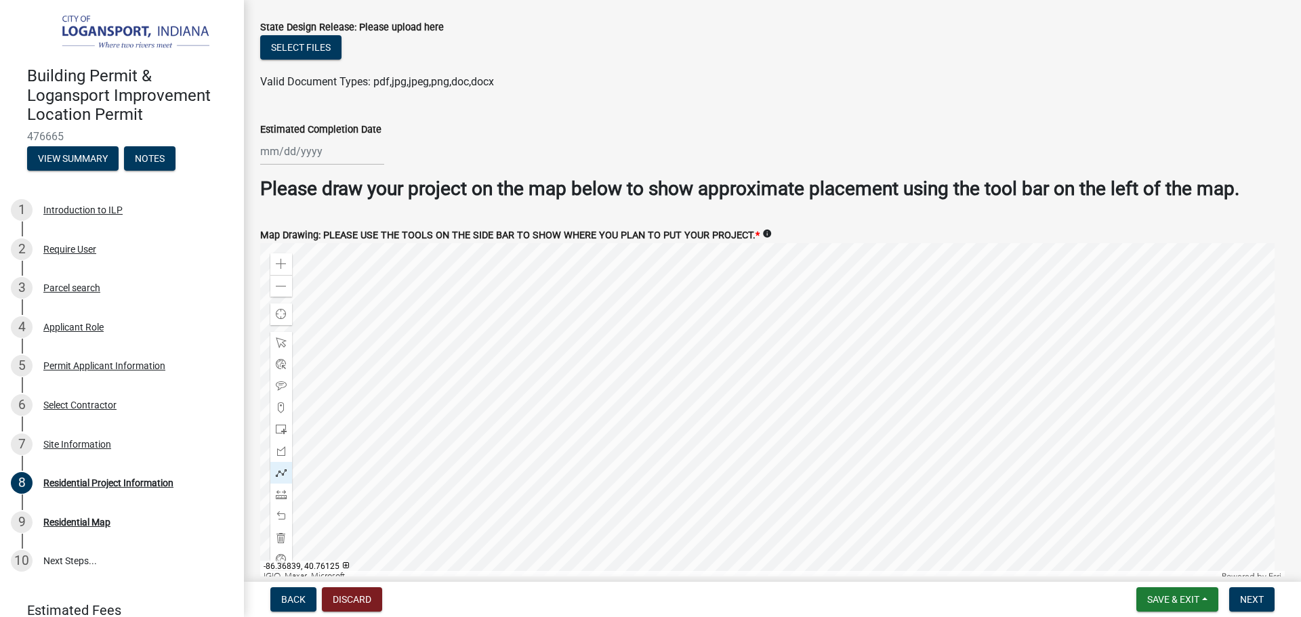
click at [619, 287] on div at bounding box center [772, 412] width 1024 height 339
click at [549, 287] on div at bounding box center [772, 412] width 1024 height 339
click at [287, 375] on div at bounding box center [281, 386] width 22 height 22
click at [554, 301] on div at bounding box center [772, 412] width 1024 height 339
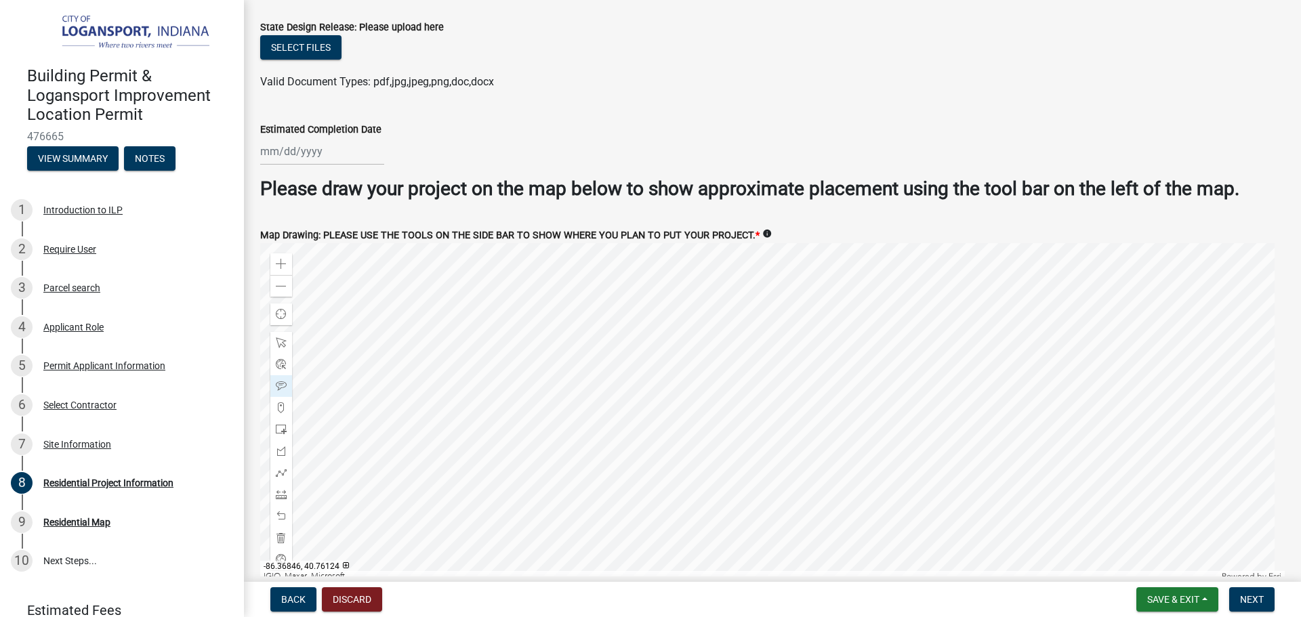
click at [551, 292] on div at bounding box center [772, 412] width 1024 height 339
click at [272, 511] on div at bounding box center [281, 516] width 22 height 22
click at [280, 511] on span at bounding box center [281, 516] width 11 height 11
click at [282, 381] on span at bounding box center [281, 386] width 11 height 11
click at [551, 304] on div at bounding box center [772, 412] width 1024 height 339
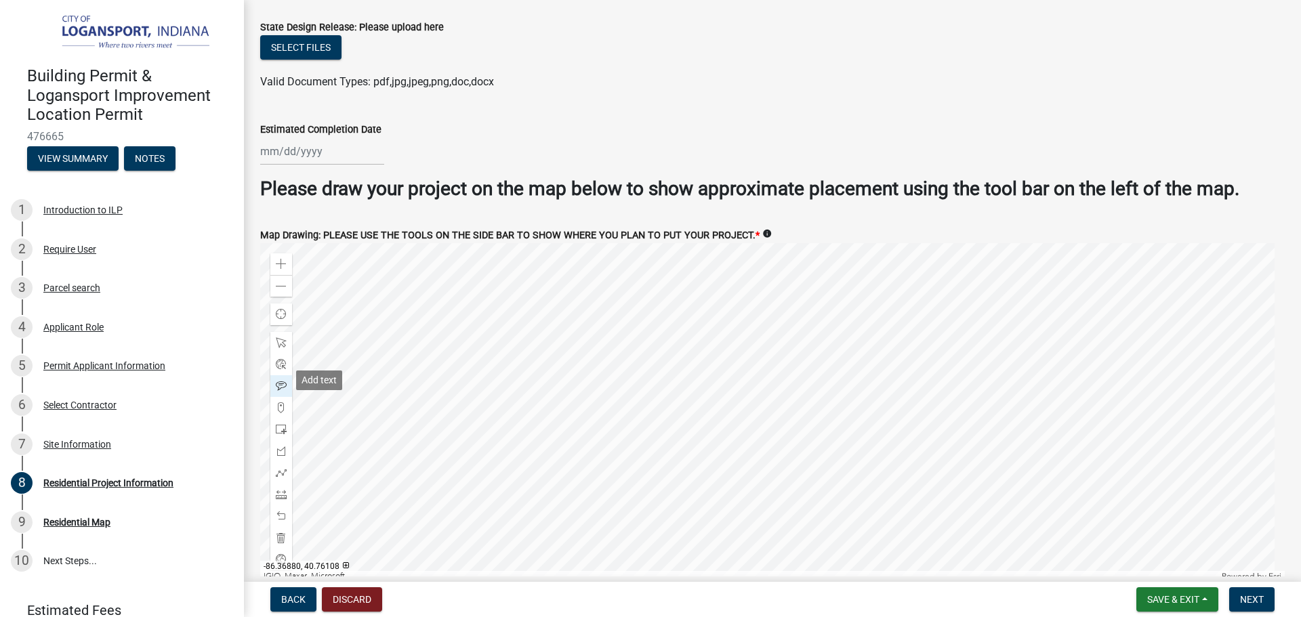
click at [276, 381] on span at bounding box center [281, 386] width 11 height 11
click at [559, 407] on div at bounding box center [772, 412] width 1024 height 339
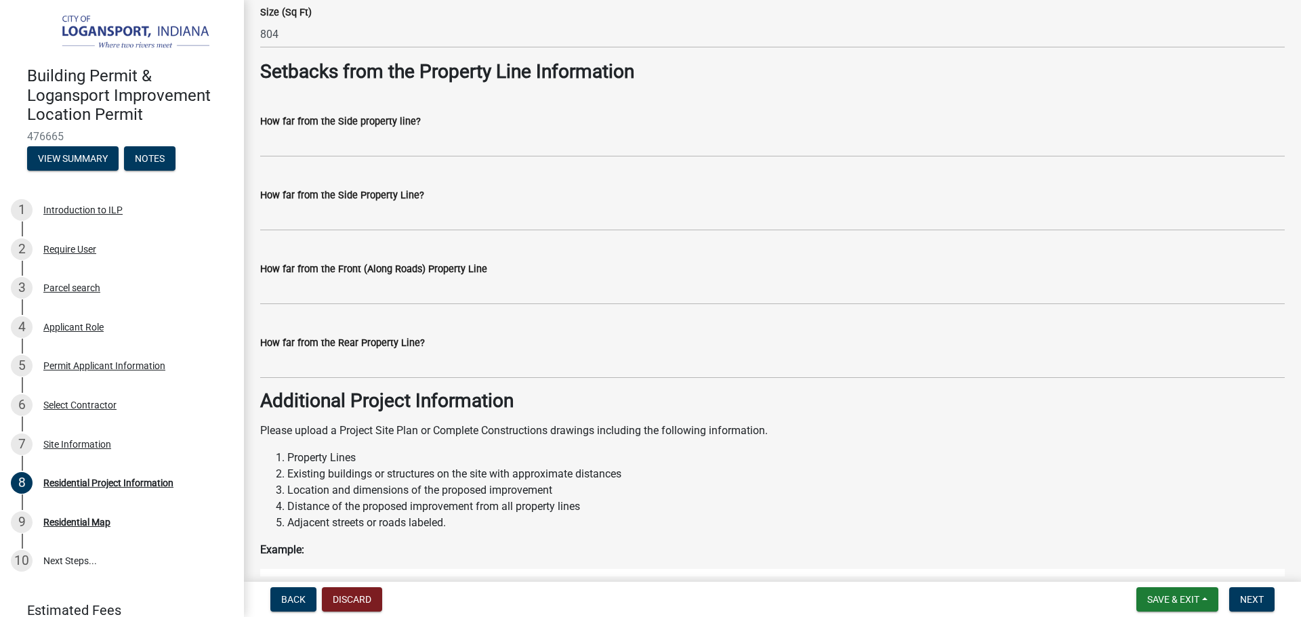
scroll to position [1117, 0]
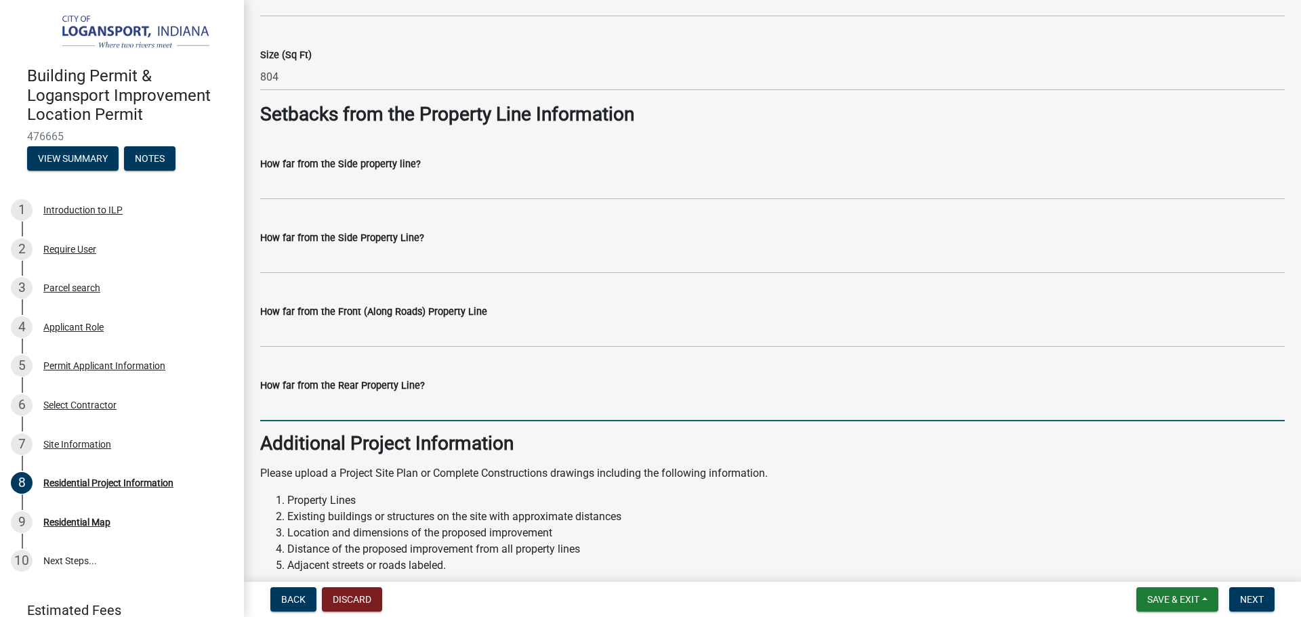
click at [327, 397] on input "How far from the Rear Property Line?" at bounding box center [772, 408] width 1024 height 28
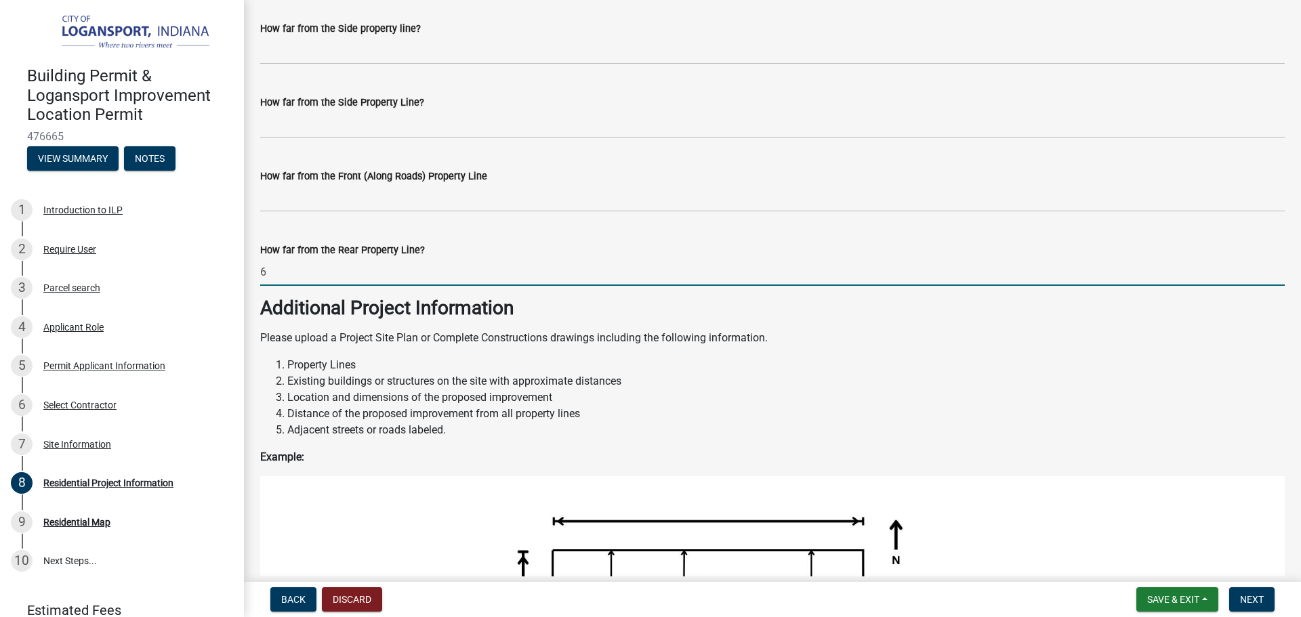
scroll to position [1185, 0]
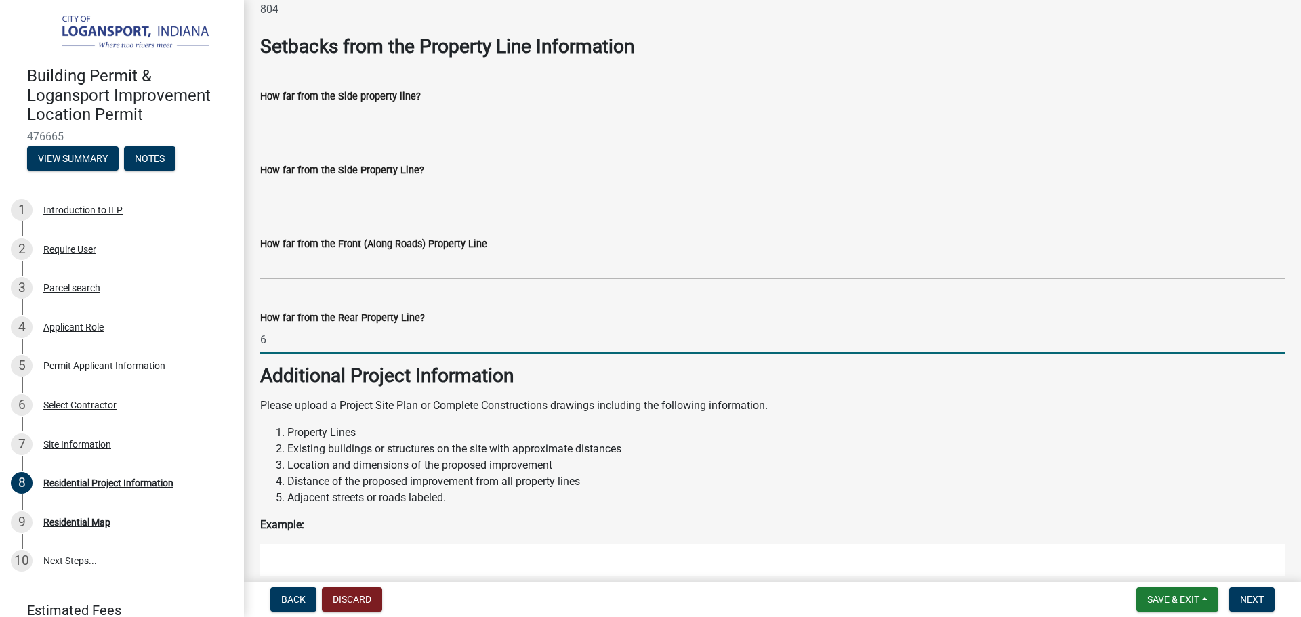
type input "6"
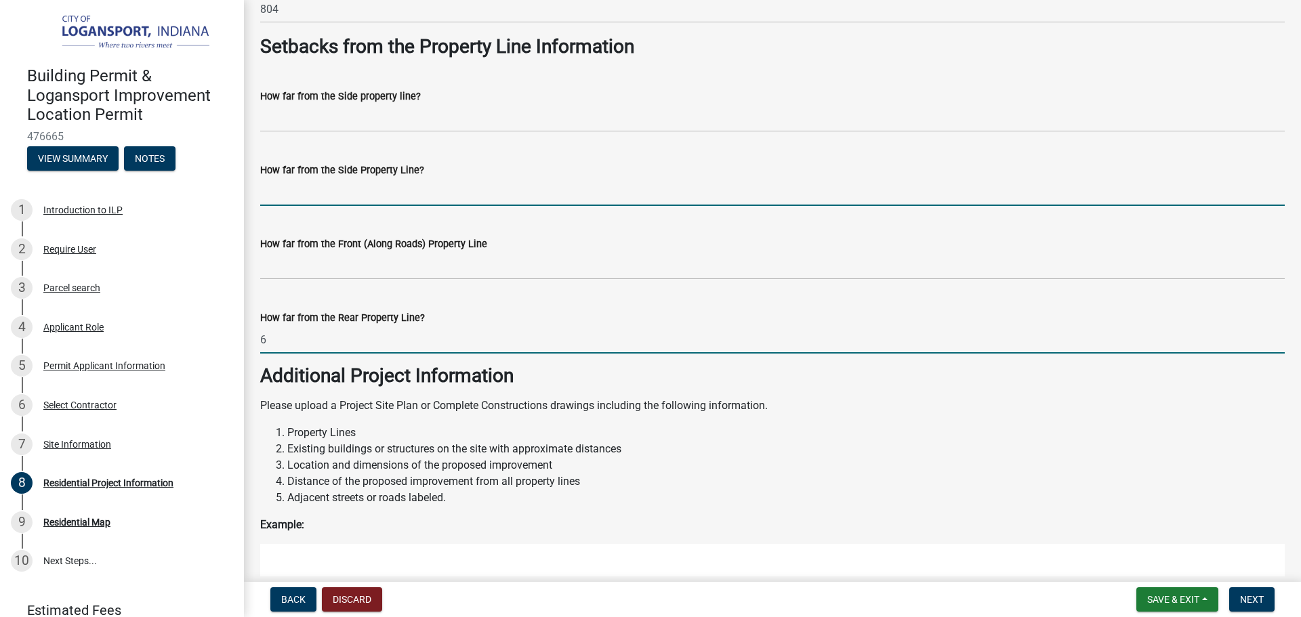
click at [271, 184] on input "How far from the Side Property Line?" at bounding box center [772, 192] width 1024 height 28
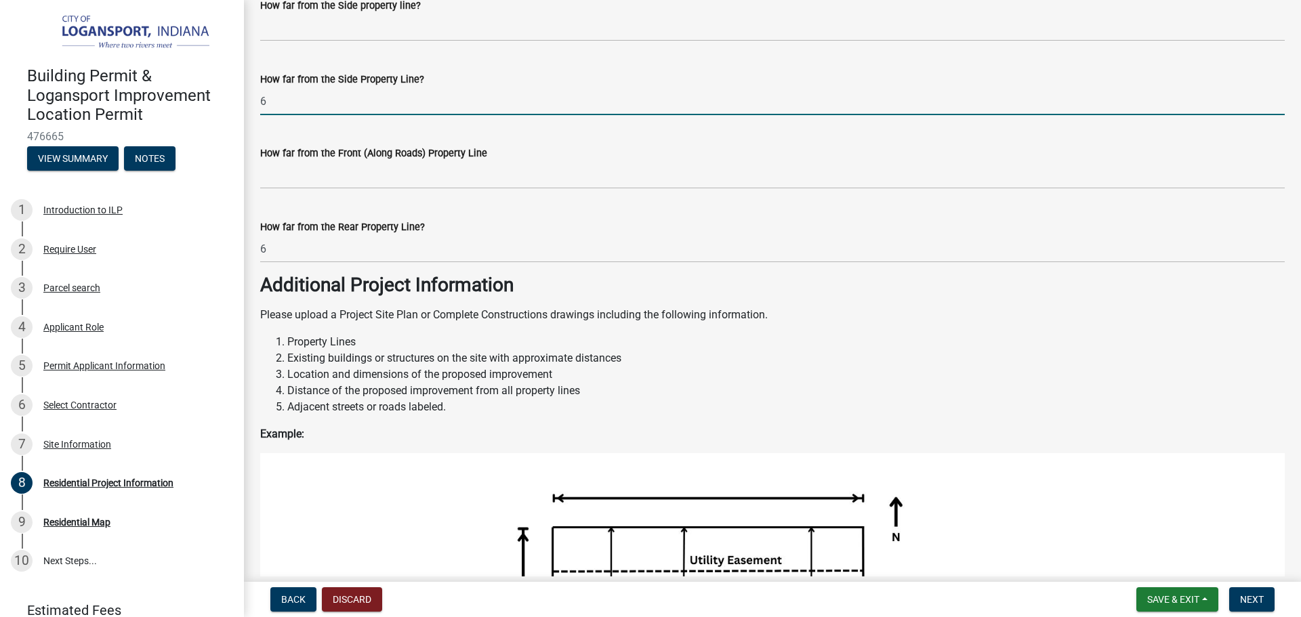
scroll to position [1117, 0]
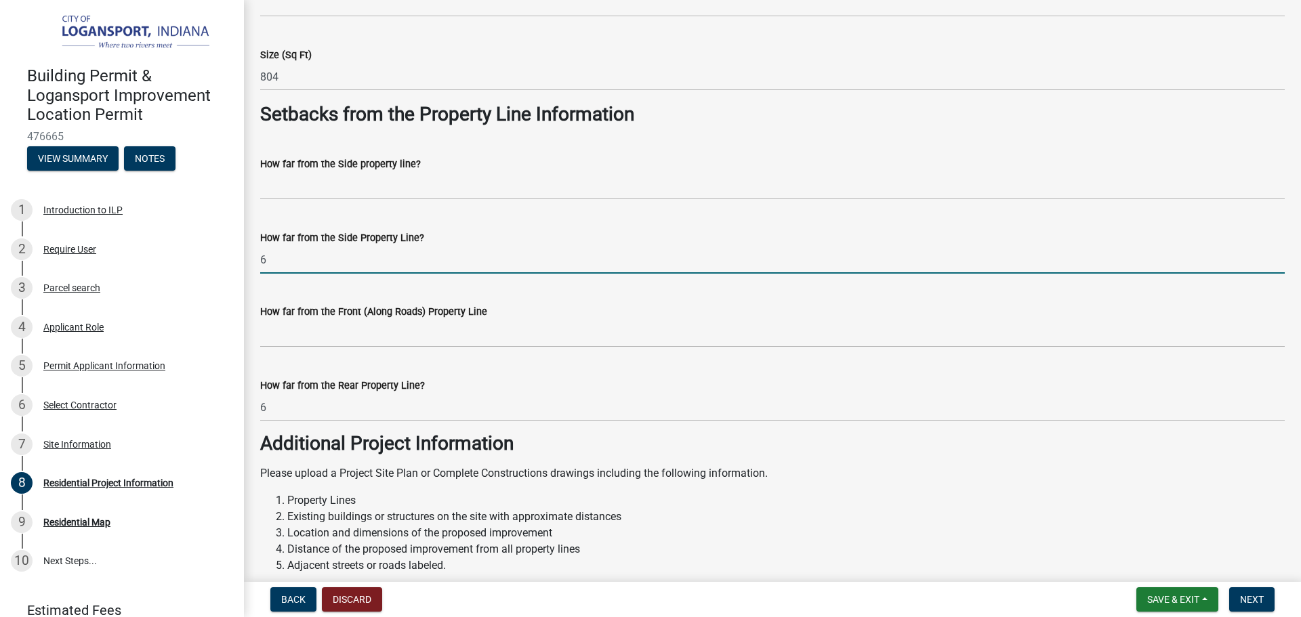
type input "6"
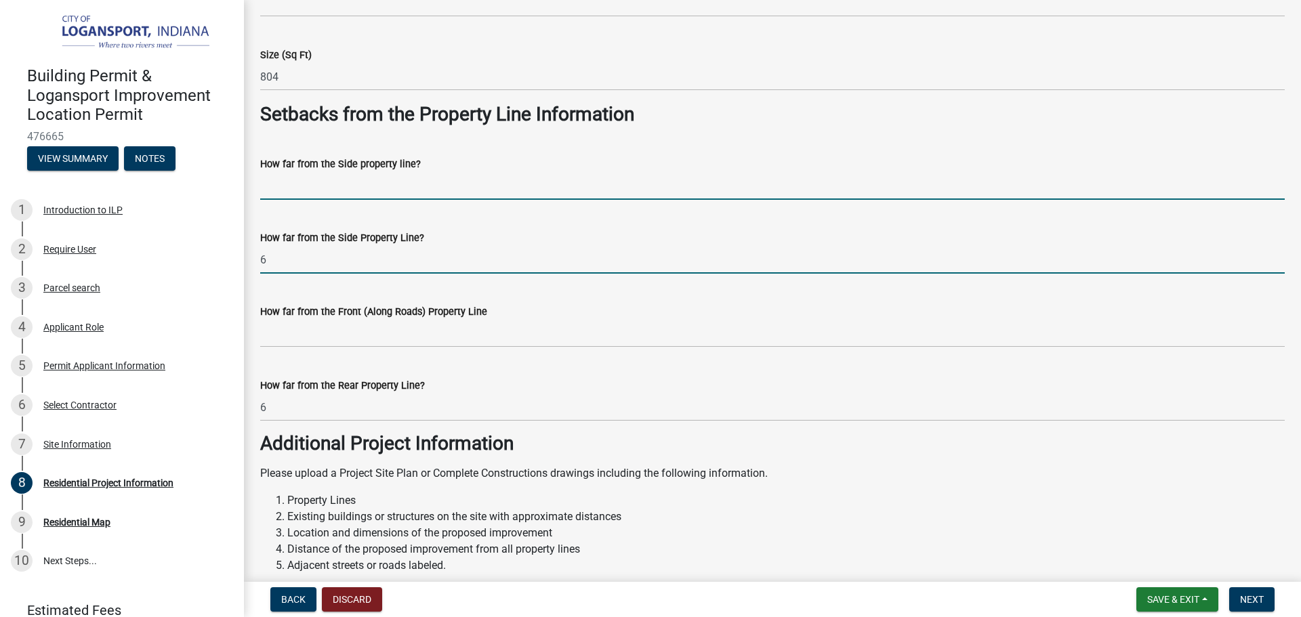
click at [278, 190] on input "How far from the Side property line?" at bounding box center [772, 186] width 1024 height 28
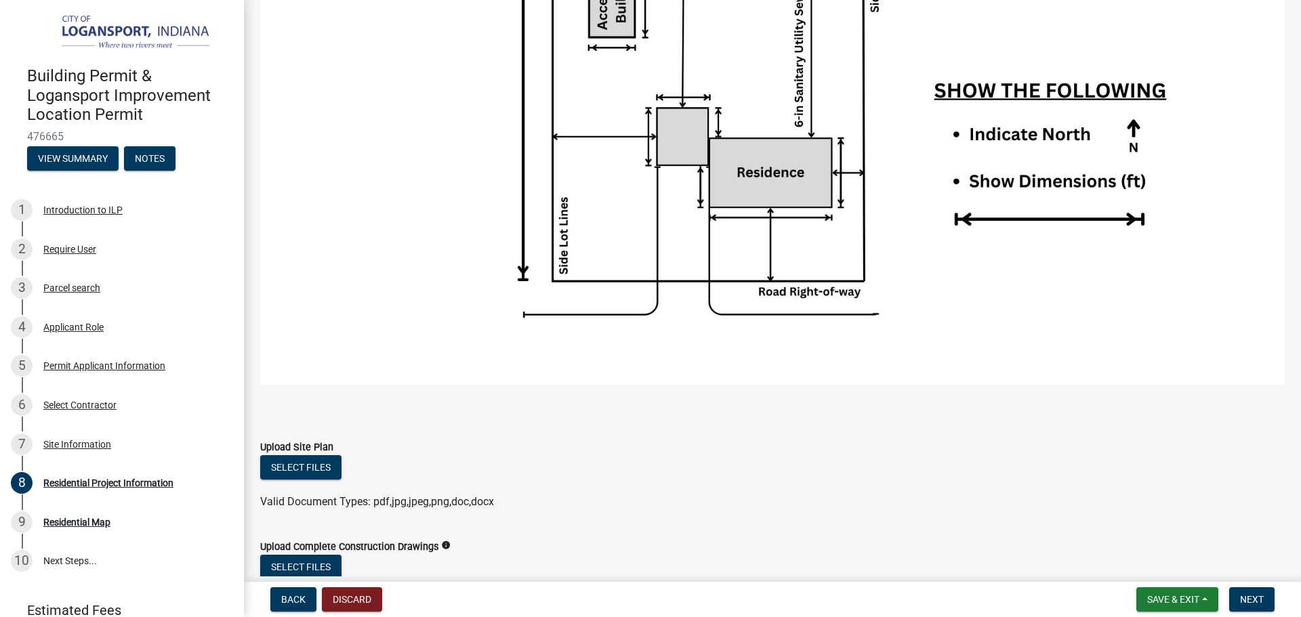
scroll to position [1930, 0]
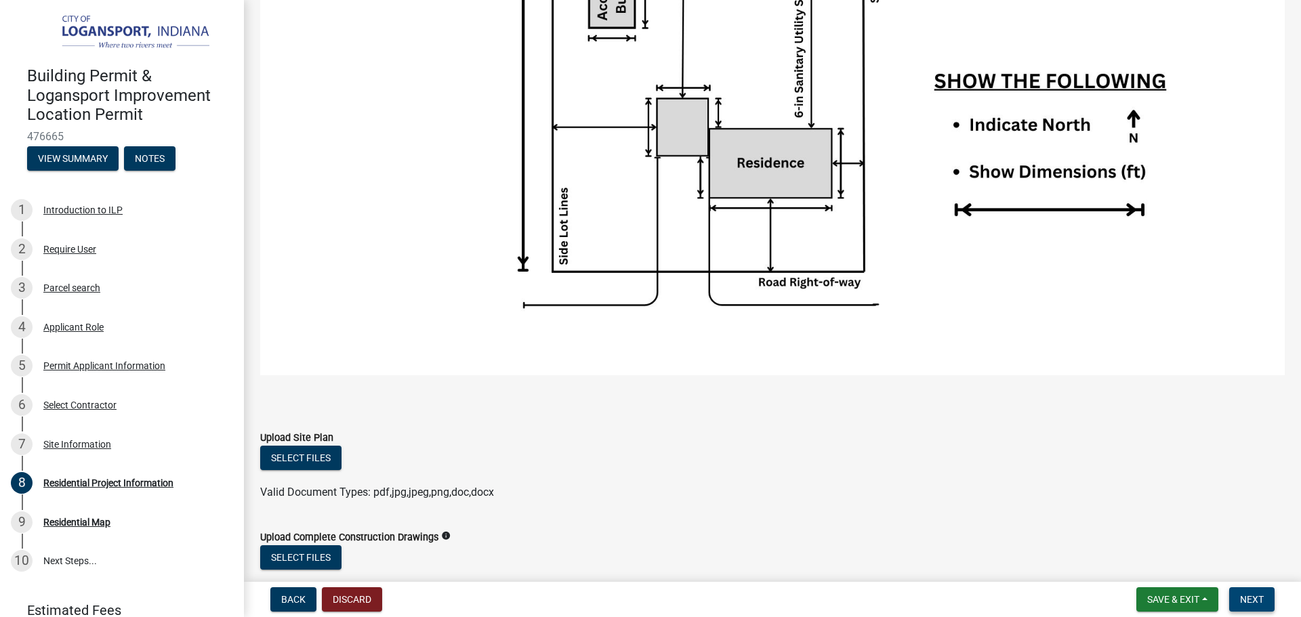
type input "7"
click at [1251, 595] on span "Next" at bounding box center [1252, 599] width 24 height 11
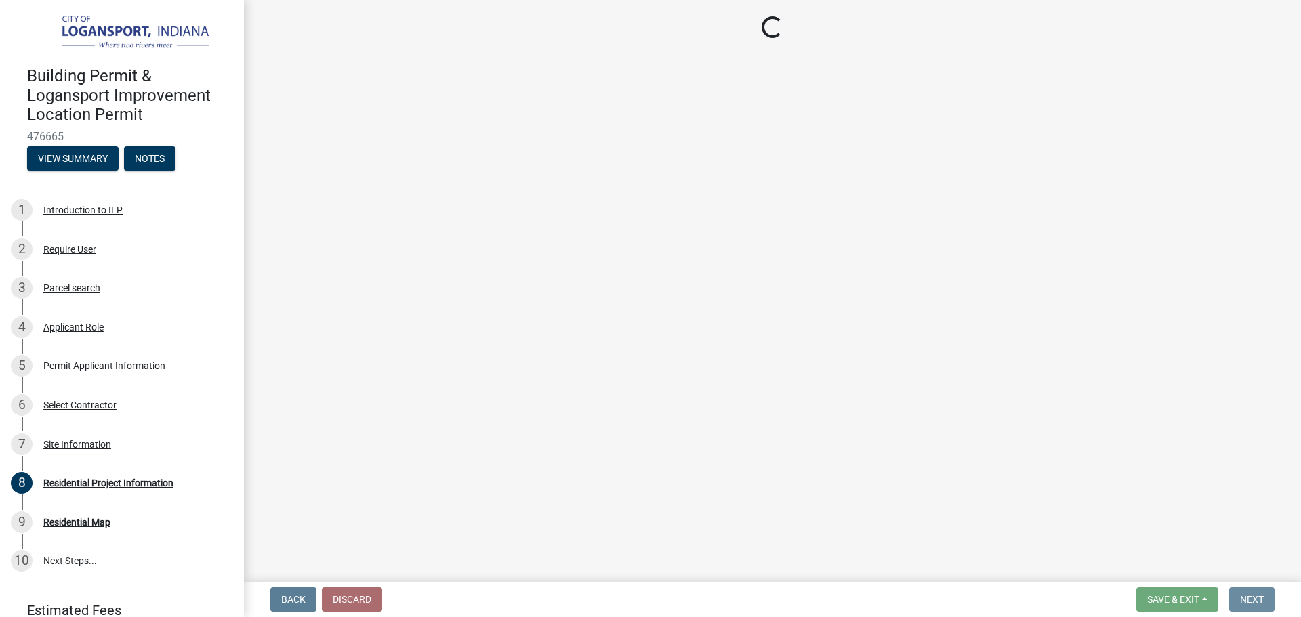
scroll to position [0, 0]
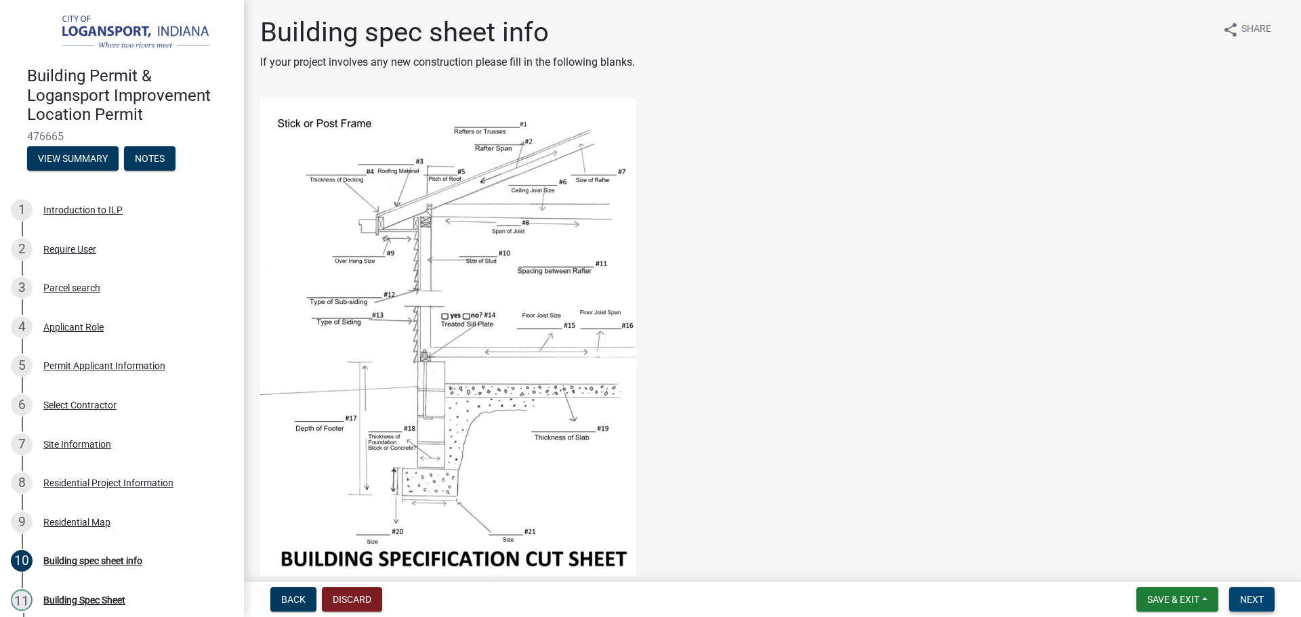
click at [1242, 592] on button "Next" at bounding box center [1251, 599] width 45 height 24
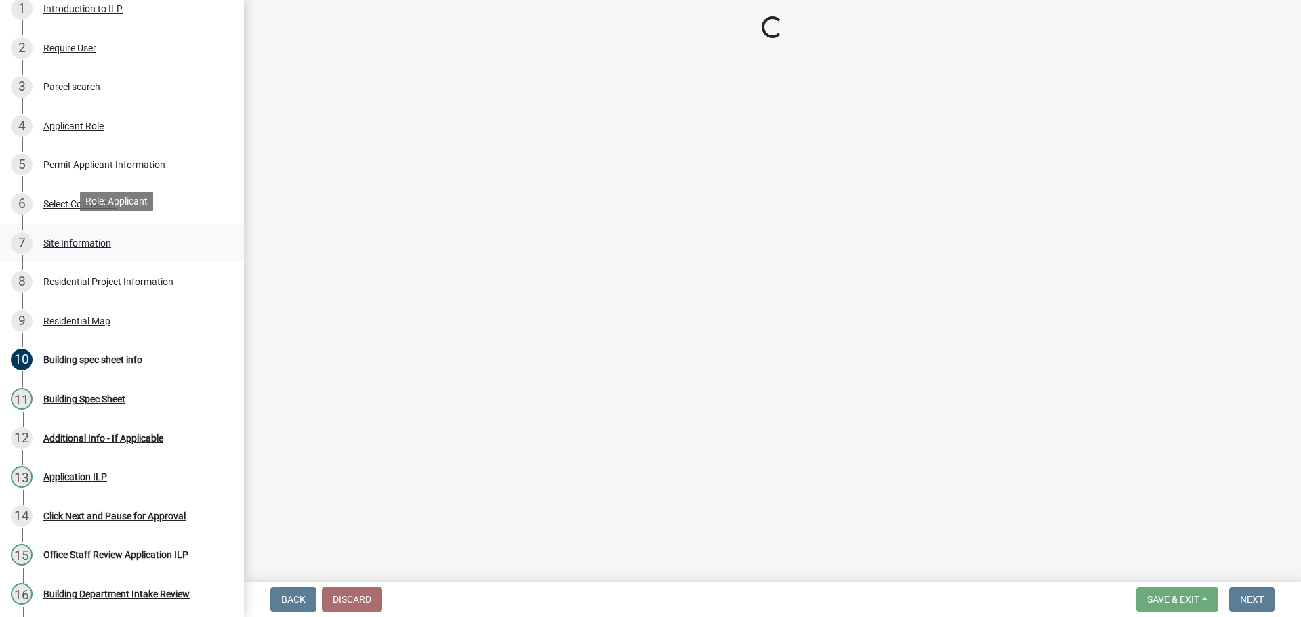
scroll to position [203, 0]
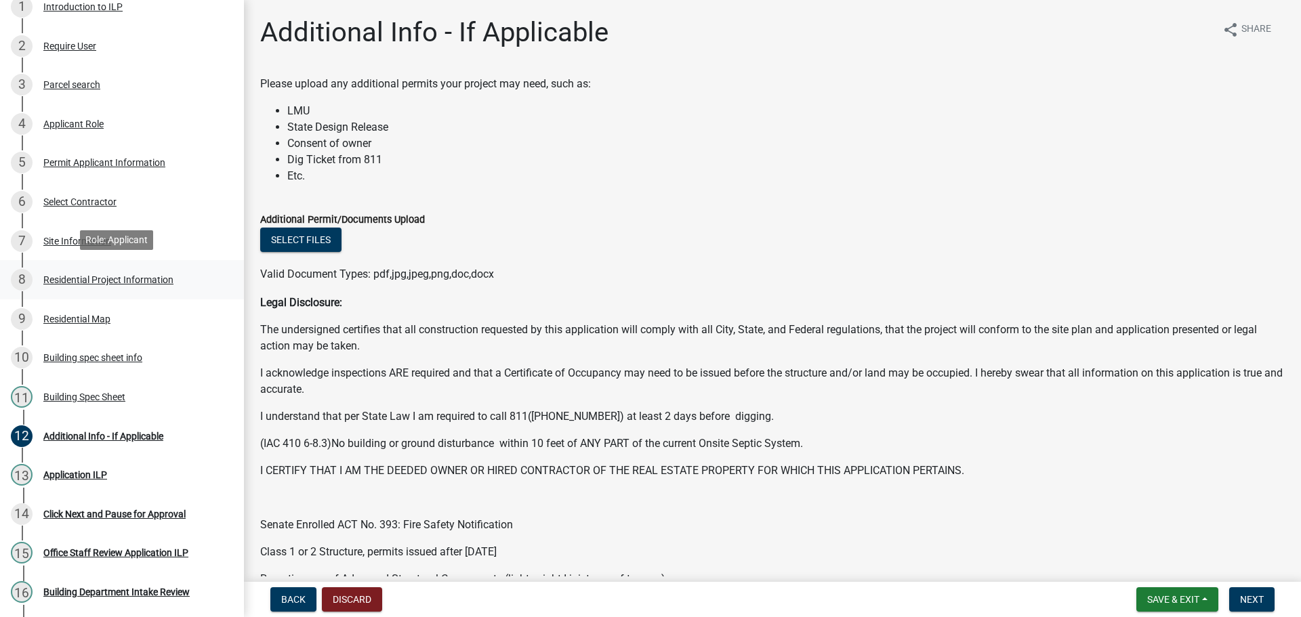
click at [125, 276] on div "Residential Project Information" at bounding box center [108, 279] width 130 height 9
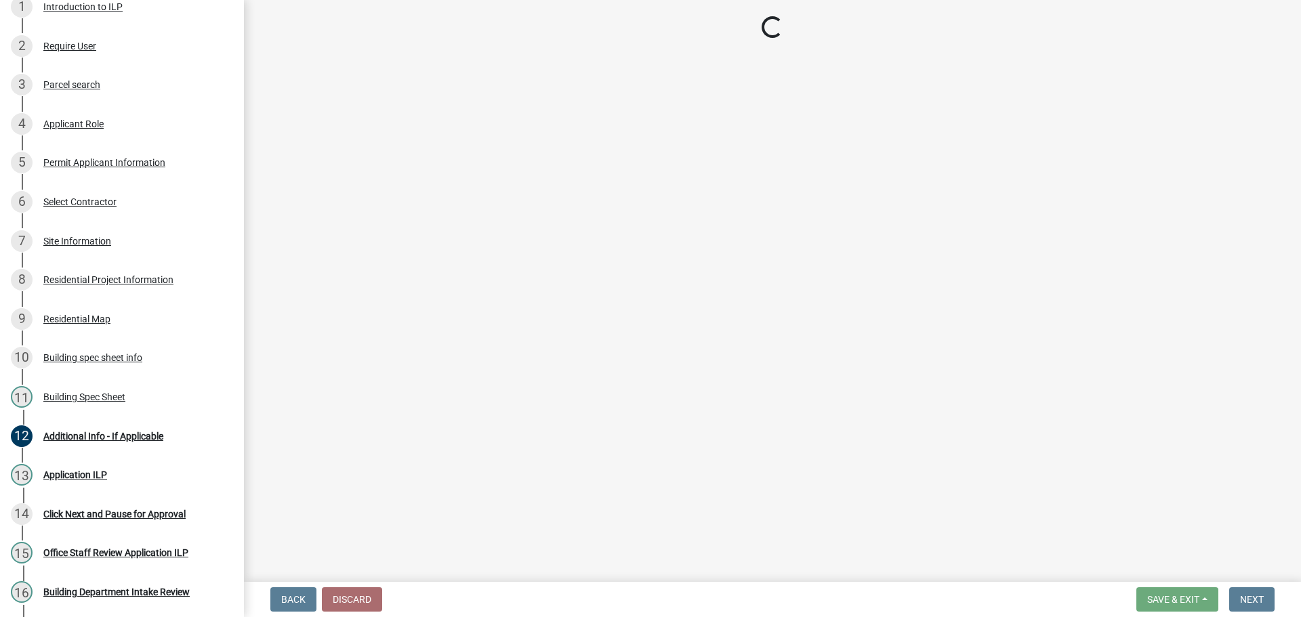
select select "379f7339-6ec9-4c1f-82ba-971c465cc0e0"
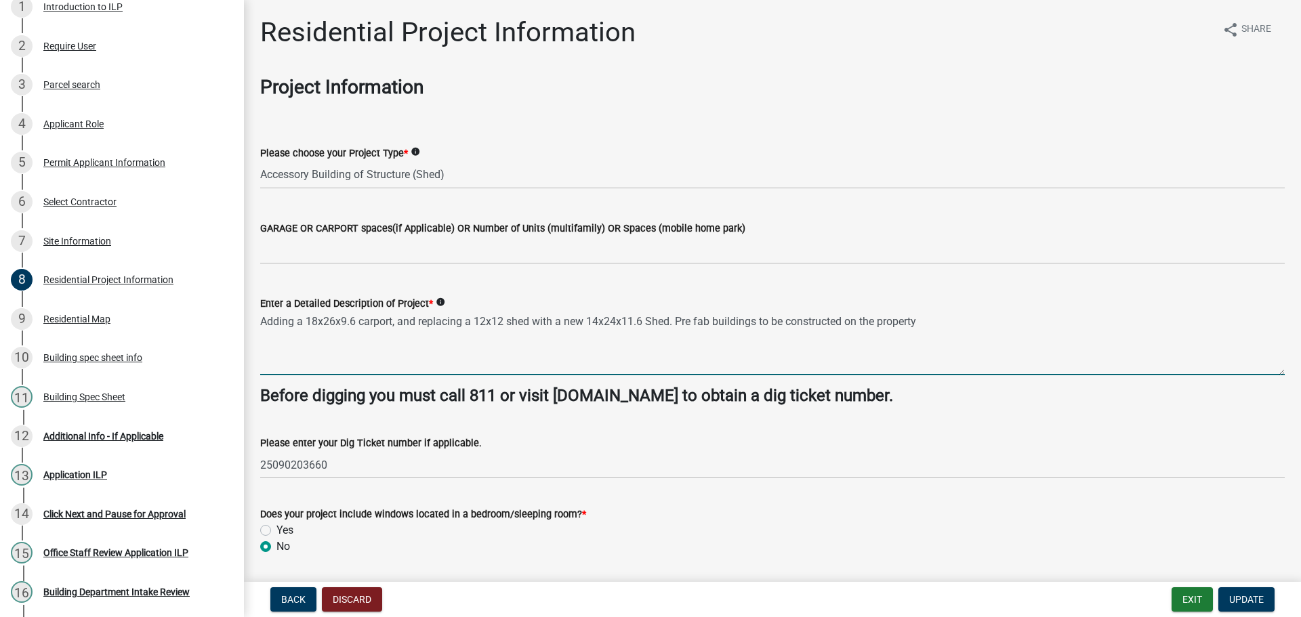
click at [398, 327] on textarea "Adding a 18x26x9.6 carport, and replacing a 12x12 shed with a new 14x24x11.6 Sh…" at bounding box center [772, 344] width 1024 height 64
click at [392, 318] on textarea "Adding a 18x26x9.6 carport gravel under), and replacing a 12x12 shed with a new…" at bounding box center [772, 344] width 1024 height 64
click at [401, 325] on textarea "Adding a 18x26x9.6 carport gravel under), and replacing a 12x12 shed with a new…" at bounding box center [772, 344] width 1024 height 64
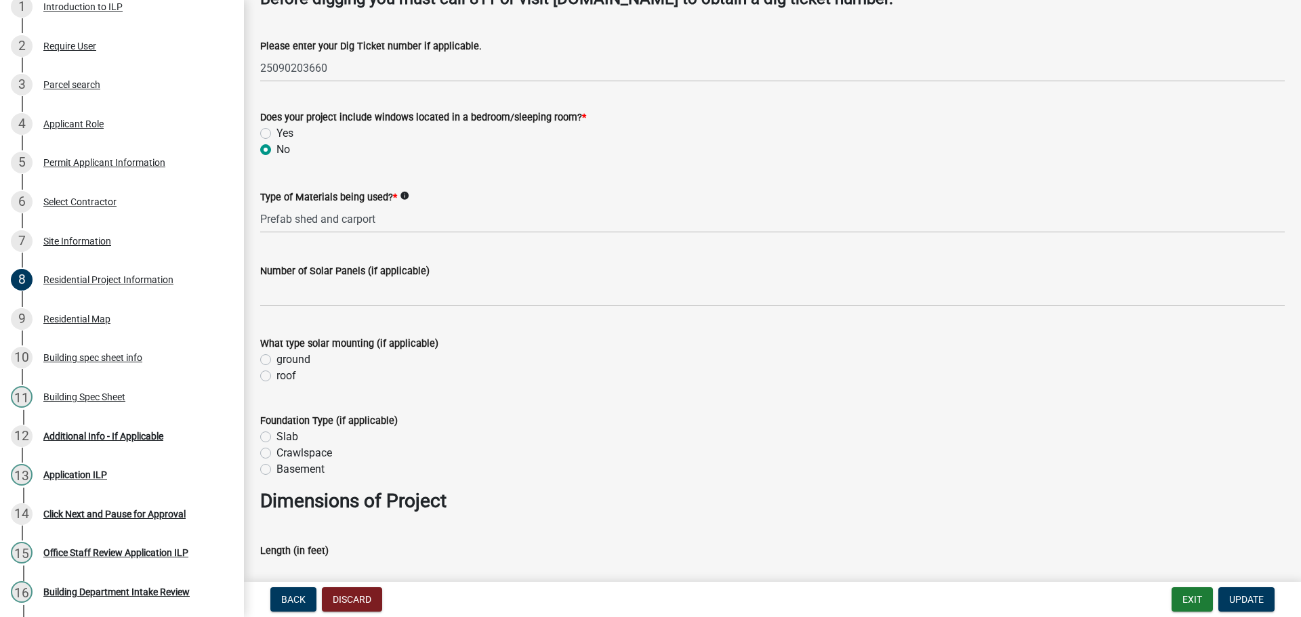
scroll to position [406, 0]
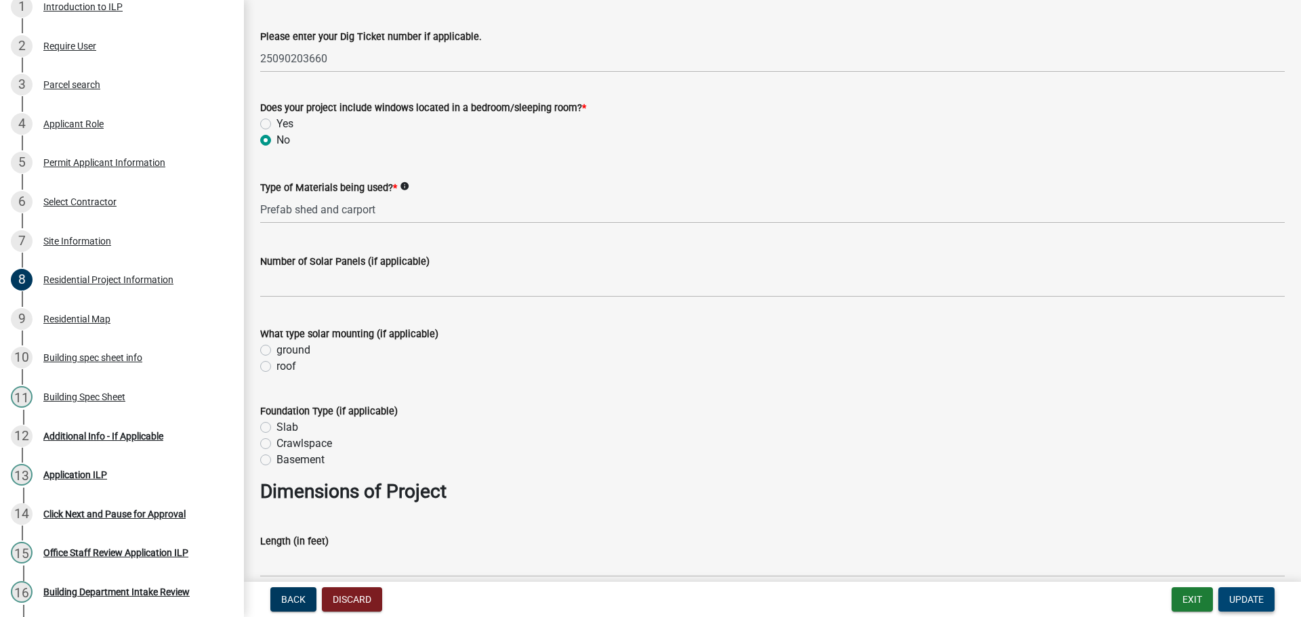
type textarea "Adding a 18x26x9.6 carport (gravel under), and replacing a 12x12 shed with a ne…"
click at [1243, 590] on button "Update" at bounding box center [1246, 599] width 56 height 24
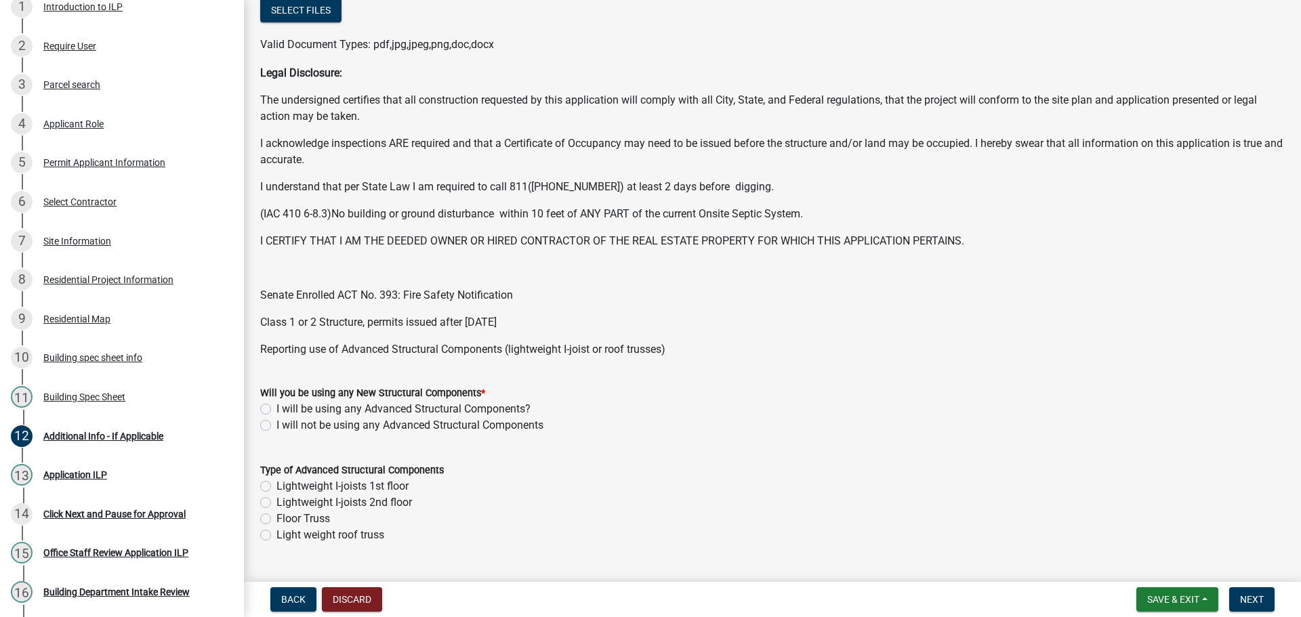
scroll to position [271, 0]
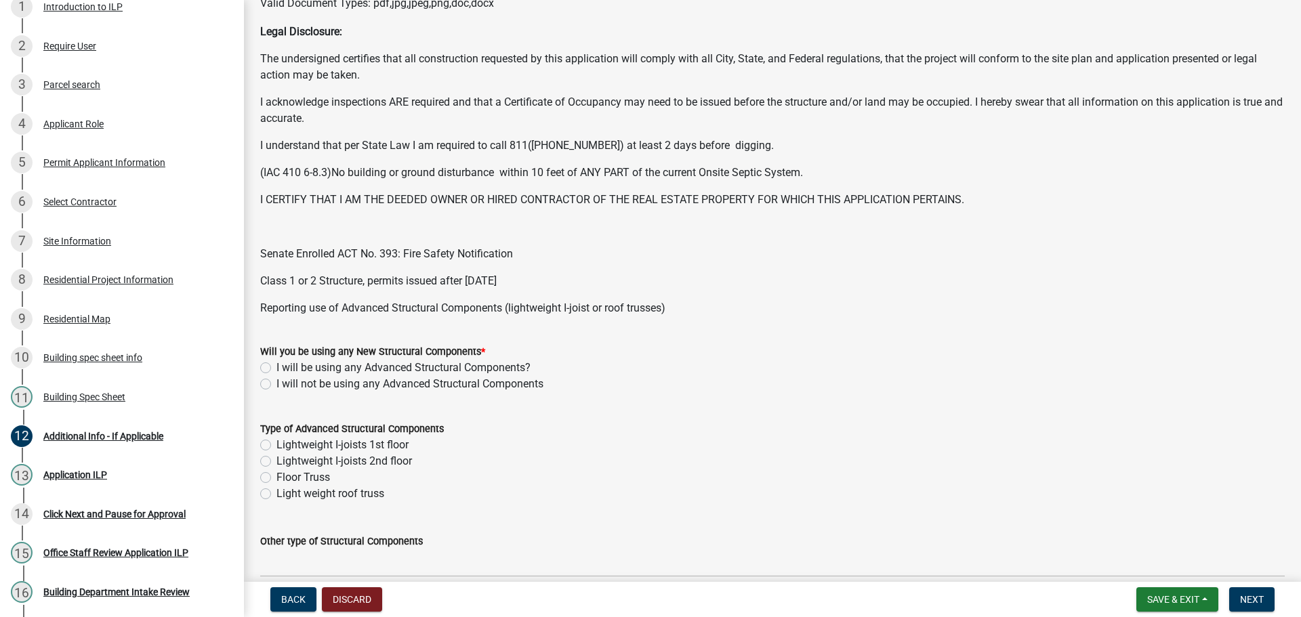
click at [276, 383] on label "I will not be using any Advanced Structural Components" at bounding box center [409, 384] width 267 height 16
click at [276, 383] on input "I will not be using any Advanced Structural Components" at bounding box center [280, 380] width 9 height 9
radio input "true"
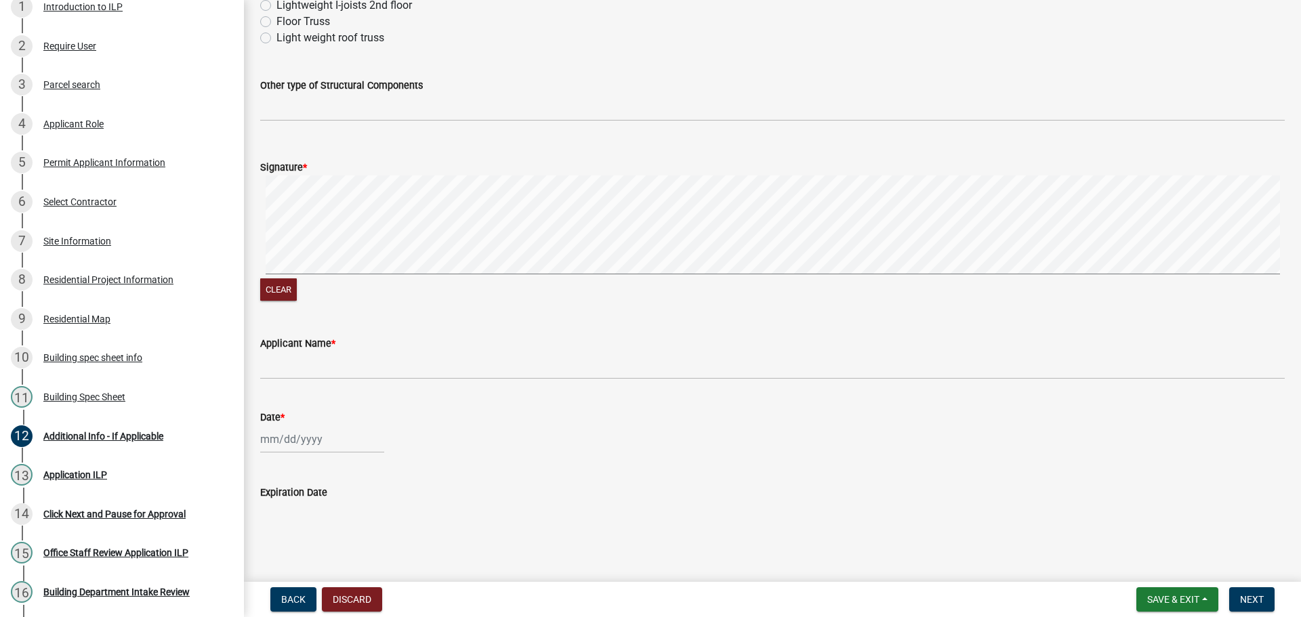
scroll to position [743, 0]
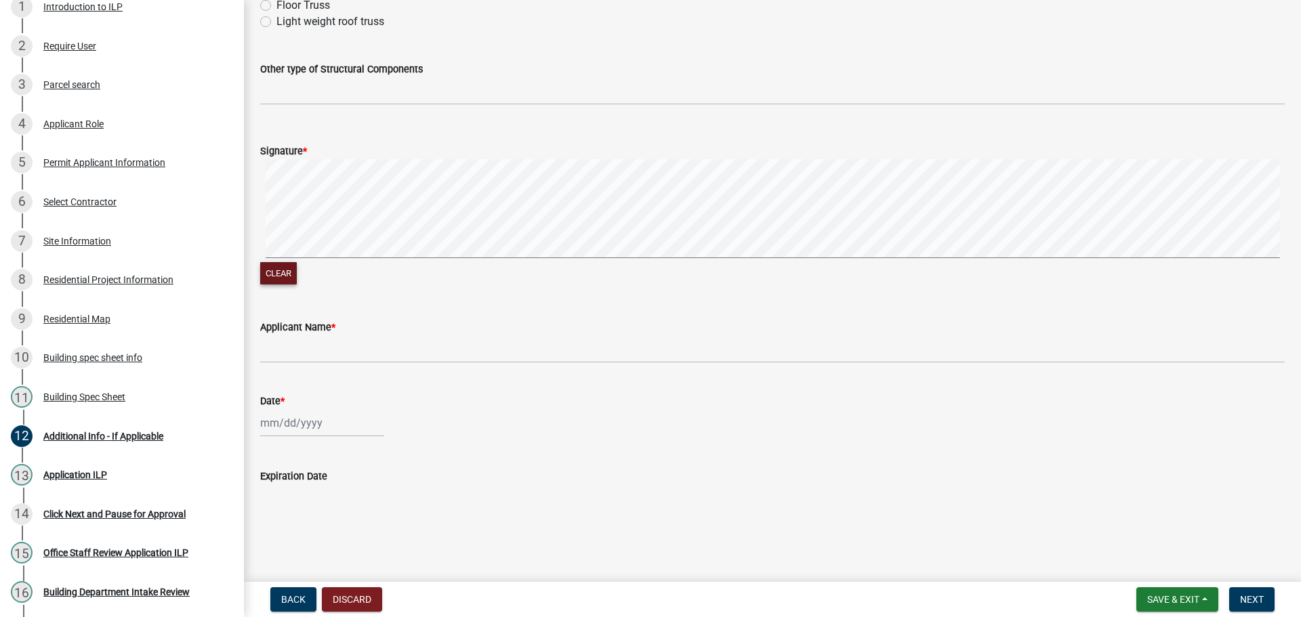
click at [266, 263] on button "Clear" at bounding box center [278, 273] width 37 height 22
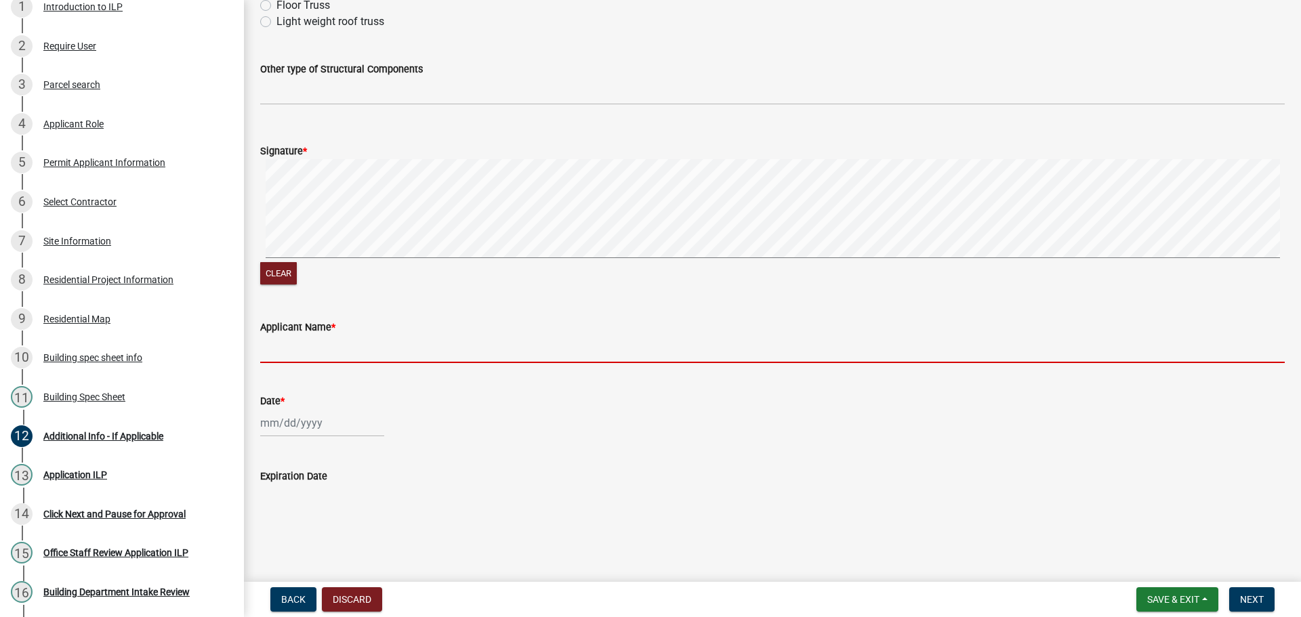
click at [430, 348] on input "Applicant Name *" at bounding box center [772, 349] width 1024 height 28
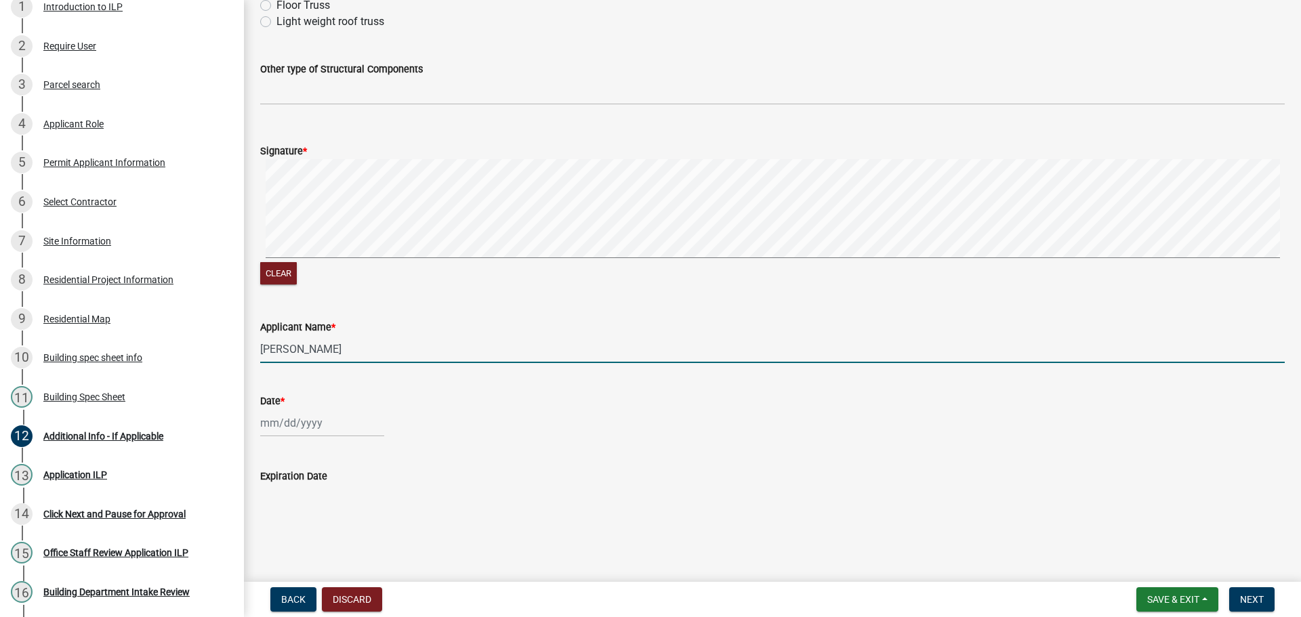
type input "[PERSON_NAME]"
click at [323, 431] on input "Date *" at bounding box center [322, 423] width 124 height 28
select select "9"
select select "2025"
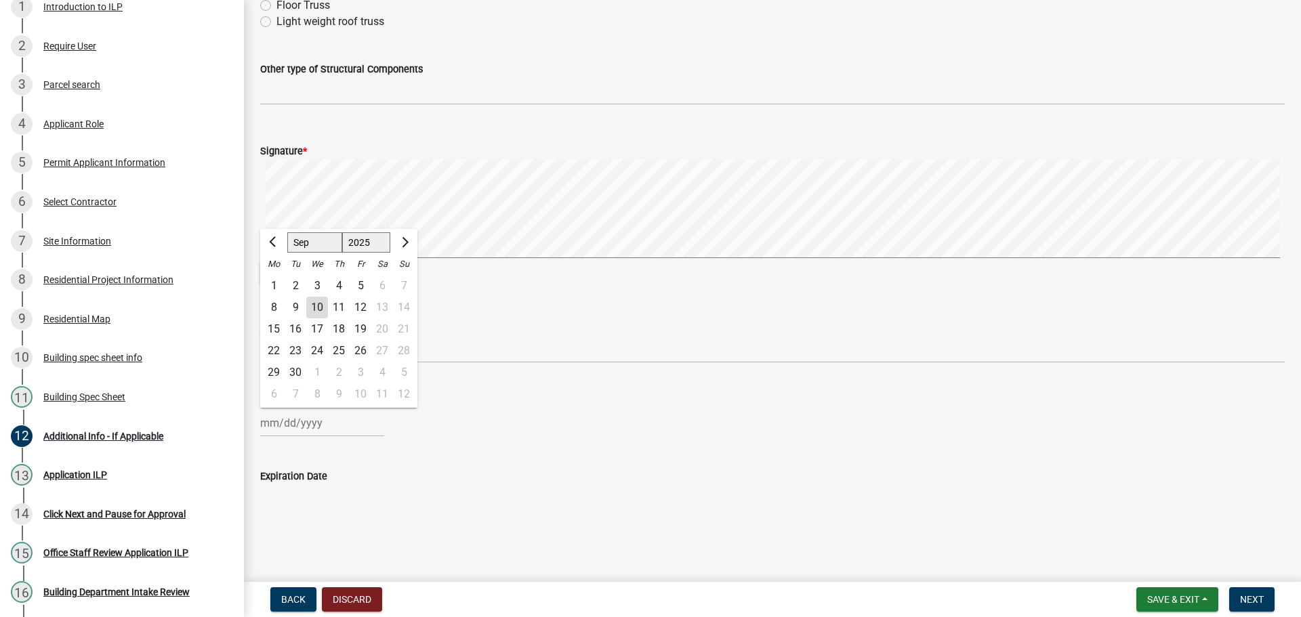
click at [321, 309] on div "10" at bounding box center [317, 308] width 22 height 22
type input "[DATE]"
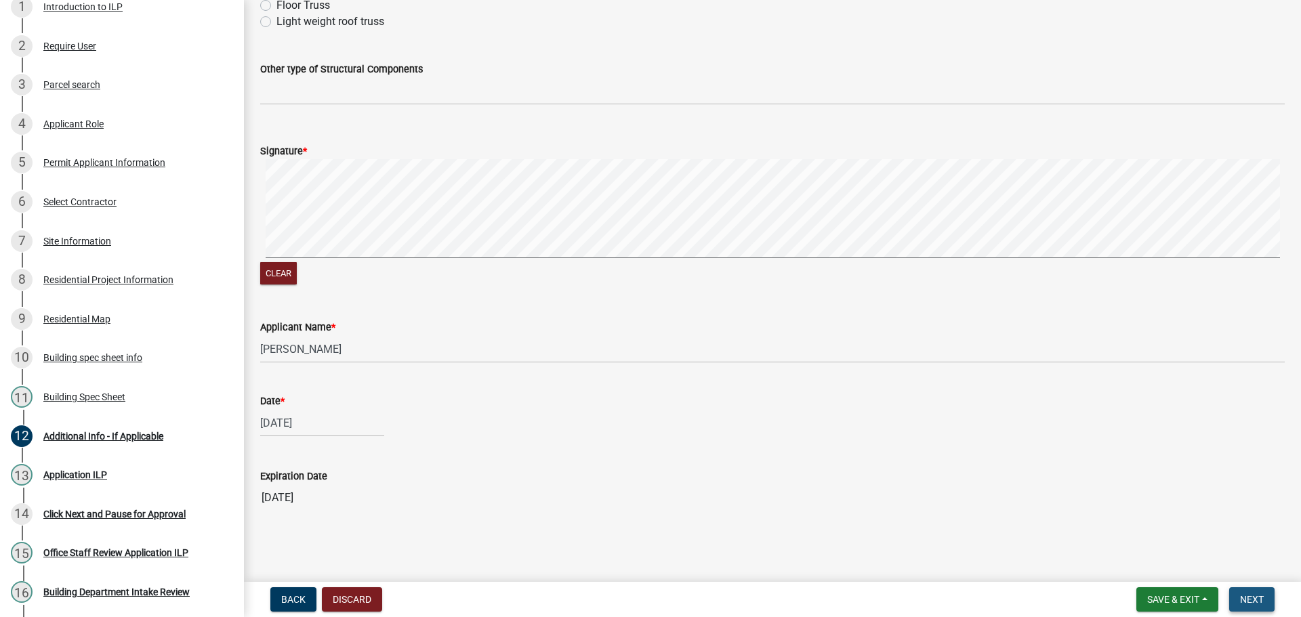
click at [1248, 596] on span "Next" at bounding box center [1252, 599] width 24 height 11
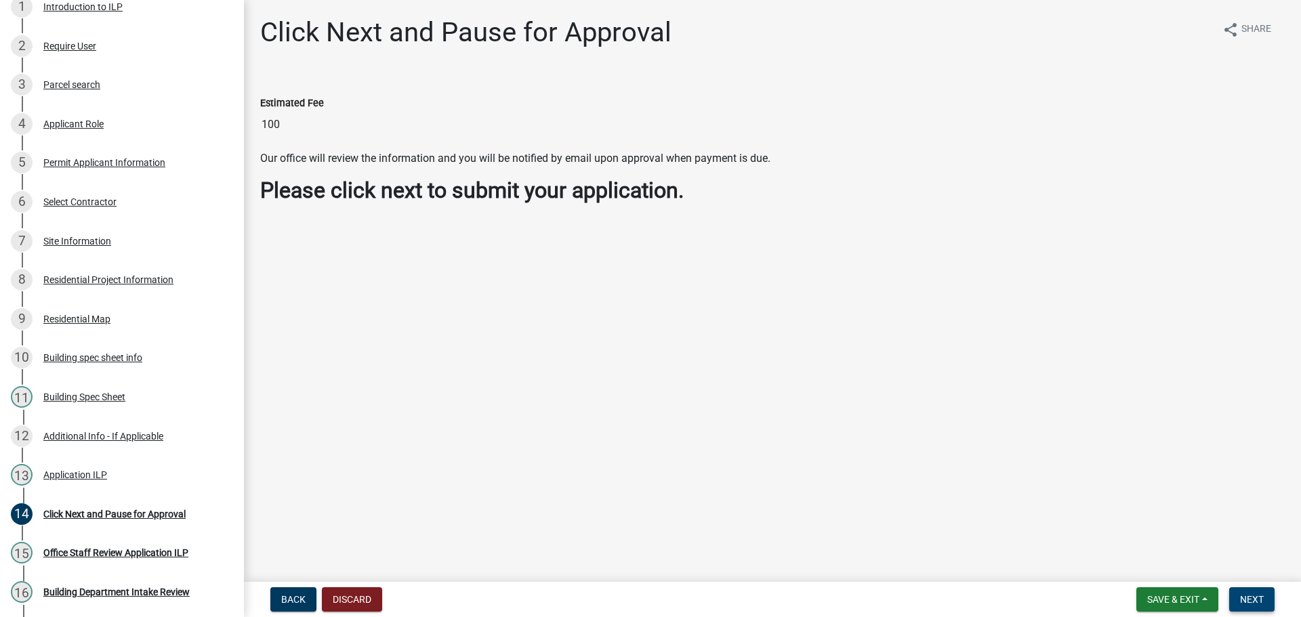
click at [1240, 605] on span "Next" at bounding box center [1252, 599] width 24 height 11
